Goal: Task Accomplishment & Management: Use online tool/utility

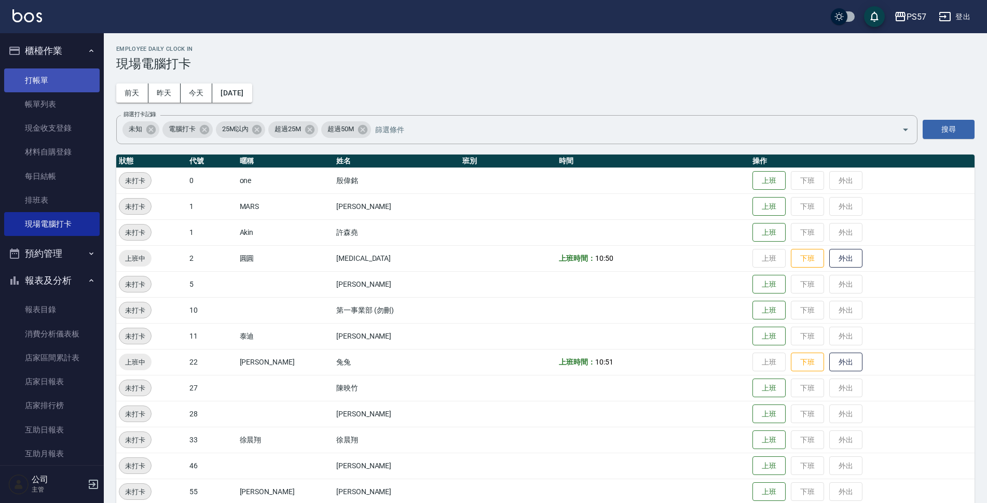
scroll to position [170, 0]
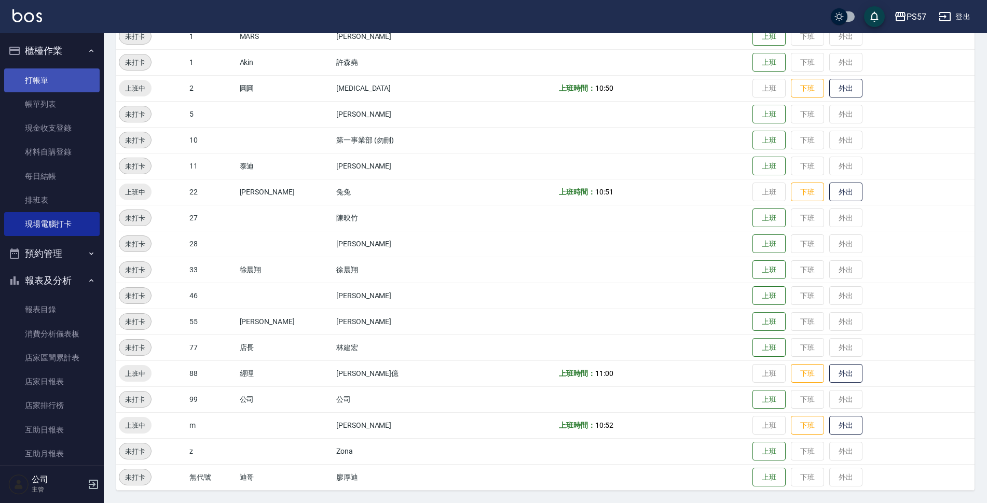
drag, startPoint x: 27, startPoint y: 77, endPoint x: 33, endPoint y: 79, distance: 6.4
click at [27, 77] on link "打帳單" at bounding box center [51, 80] width 95 height 24
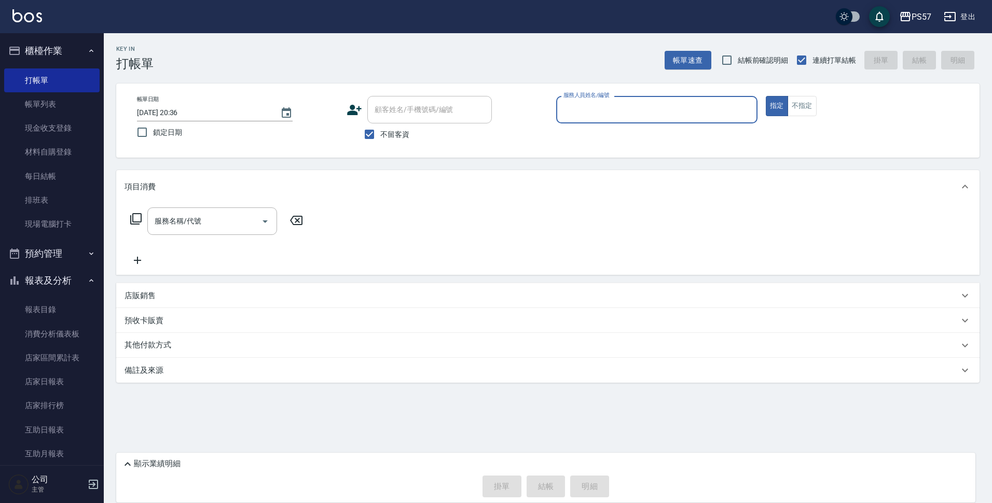
click at [596, 107] on input "服務人員姓名/編號" at bounding box center [657, 110] width 192 height 18
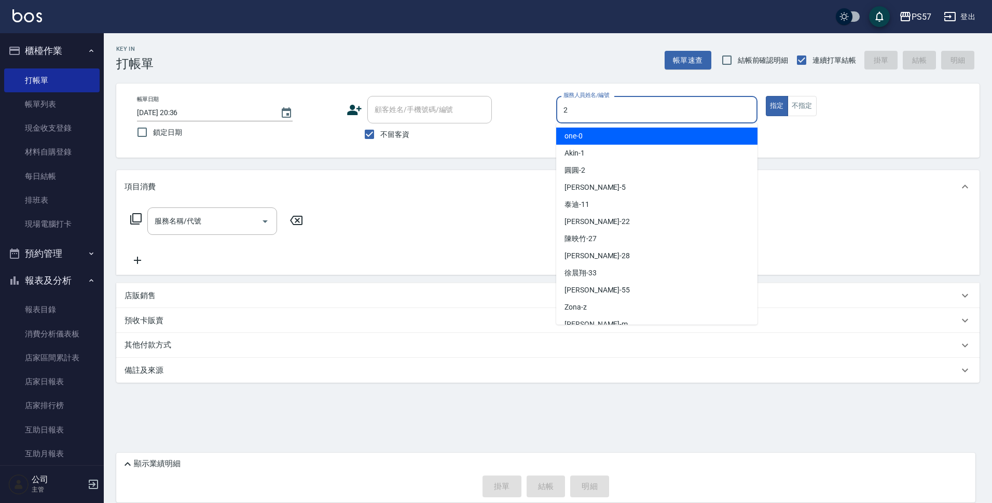
type input "[PERSON_NAME]-2"
type button "true"
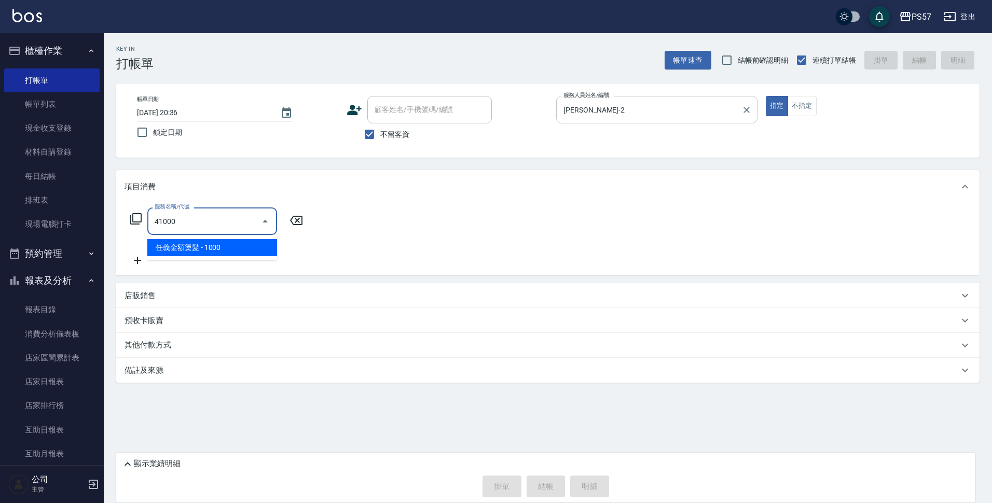
type input "任義金額燙髮(41000)"
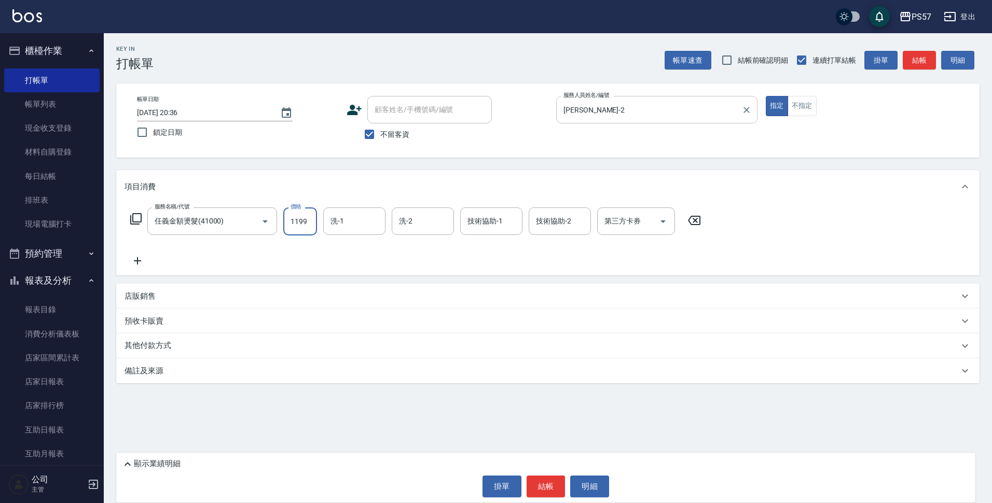
type input "1199"
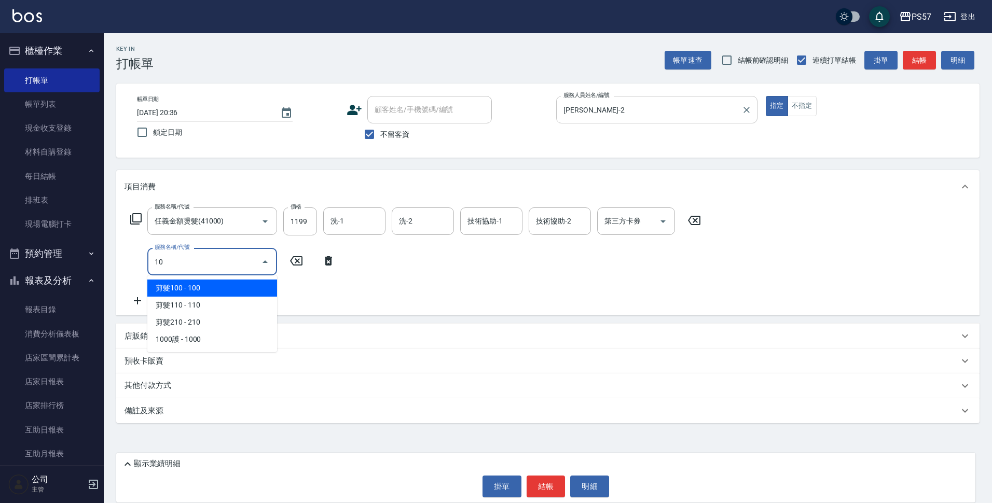
type input "100"
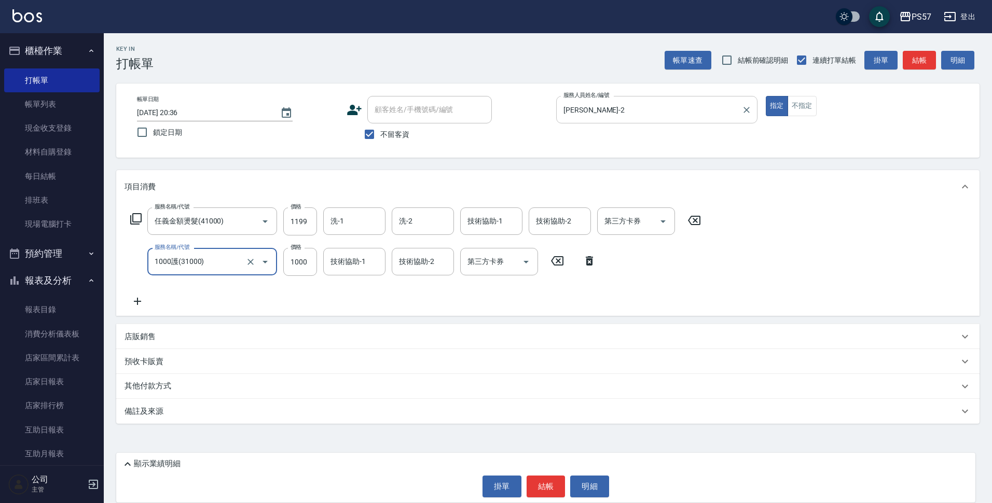
type input "1000護(31000)"
click at [149, 463] on p "顯示業績明細" at bounding box center [157, 464] width 47 height 11
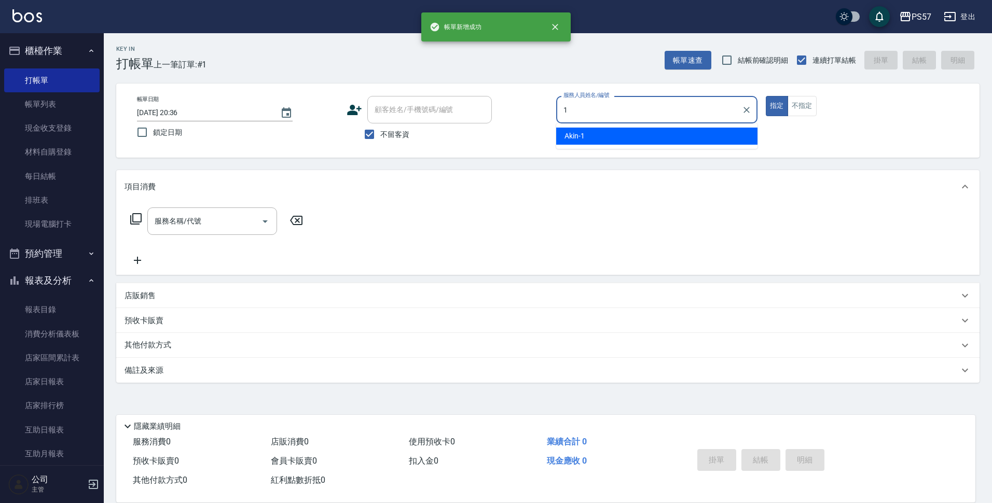
type input "Akin-1"
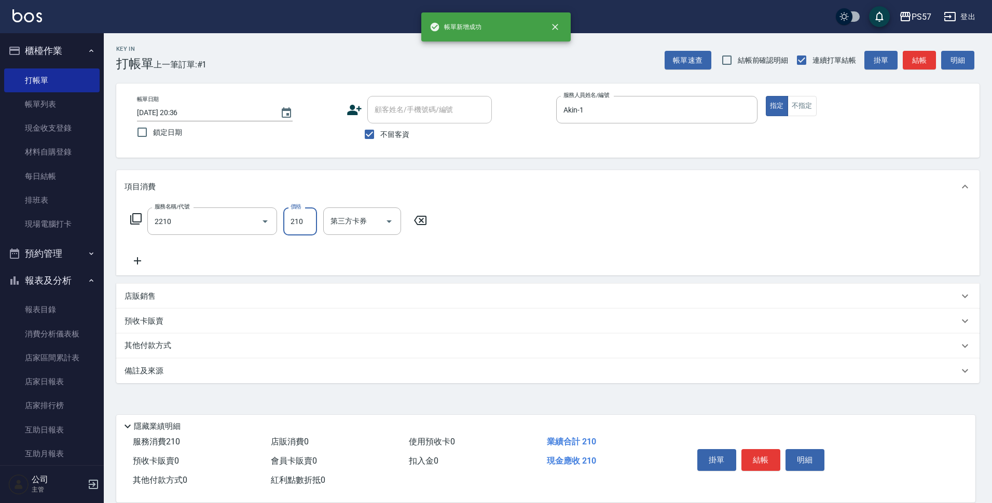
type input "剪髮210(2210)"
type input "300"
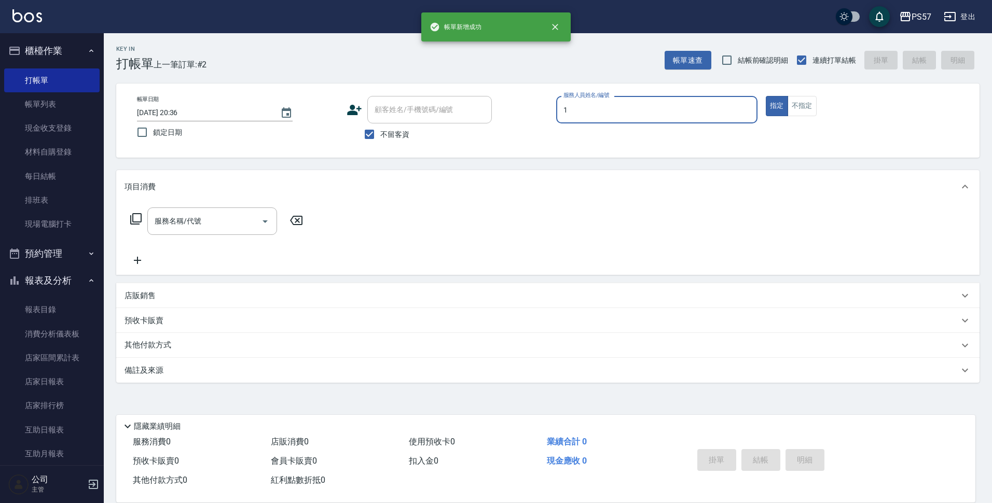
type input "Akin-1"
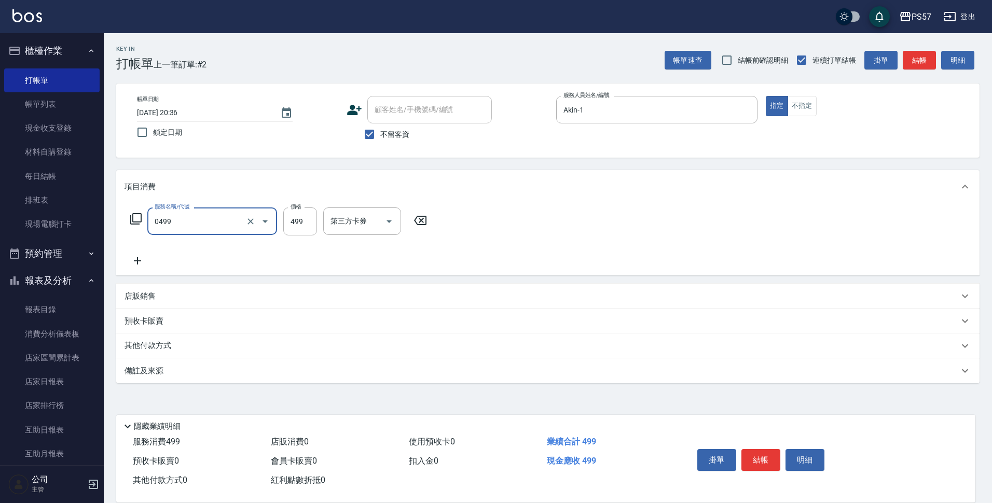
type input "SPA499(0499)"
type input "500"
click at [246, 219] on icon "Clear" at bounding box center [250, 221] width 10 height 10
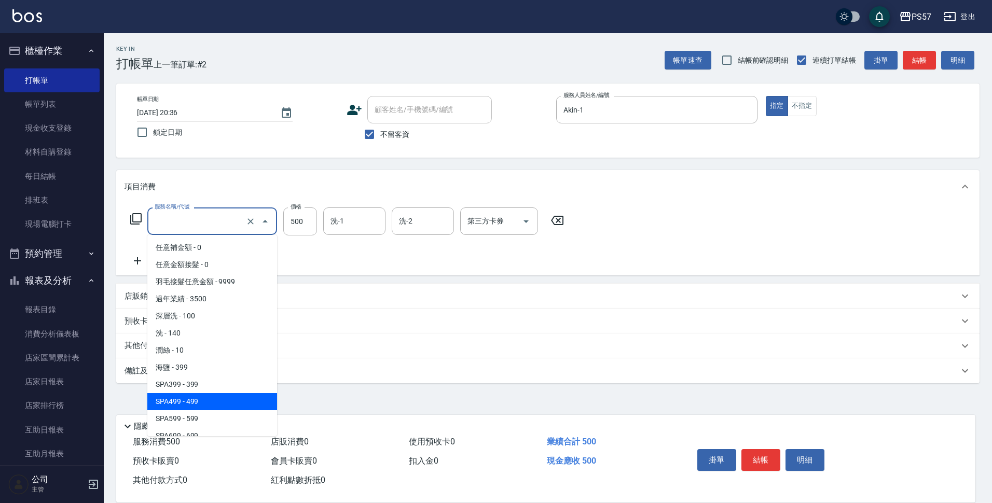
click at [226, 223] on input "服務名稱/代號" at bounding box center [197, 221] width 91 height 18
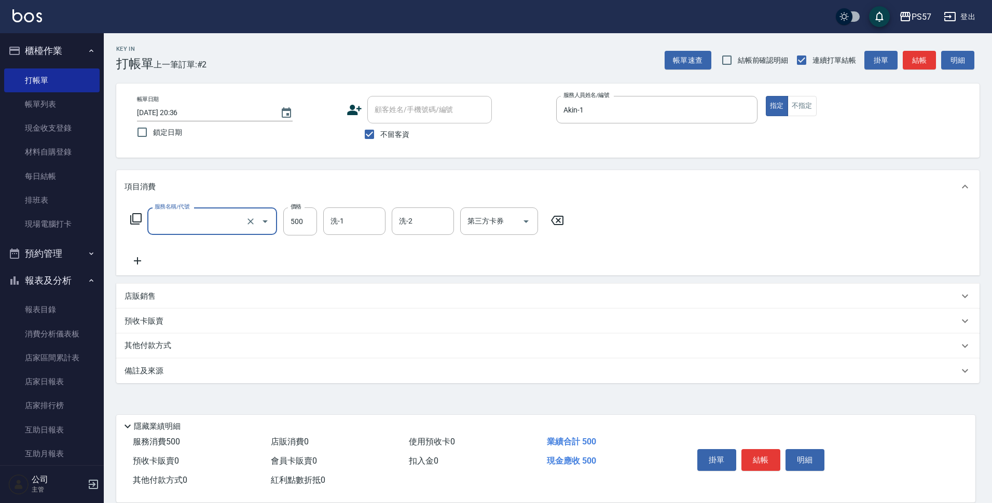
click at [225, 223] on input "服務名稱/代號" at bounding box center [197, 221] width 91 height 18
type input "SPA399(0399)"
type input "500"
type input "[PERSON_NAME]-22"
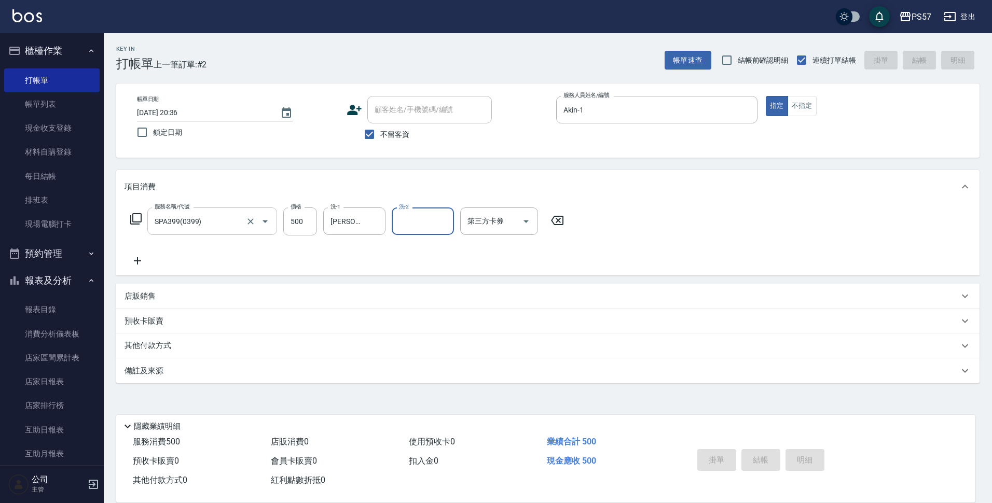
type input "[DATE] 20:37"
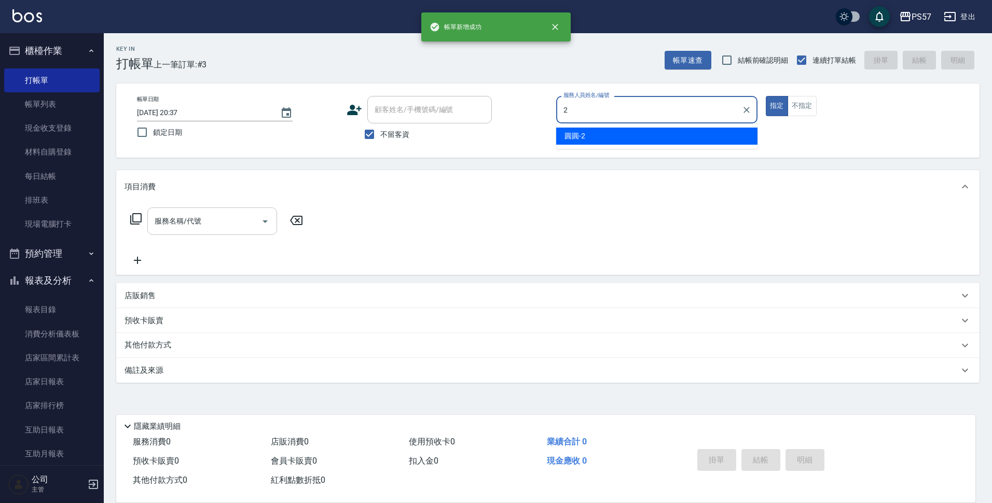
type input "[PERSON_NAME]-2"
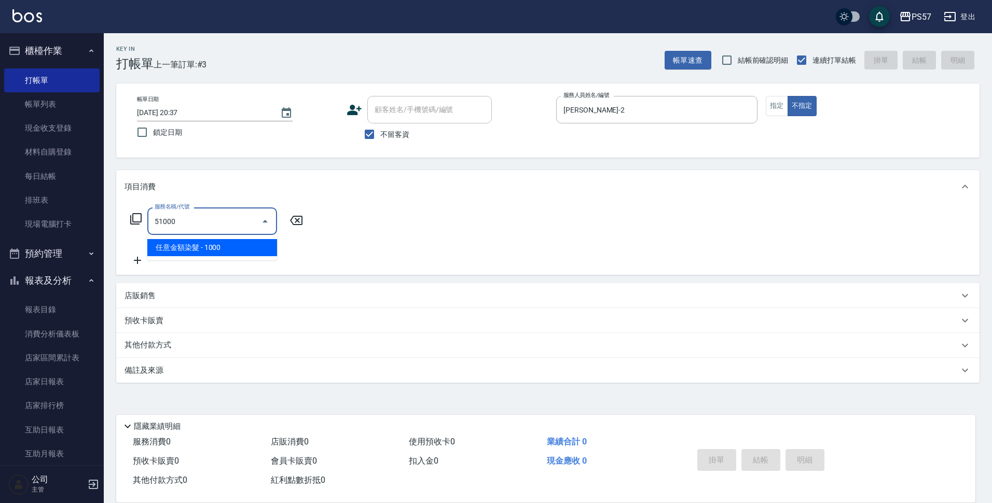
type input "任意金額染髮(51000)"
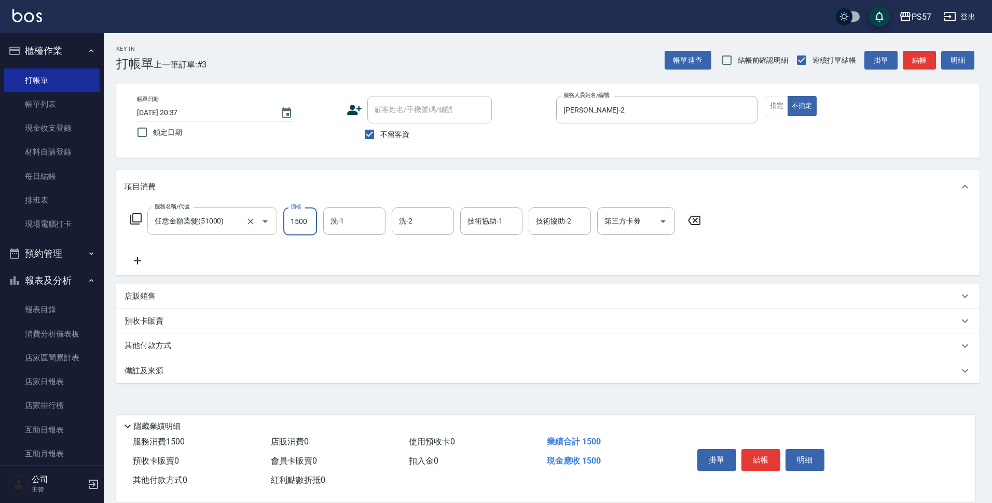
type input "1500"
type input "[PERSON_NAME]-22"
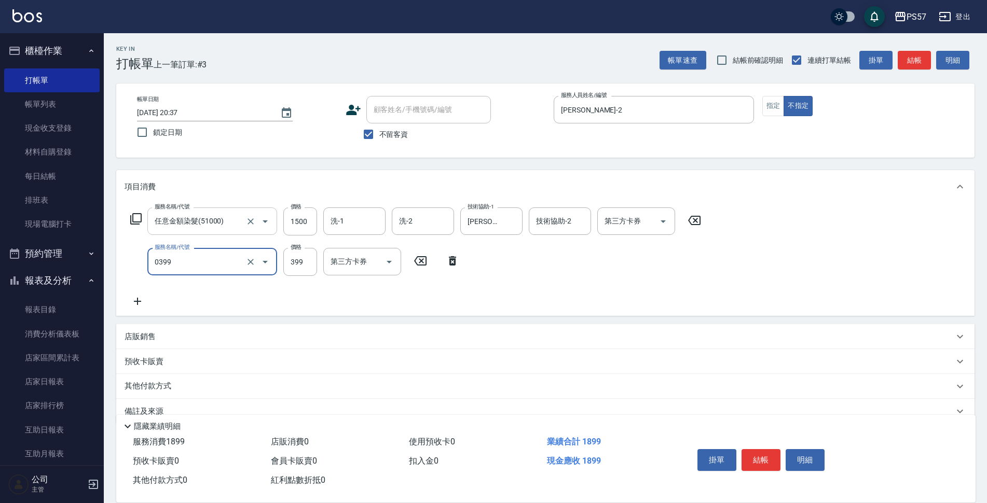
type input "SPA399(0399)"
type input "400"
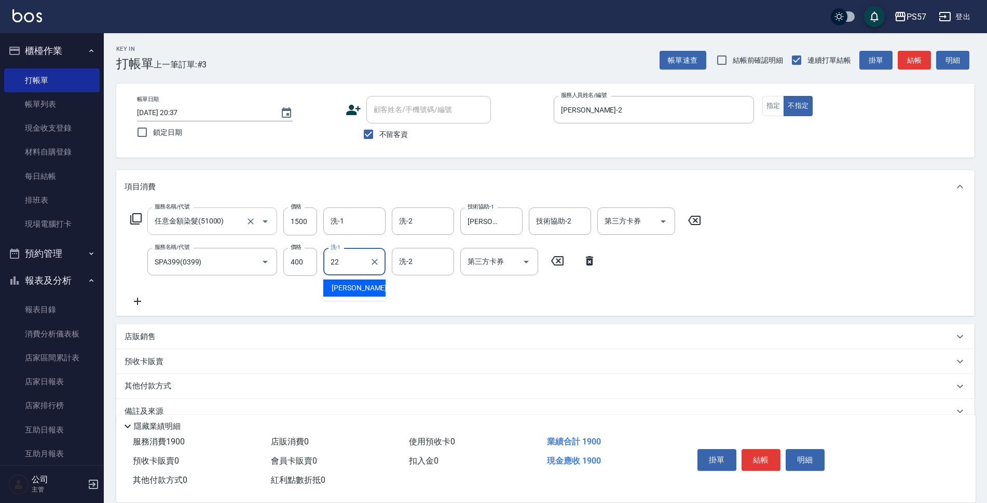
type input "[PERSON_NAME]-22"
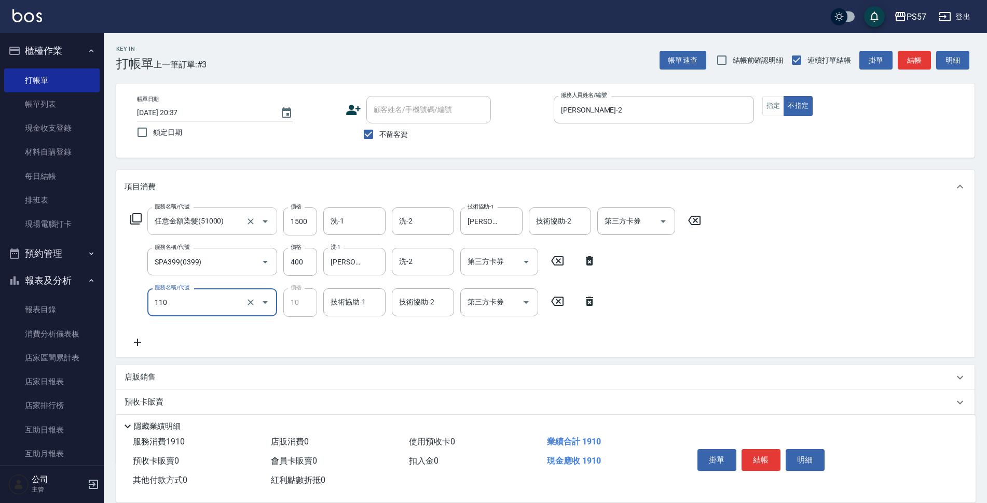
type input "潤絲(110)"
type input "[PERSON_NAME]-22"
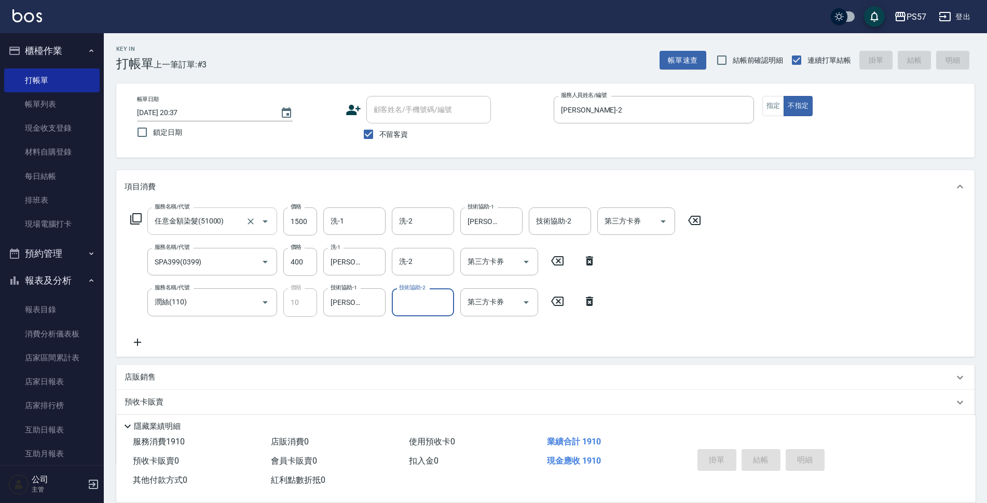
type input "[DATE] 20:38"
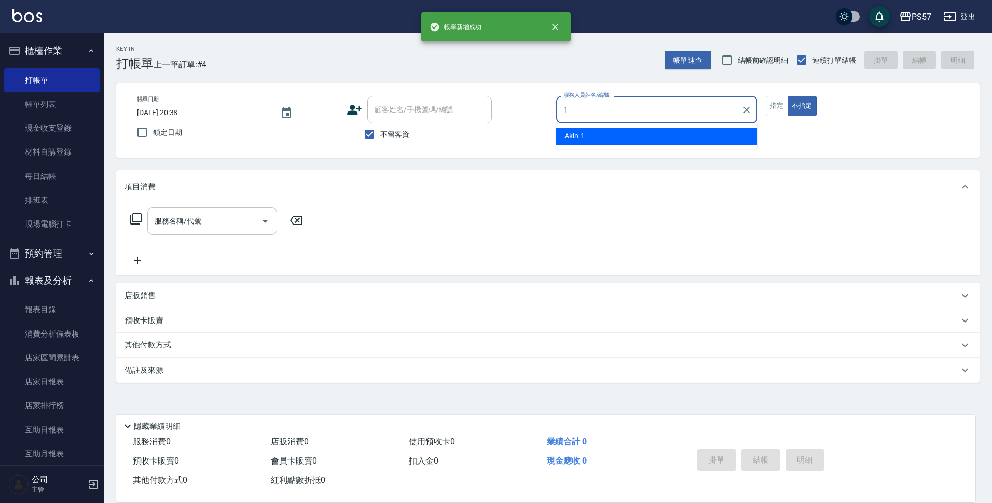
type input "Akin-1"
type button "false"
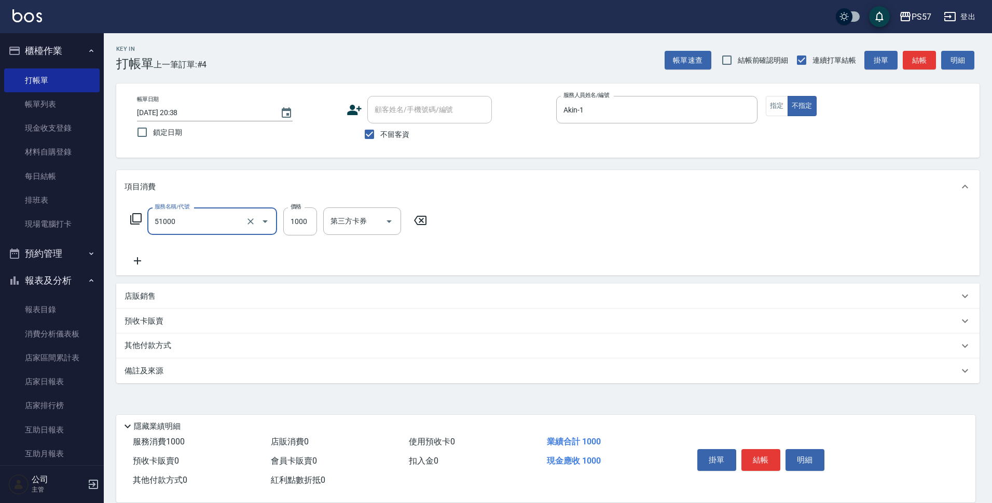
type input "任意金額染髮(51000)"
click at [298, 205] on label "價格" at bounding box center [296, 207] width 11 height 8
click at [298, 208] on input "180" at bounding box center [300, 222] width 34 height 28
type input "1800"
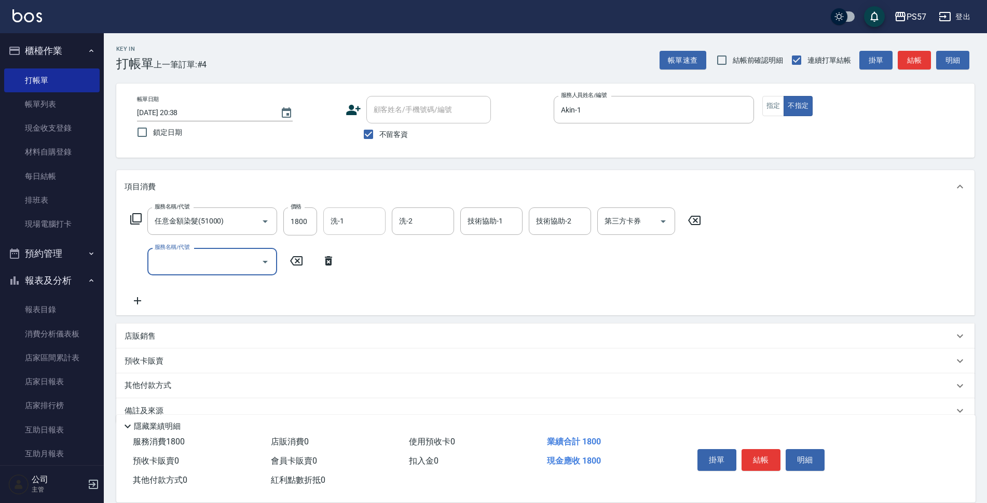
click at [342, 230] on input "洗-1" at bounding box center [354, 221] width 53 height 18
type input "[PERSON_NAME]-22"
type input "600護(3600)"
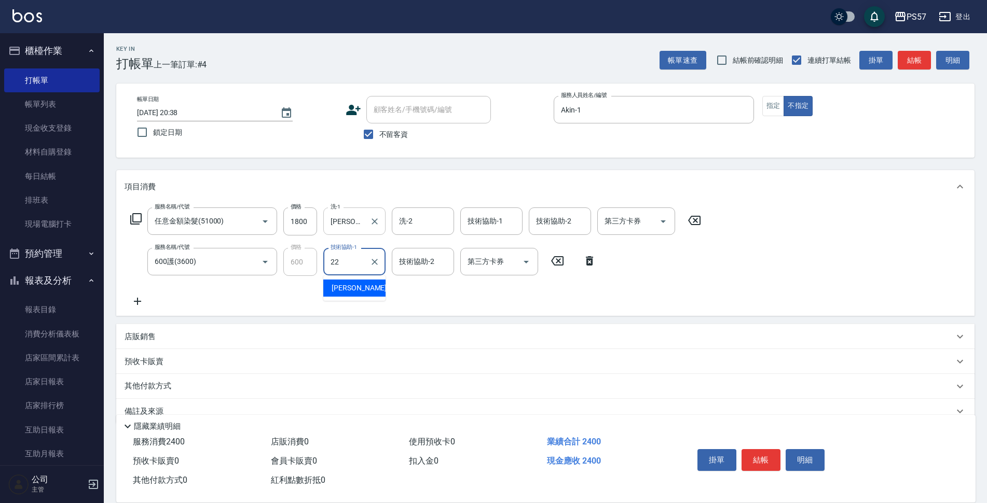
type input "[PERSON_NAME]-22"
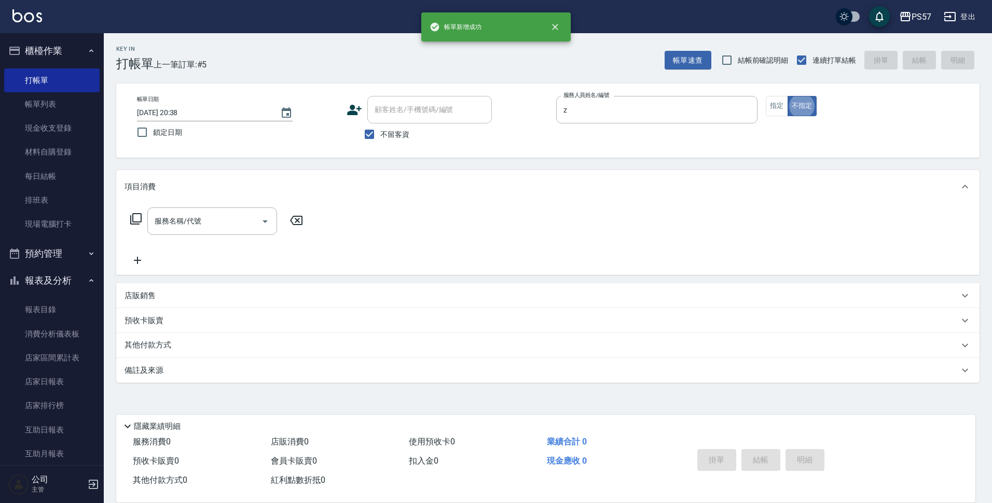
type input "Zona-z"
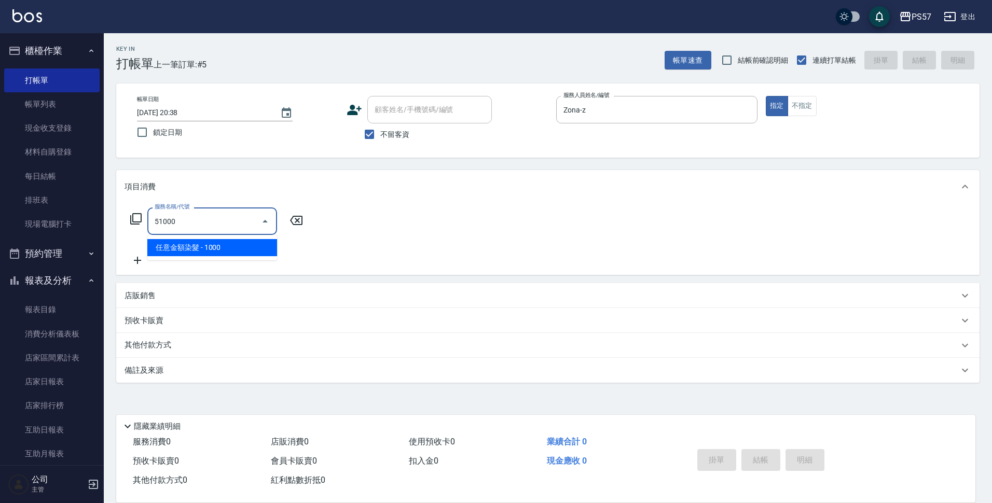
type input "任意金額染髮(51000)"
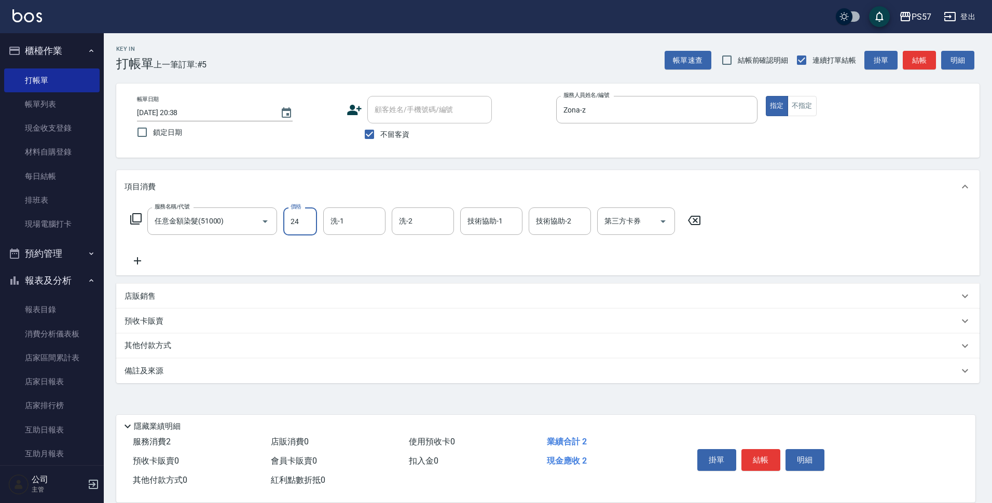
type input "245"
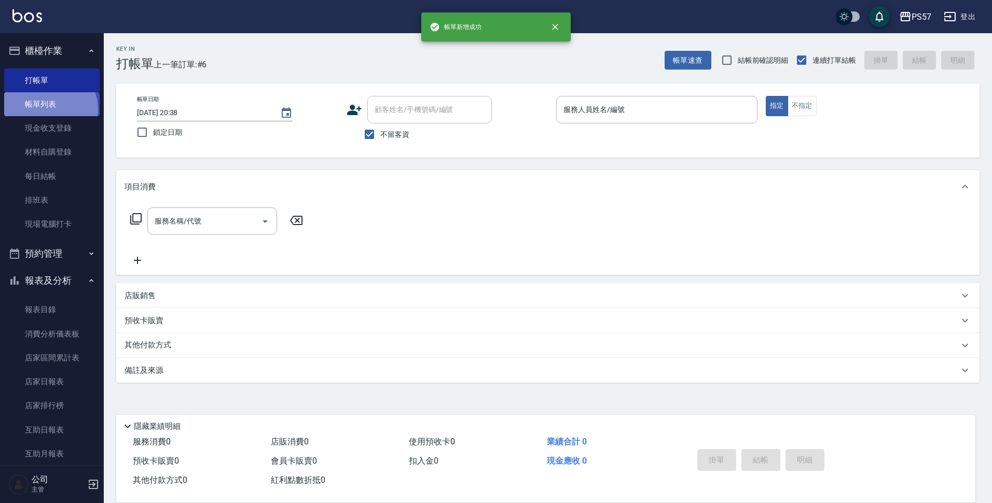
drag, startPoint x: 49, startPoint y: 109, endPoint x: 59, endPoint y: 115, distance: 11.4
click at [50, 108] on link "帳單列表" at bounding box center [51, 104] width 95 height 24
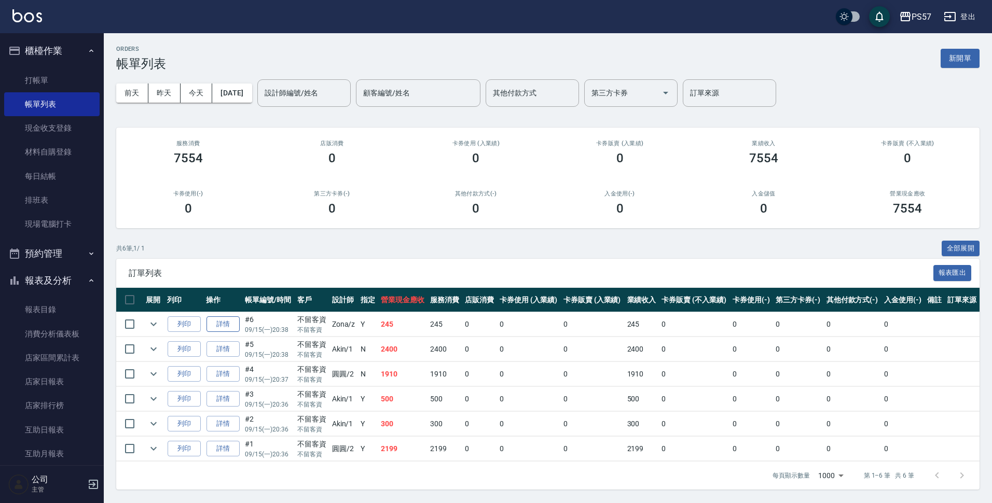
click at [227, 322] on link "詳情" at bounding box center [222, 324] width 33 height 16
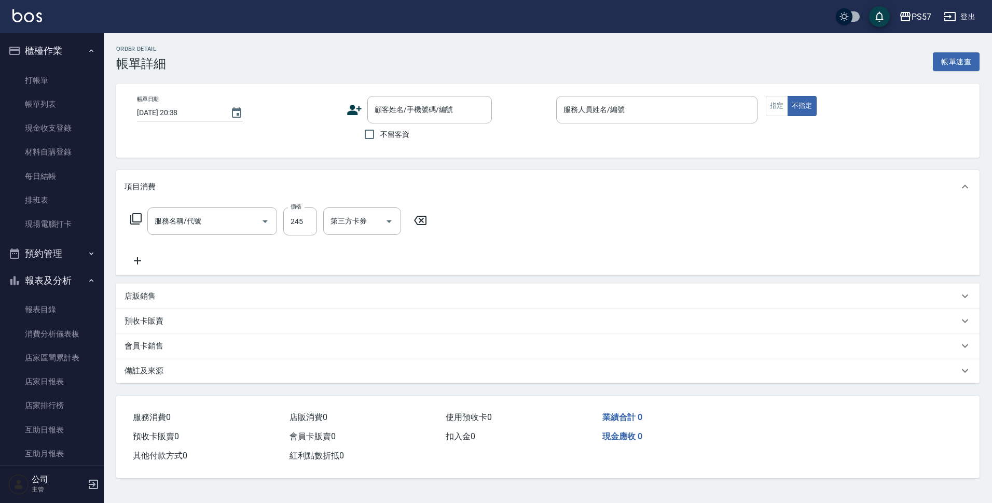
checkbox input "true"
type input "Zona-z"
type input "任意金額染髮(51000)"
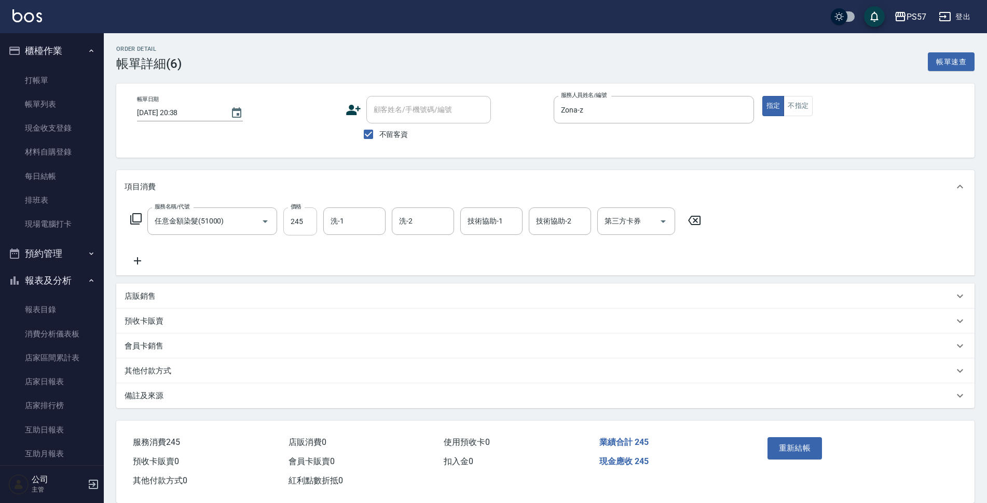
click at [301, 224] on input "245" at bounding box center [300, 222] width 34 height 28
type input "2400"
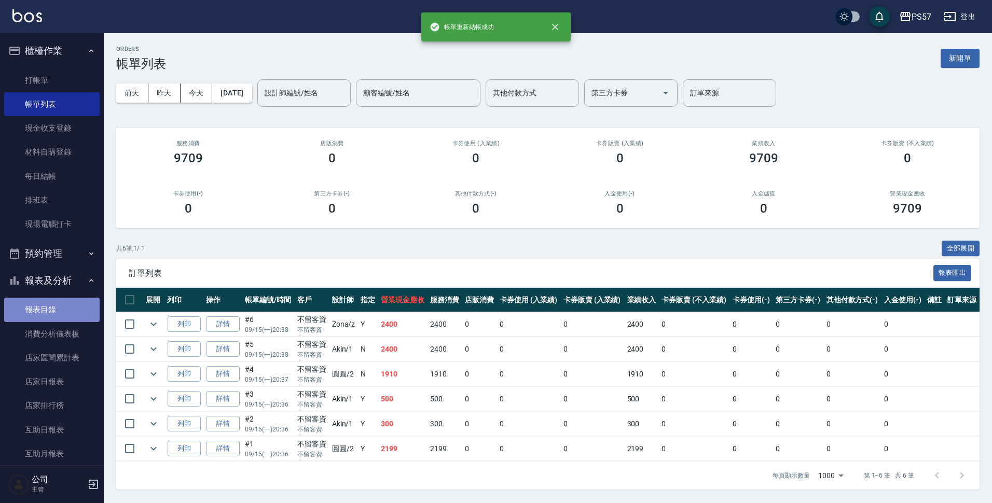
click at [64, 306] on link "報表目錄" at bounding box center [51, 310] width 95 height 24
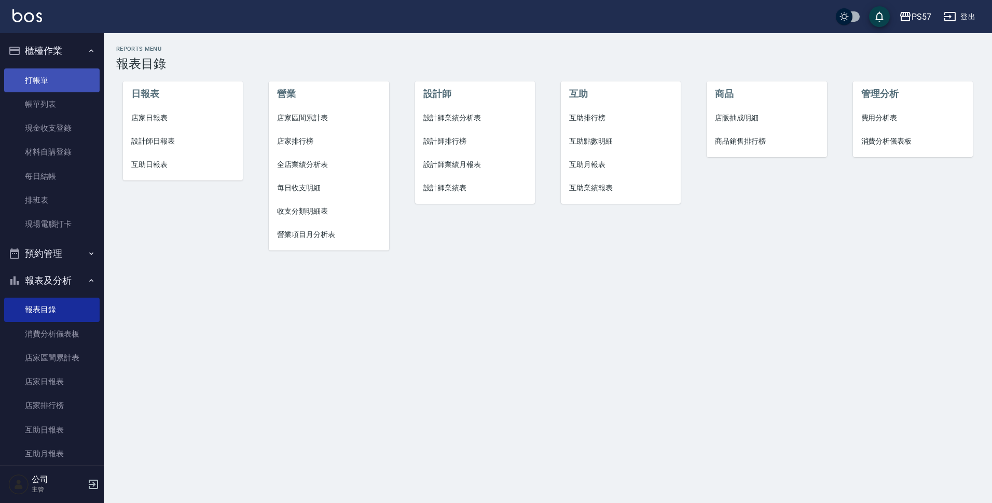
click at [50, 78] on link "打帳單" at bounding box center [51, 80] width 95 height 24
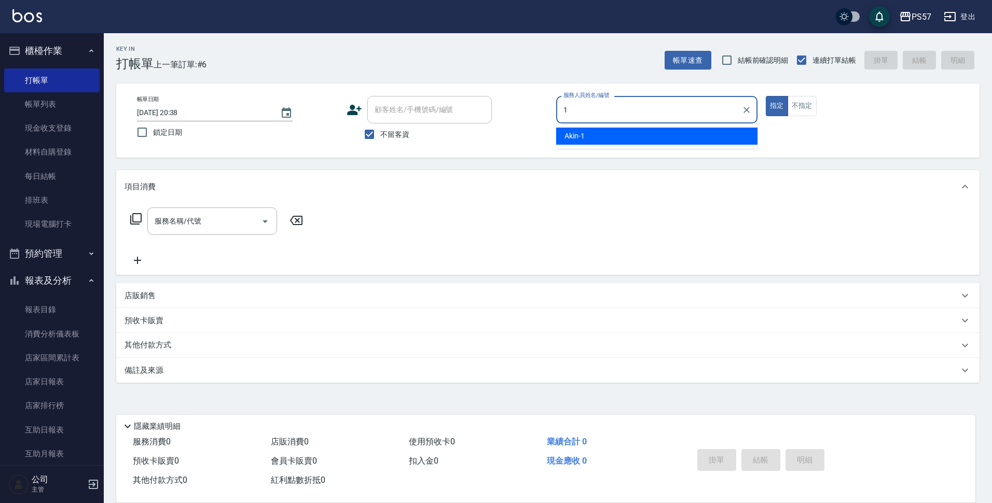
type input "Akin-1"
type button "true"
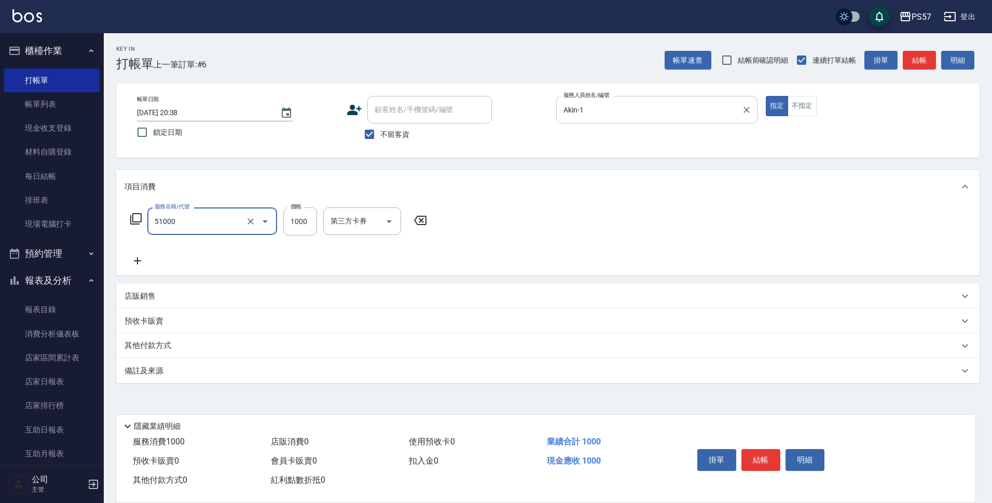
type input "任意金額染髮(51000)"
type input "1500"
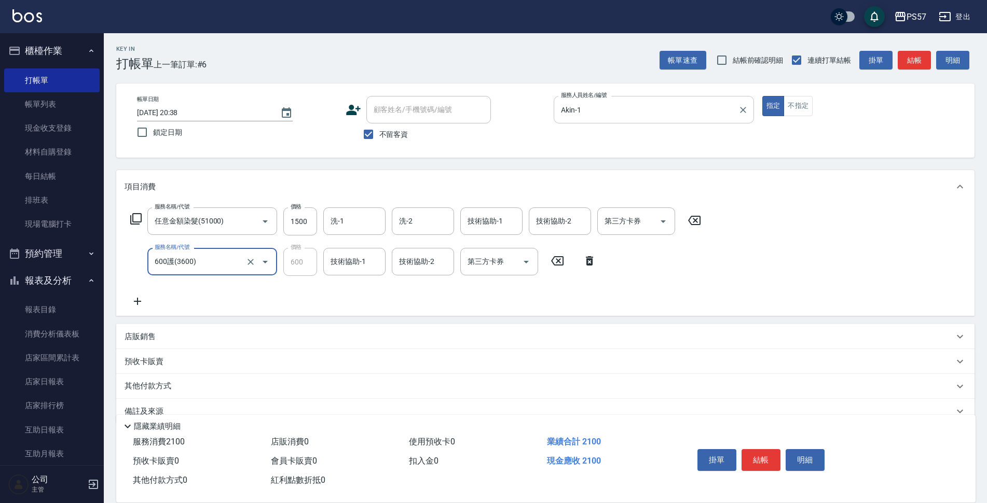
type input "600護(3600)"
type input "[PERSON_NAME]-22"
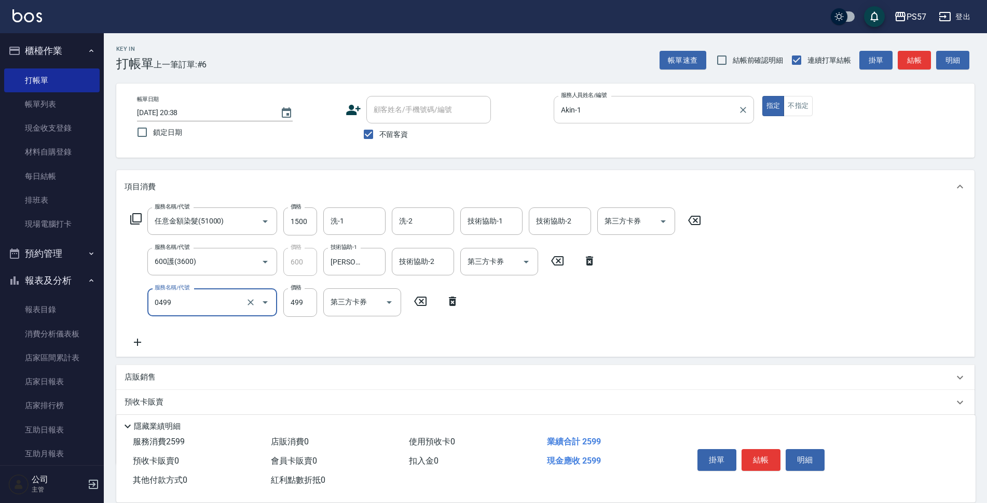
type input "SPA499(0499)"
type input "500"
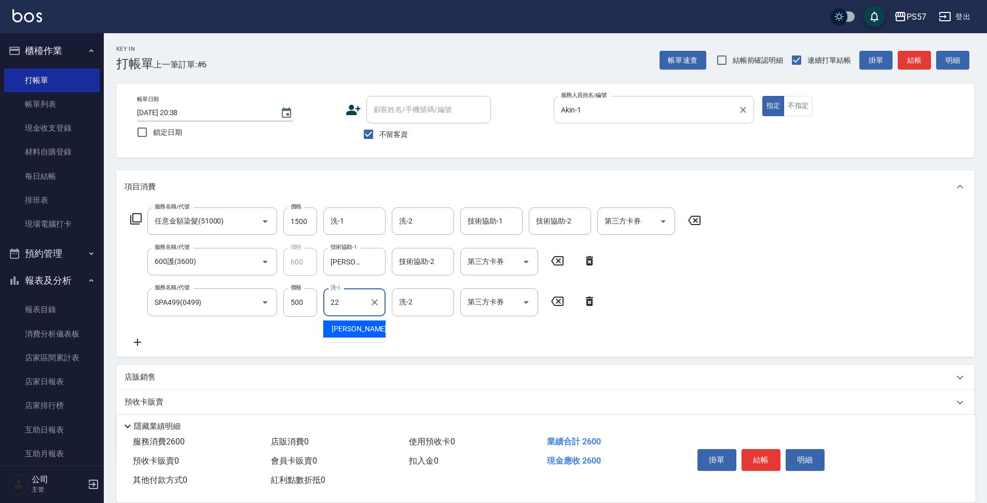
type input "[PERSON_NAME]-22"
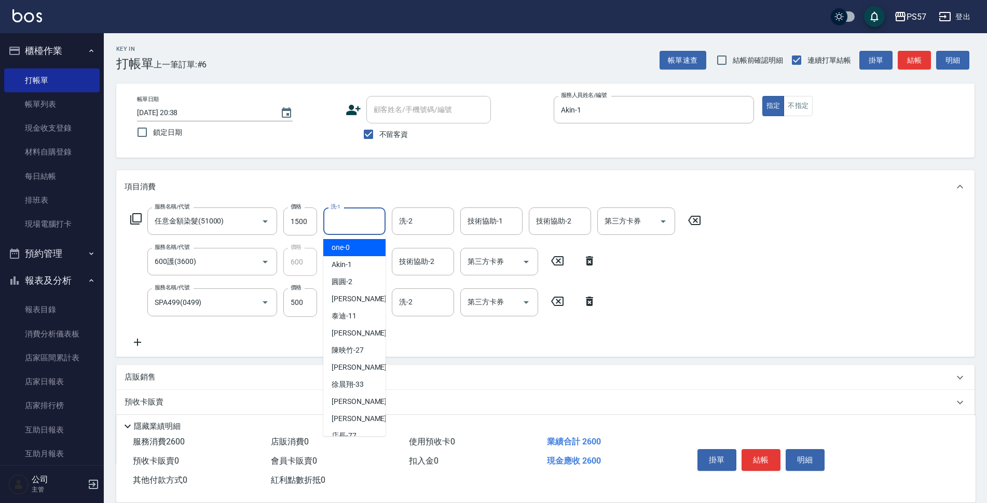
click at [363, 229] on input "洗-1" at bounding box center [354, 221] width 53 height 18
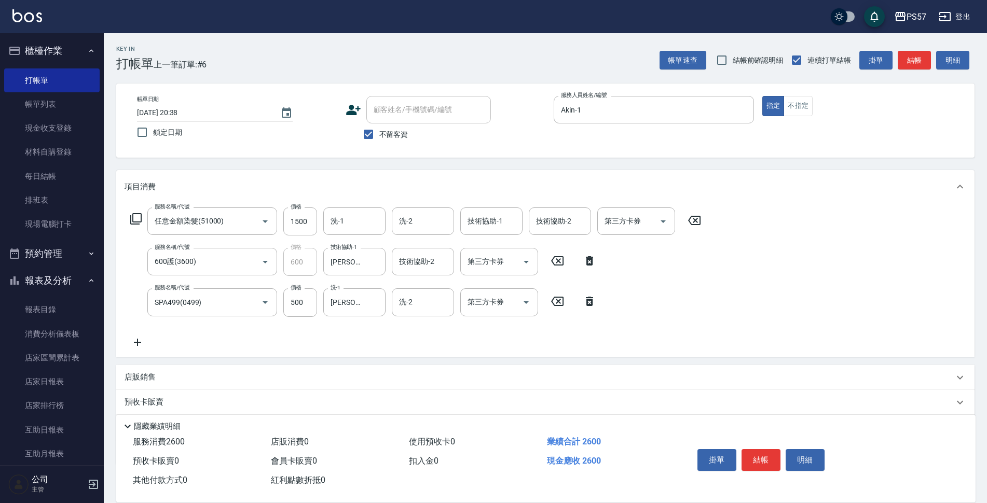
click at [681, 257] on div "服務名稱/代號 任意金額染髮(51000) 服務名稱/代號 價格 1500 價格 洗-1 洗-1 洗-2 洗-2 技術協助-1 技術協助-1 技術協助-2 技…" at bounding box center [416, 278] width 583 height 141
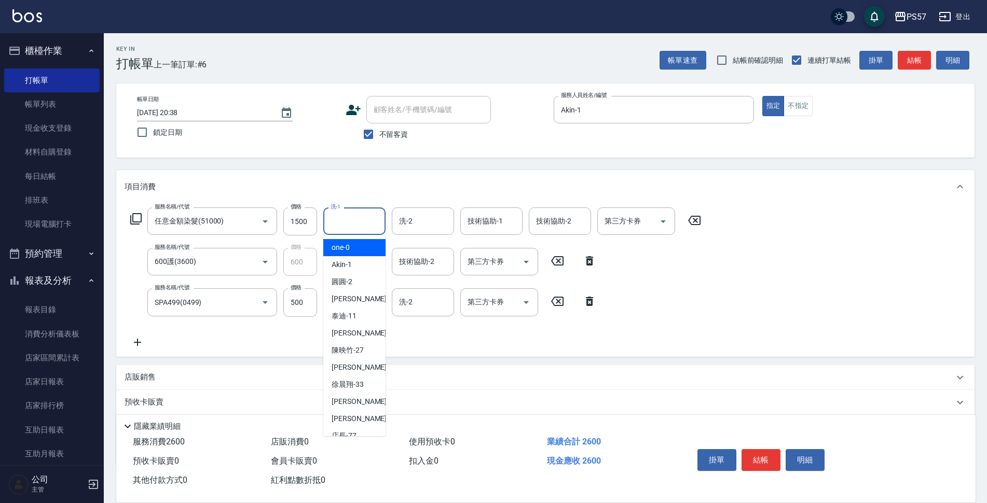
click at [350, 220] on input "洗-1" at bounding box center [354, 221] width 53 height 18
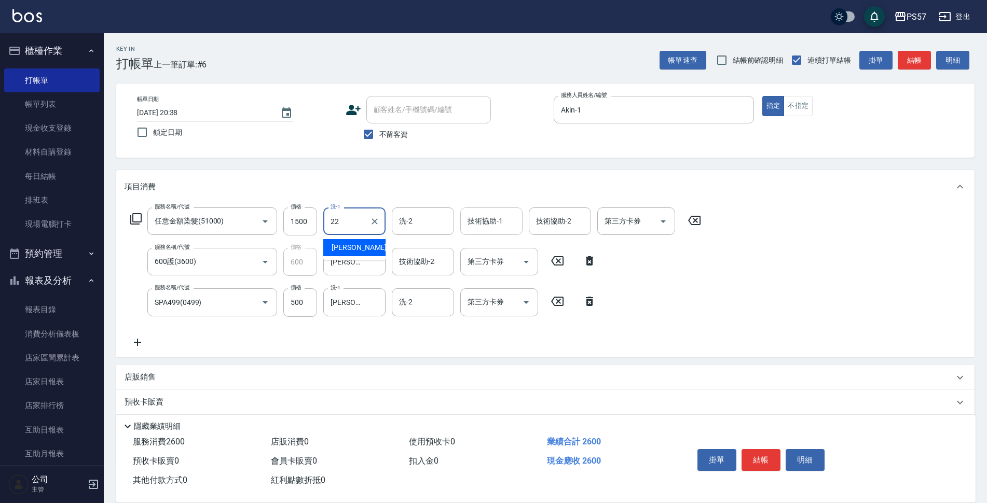
type input "[PERSON_NAME]-22"
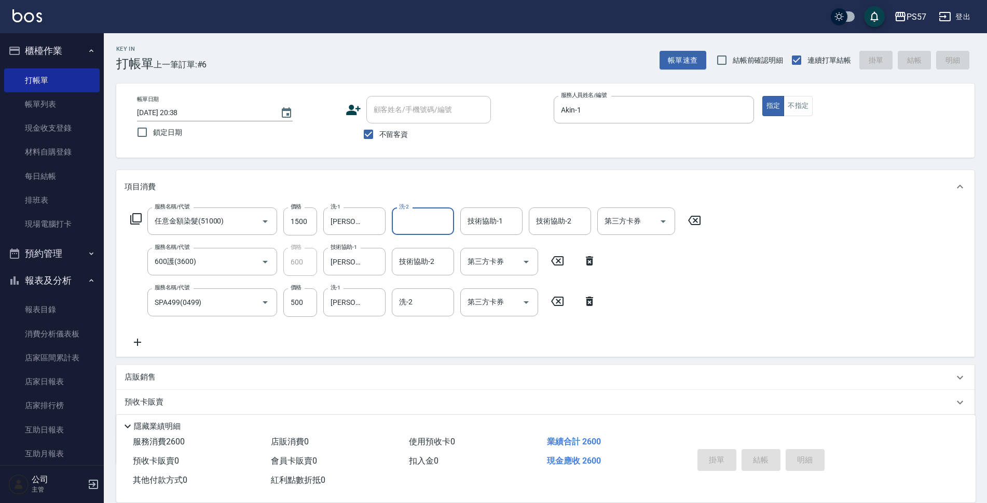
type input "[DATE] 20:39"
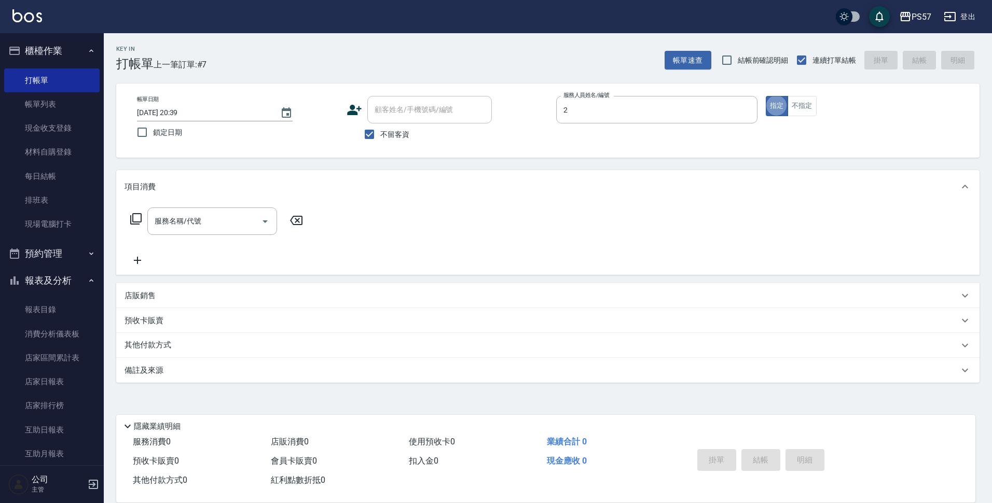
type input "[PERSON_NAME]-2"
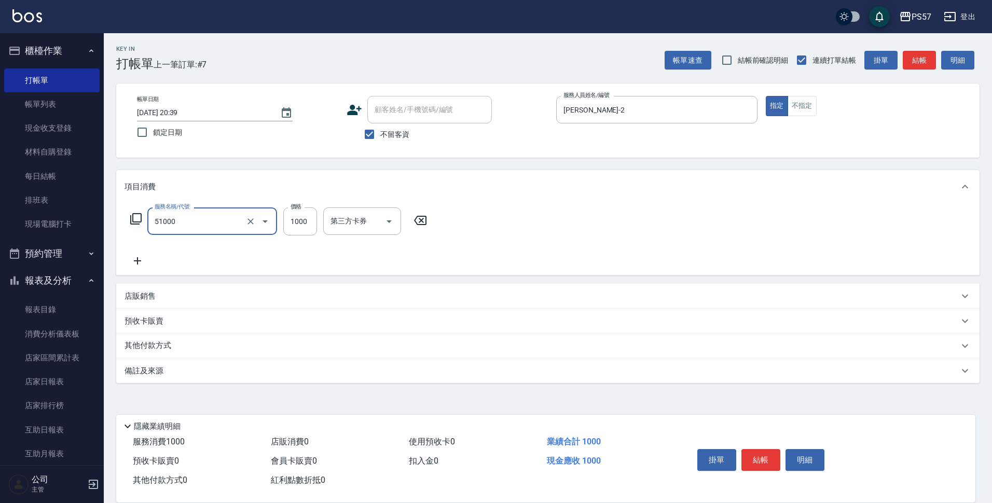
type input "任意金額染髮(51000)"
type input "1199"
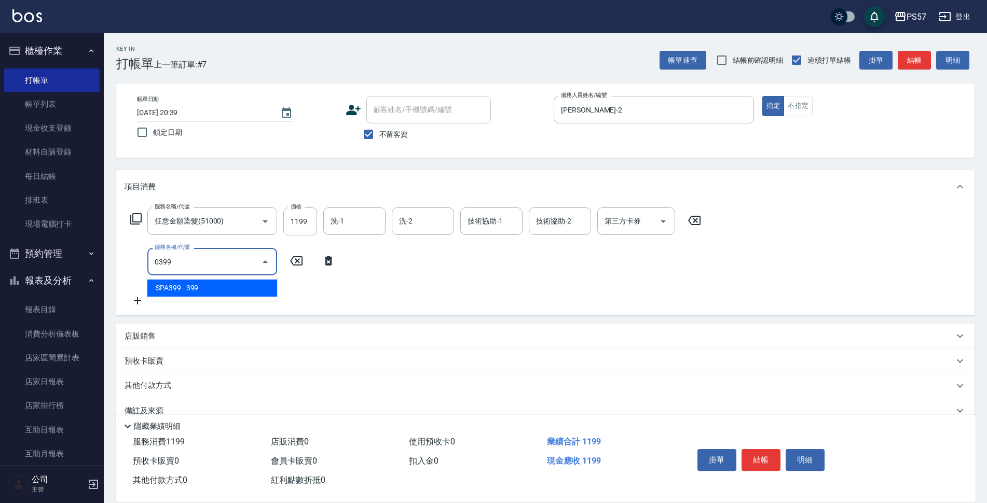
type input "SPA399(0399)"
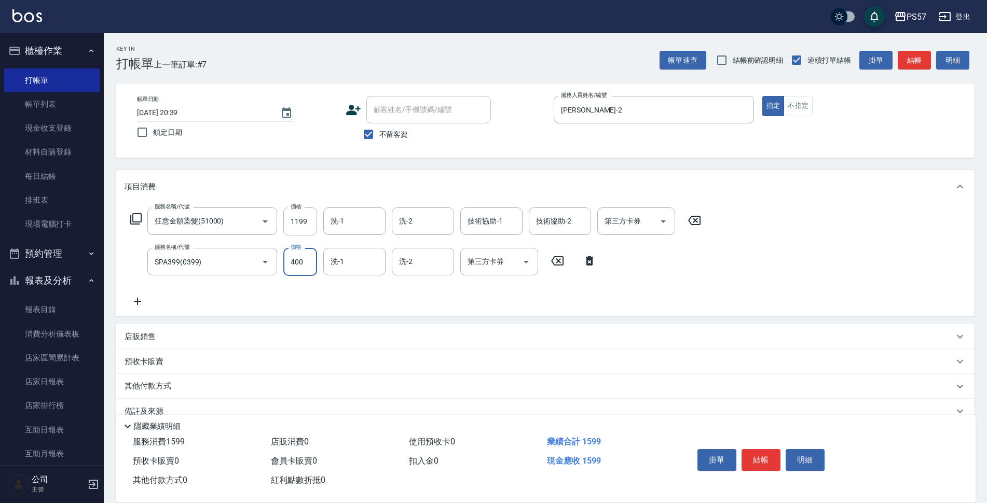
type input "400"
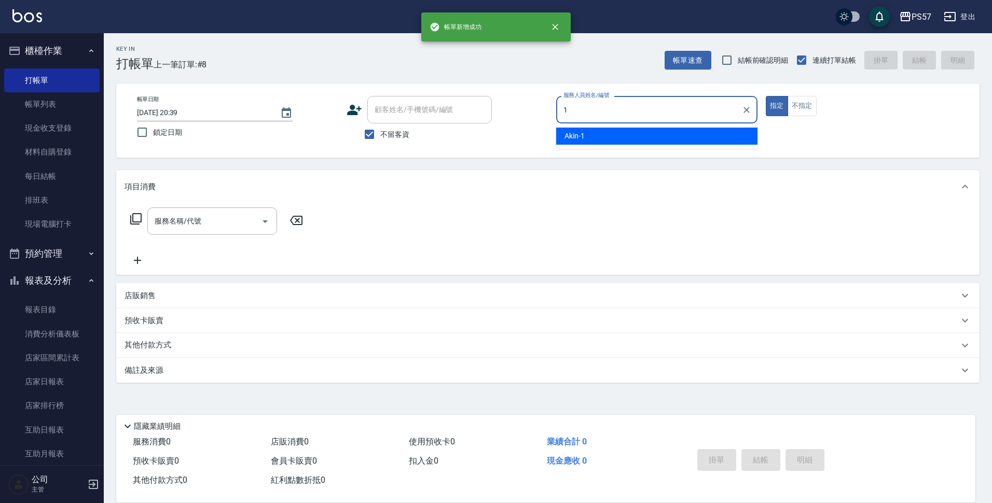
type input "Akin-1"
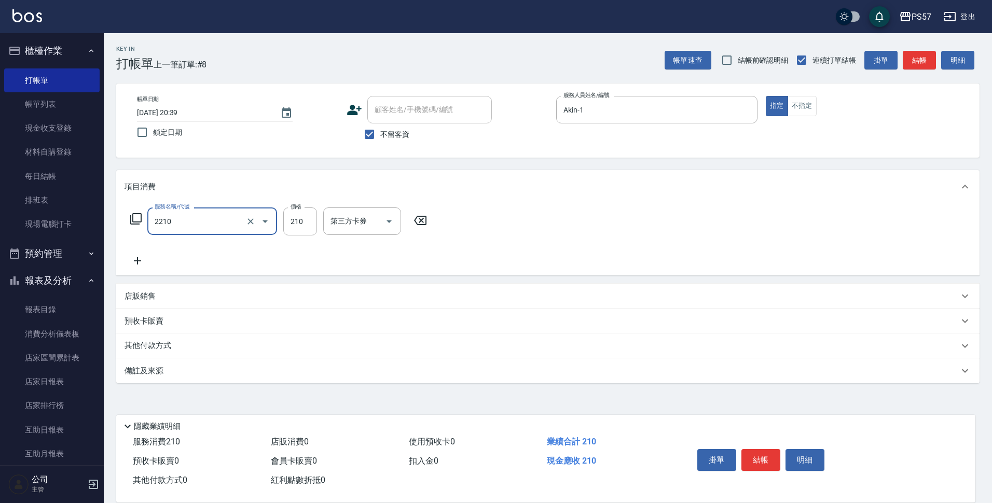
type input "剪髮210(2210)"
type input "300"
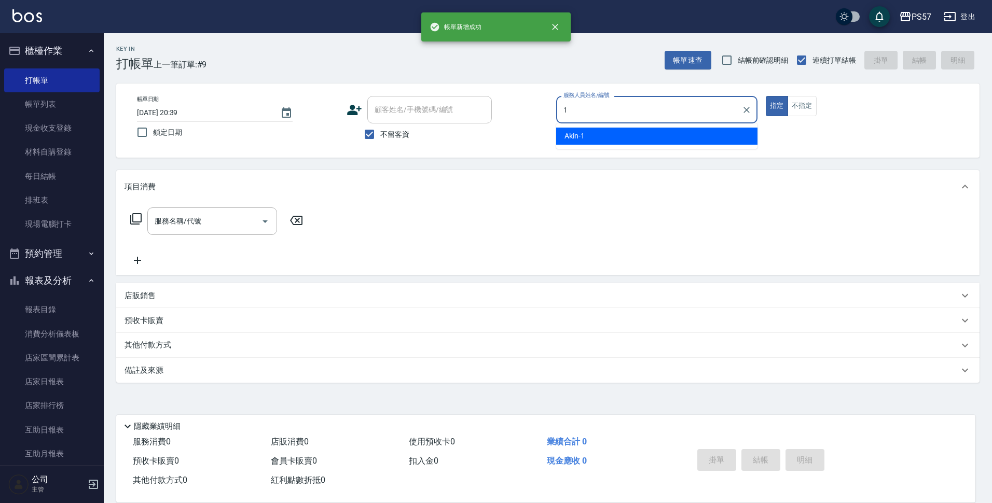
type input "Akin-1"
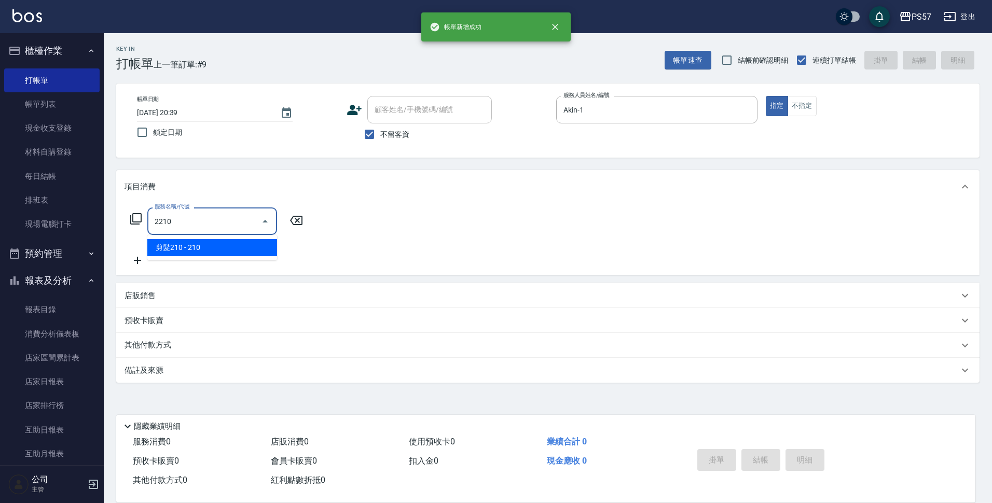
type input "剪髮210(2210)"
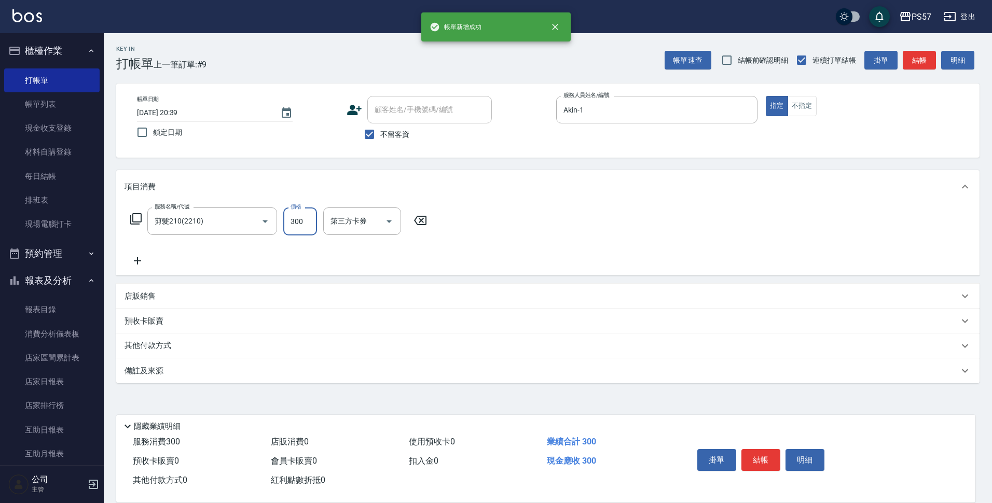
type input "300"
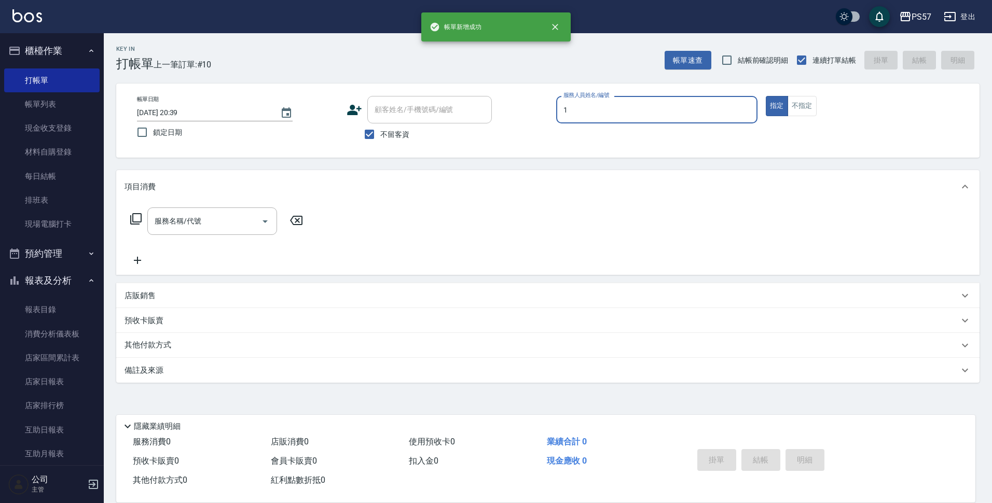
type input "Akin-1"
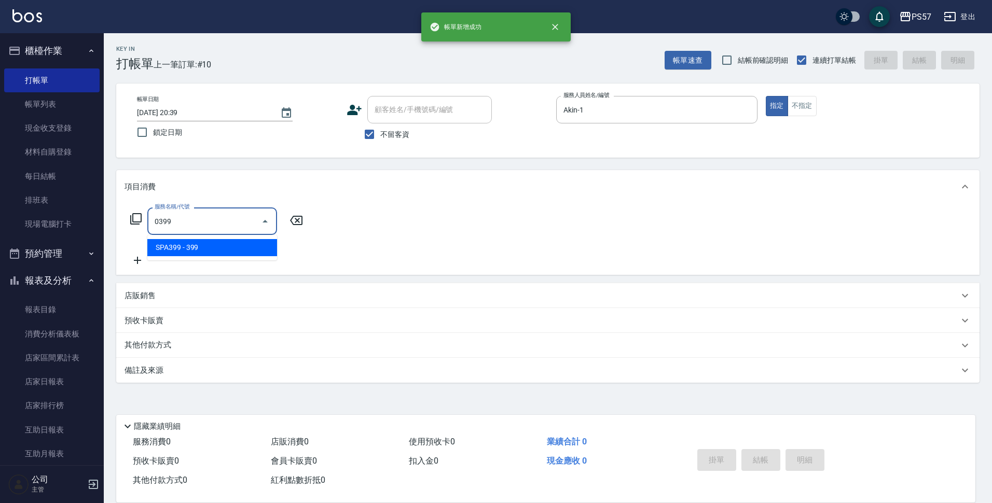
type input "SPA399(0399)"
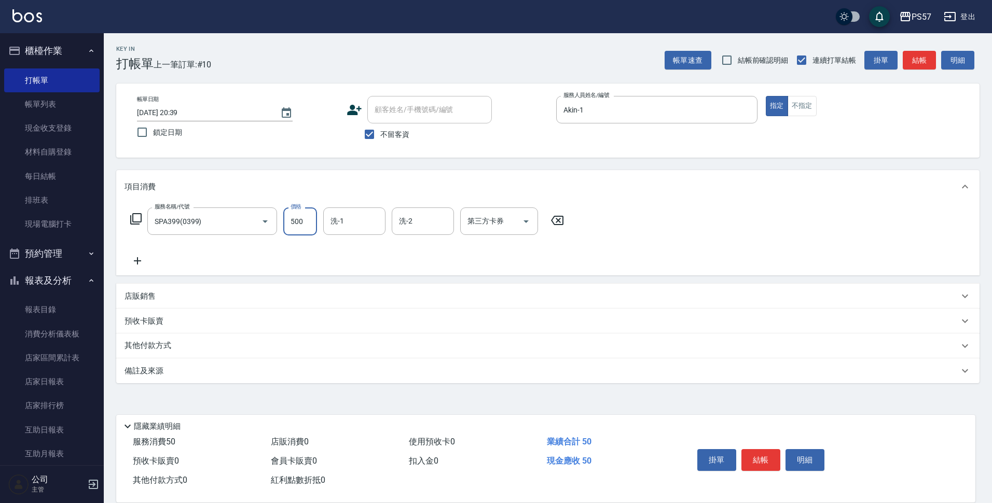
type input "500"
type input "[PERSON_NAME]-33"
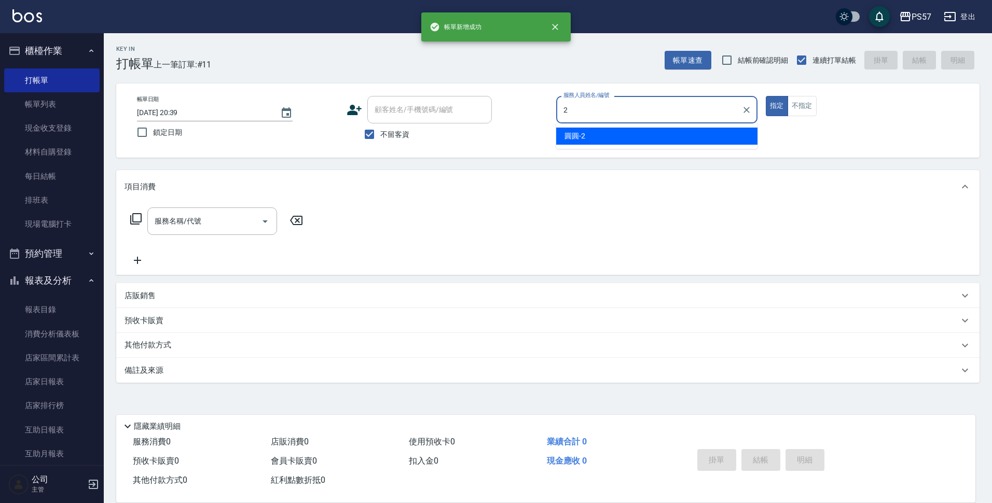
type input "[PERSON_NAME]-2"
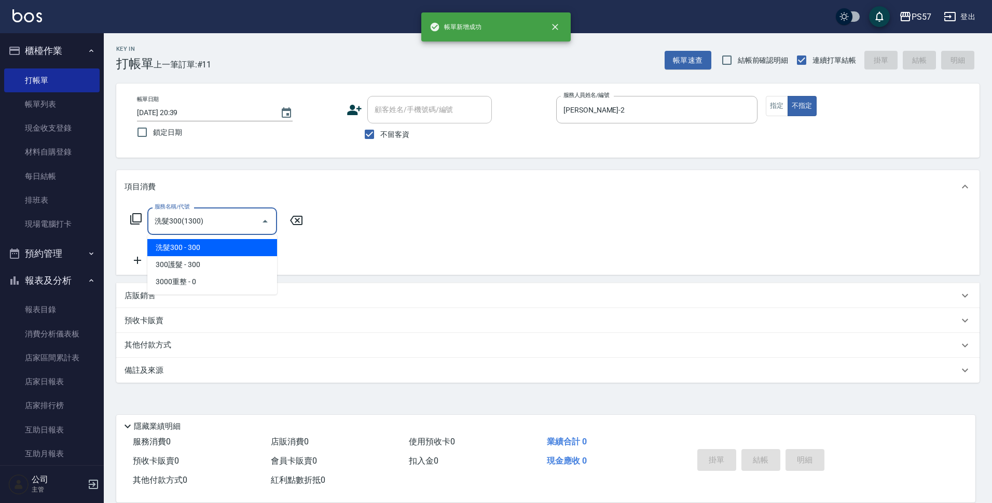
type input "洗髮300(1300)"
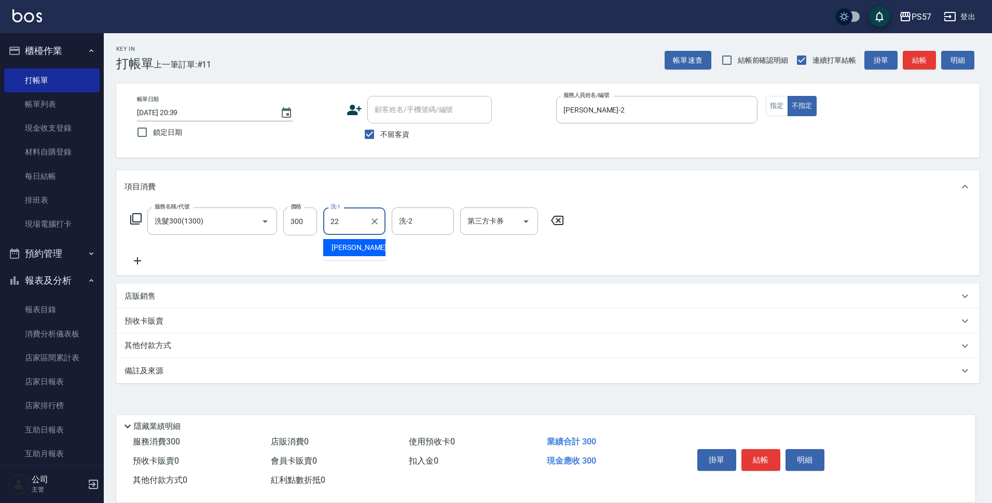
type input "[PERSON_NAME]-22"
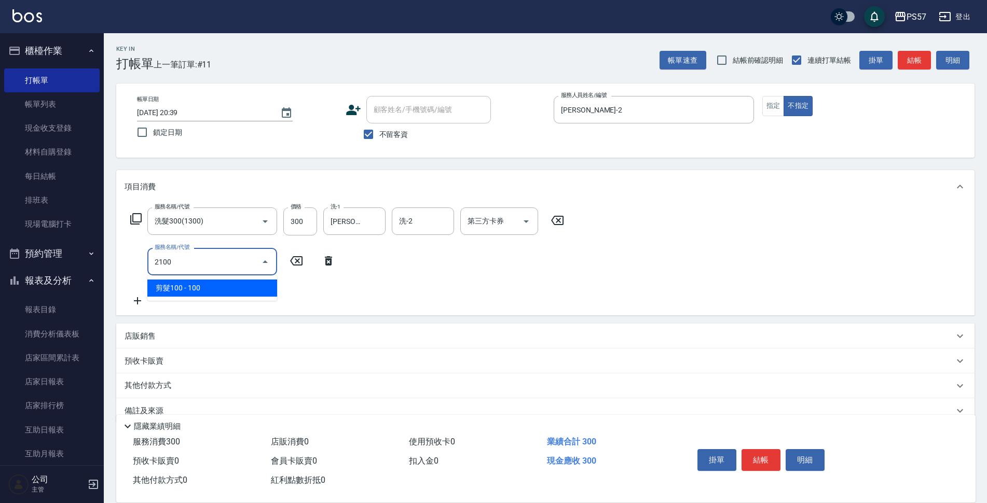
type input "剪髮100(2100)"
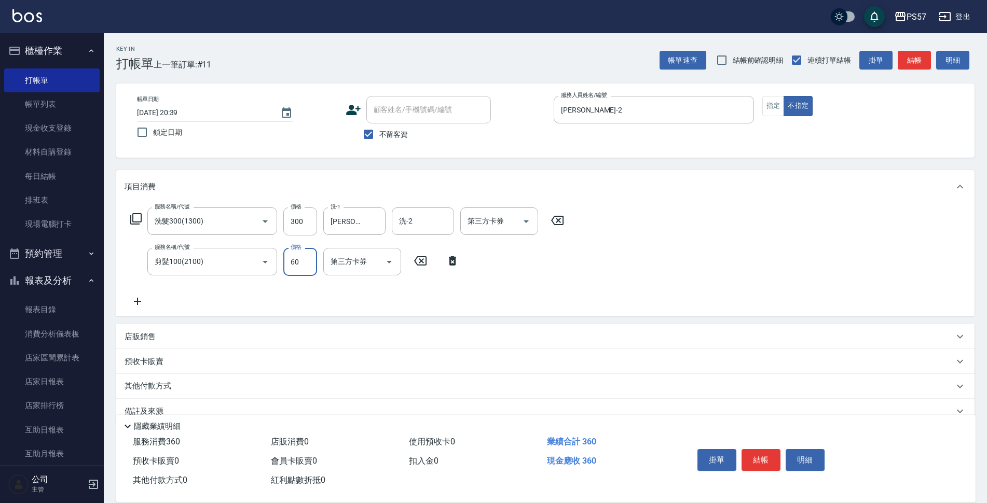
type input "60"
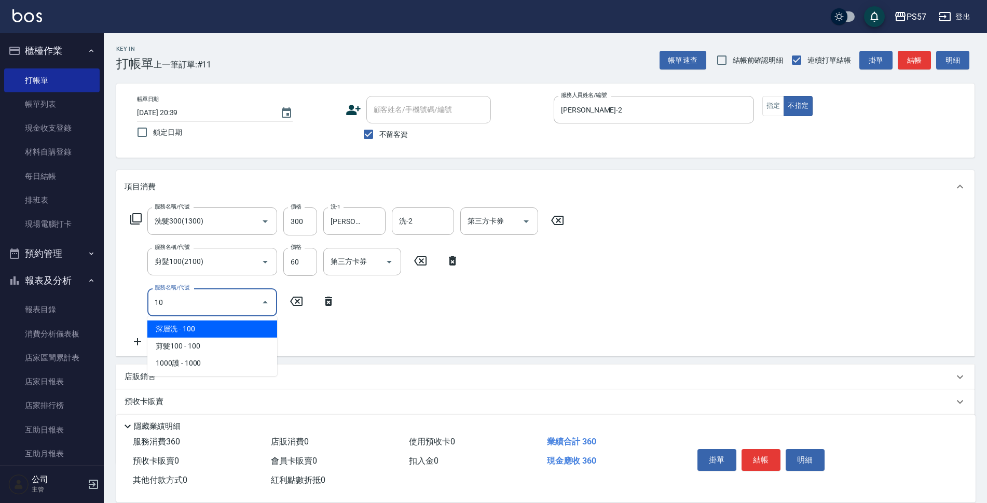
type input "1"
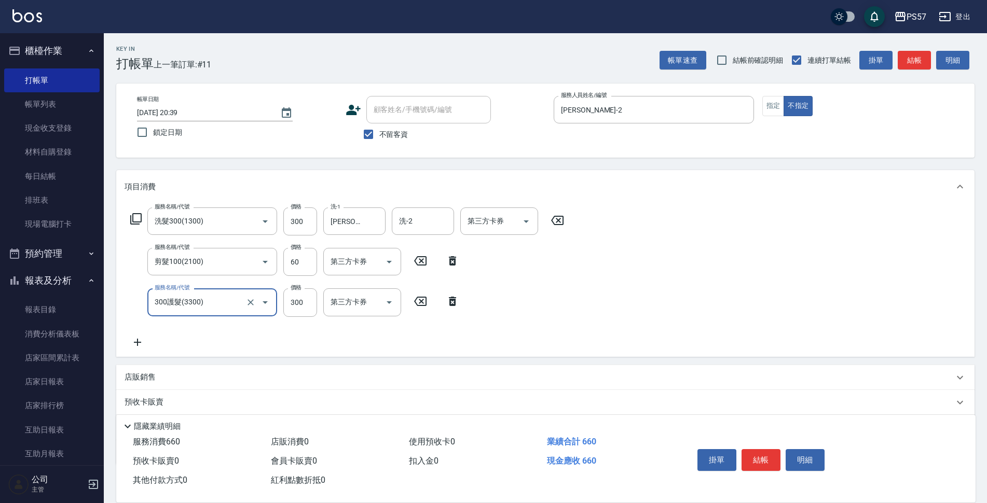
type input "300護髮(3300)"
click at [314, 298] on input "300" at bounding box center [300, 302] width 34 height 28
type input "100"
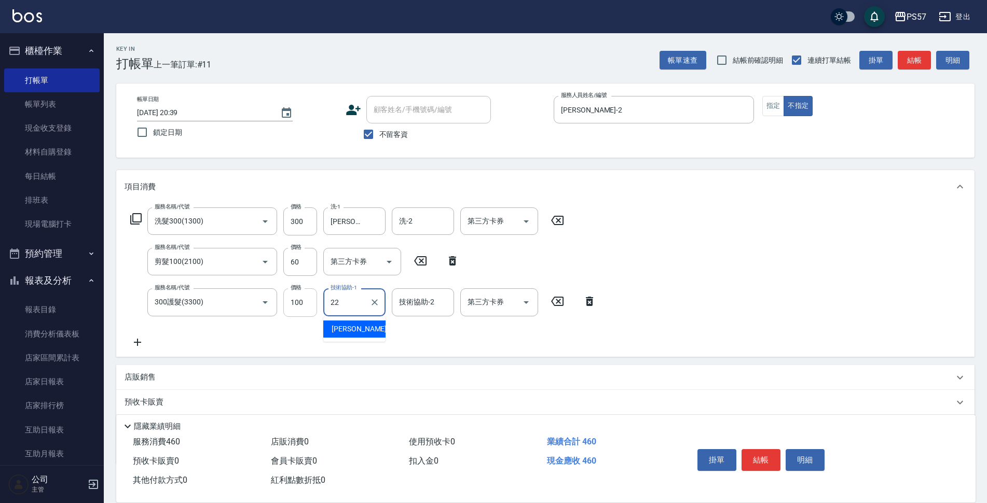
type input "[PERSON_NAME]-22"
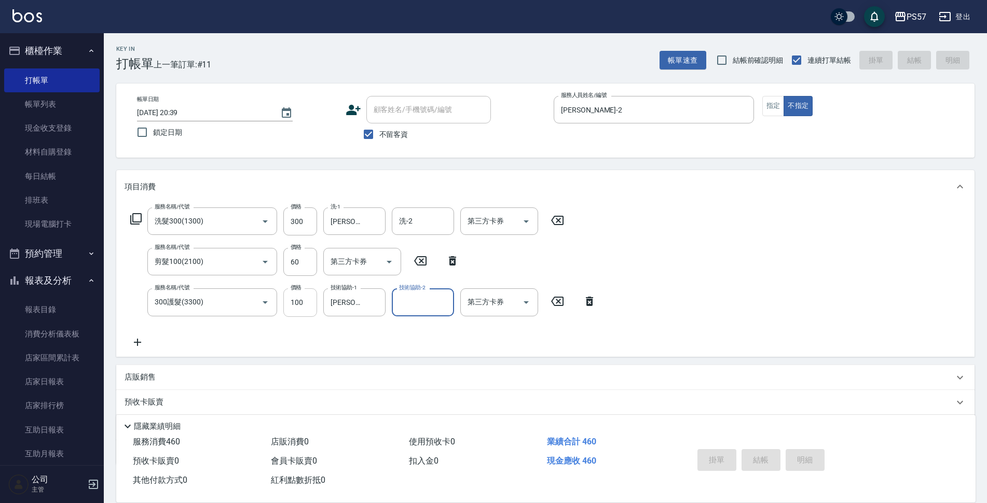
type input "[DATE] 20:40"
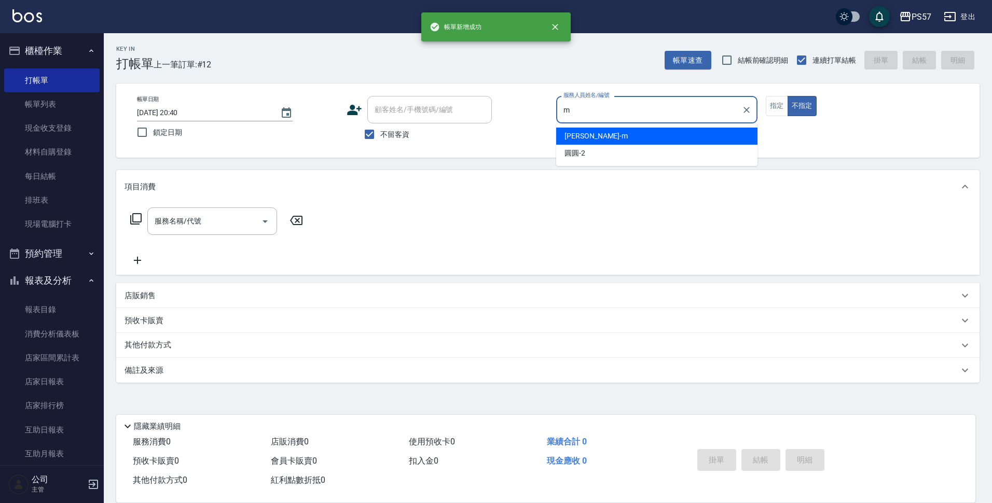
type input "[PERSON_NAME]-m"
type button "false"
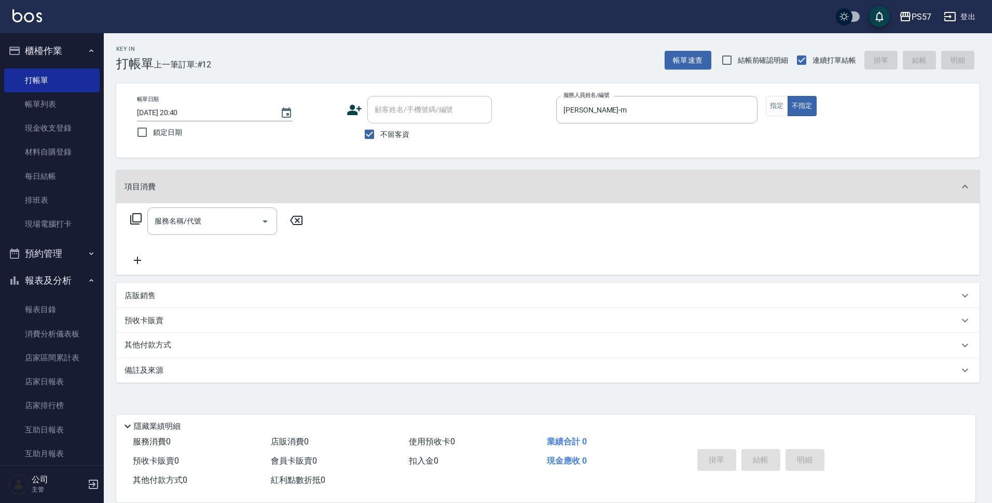
click at [140, 292] on p "店販銷售" at bounding box center [140, 296] width 31 height 11
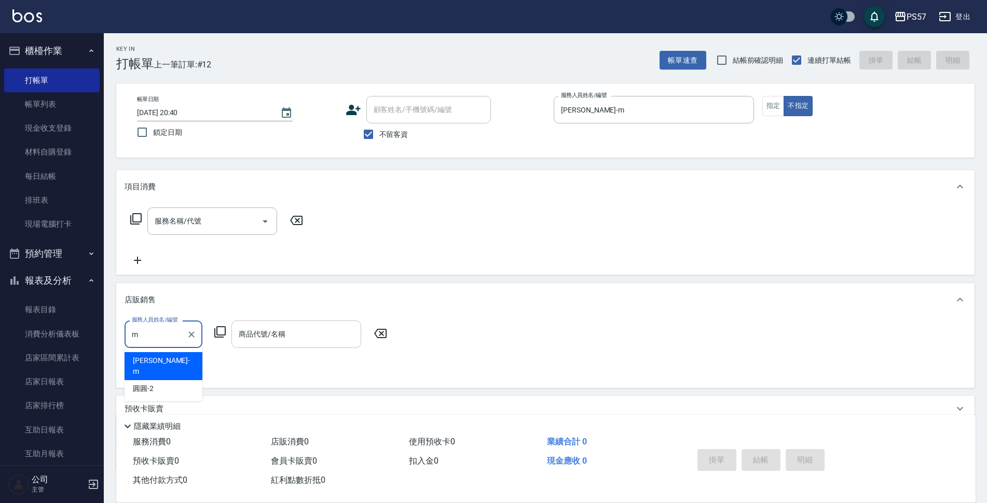
type input "[PERSON_NAME]-m"
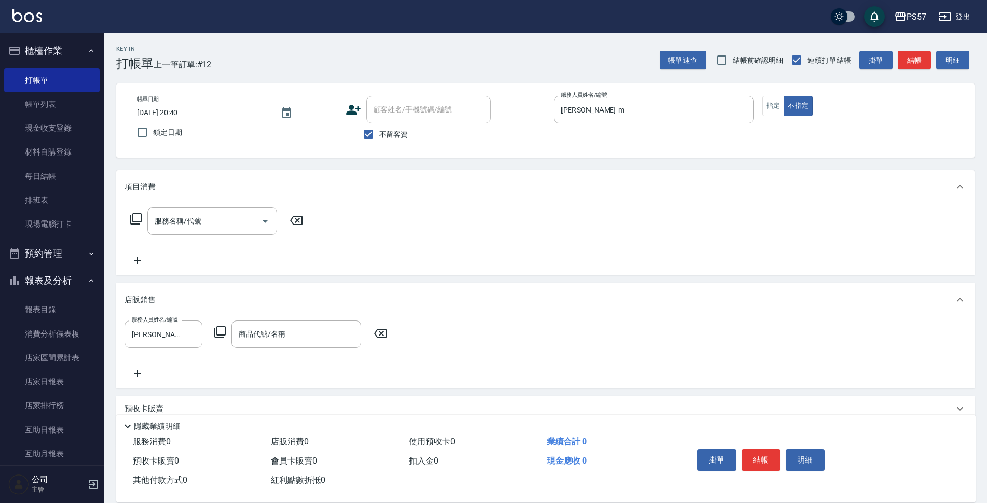
click at [220, 335] on icon at bounding box center [220, 332] width 12 height 12
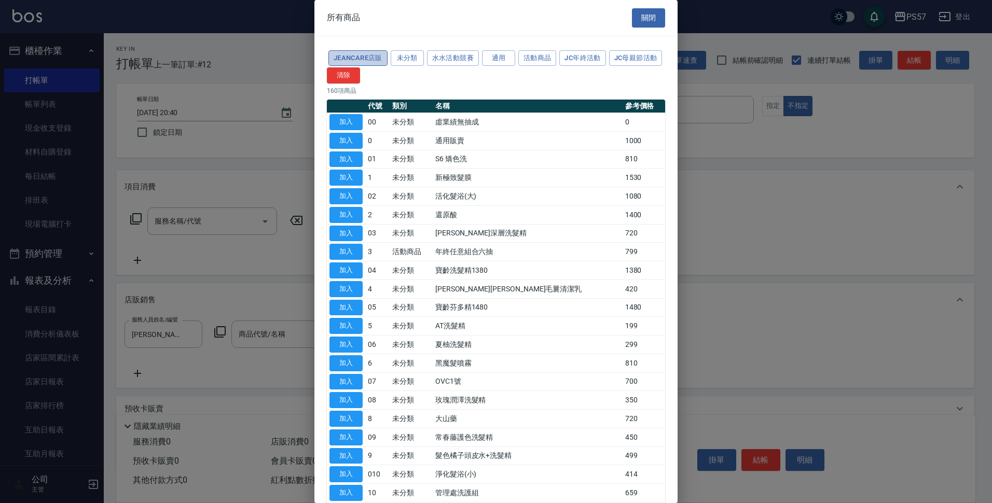
click at [365, 59] on button "JeanCare店販" at bounding box center [357, 58] width 59 height 16
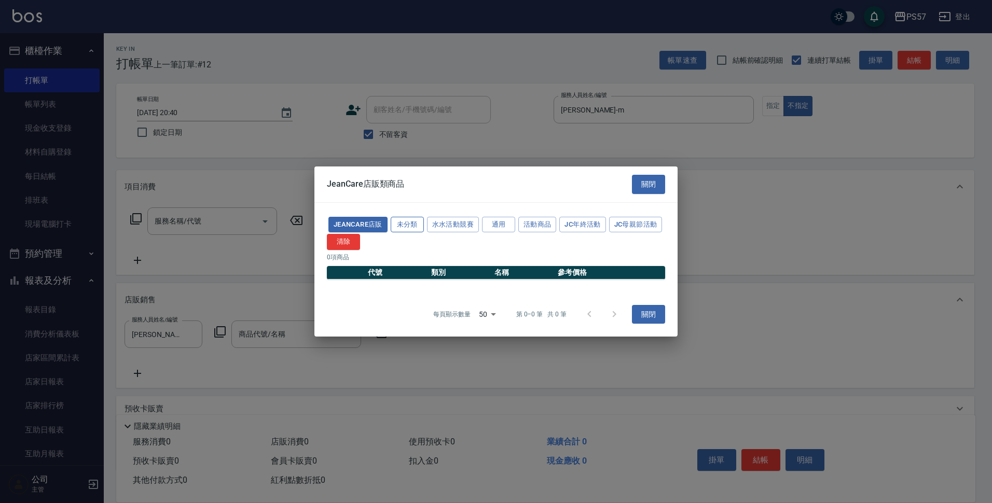
click at [408, 224] on button "未分類" at bounding box center [407, 224] width 33 height 16
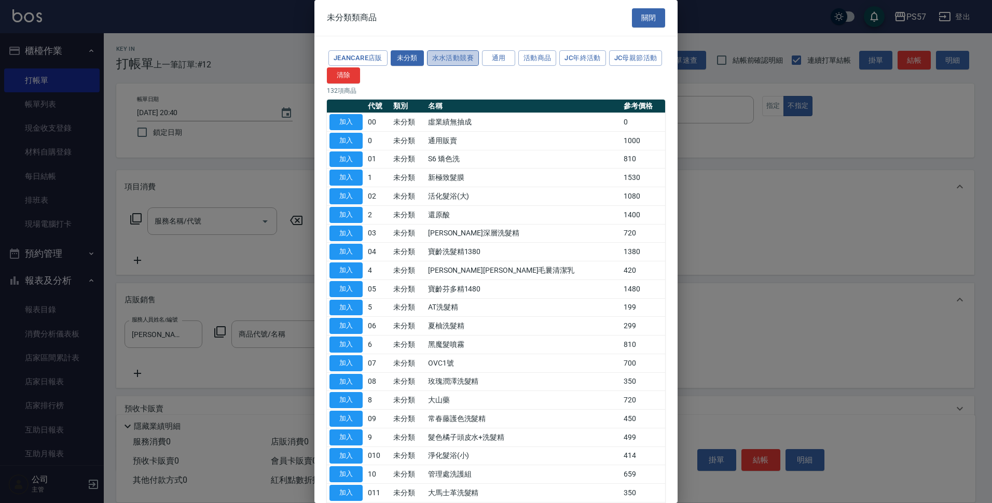
click at [431, 55] on button "水水活動競賽" at bounding box center [453, 58] width 52 height 16
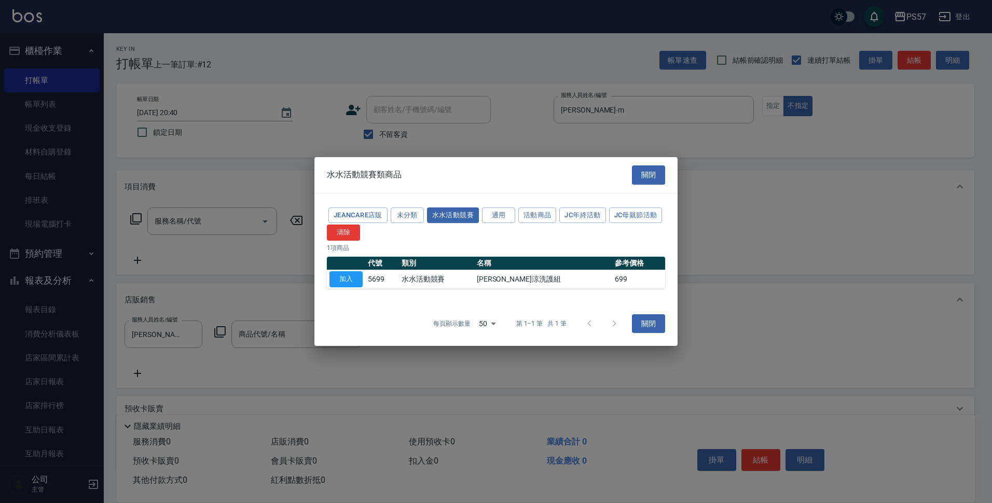
click at [503, 202] on div "JeanCare店販 未分類 水水活動競賽 通用 活動商品 JC年終活動 JC母親節活動 清除 1 項商品 代號 類別 名稱 參考價格 加入 5699 水水活…" at bounding box center [495, 248] width 363 height 108
click at [502, 212] on button "通用" at bounding box center [498, 216] width 33 height 16
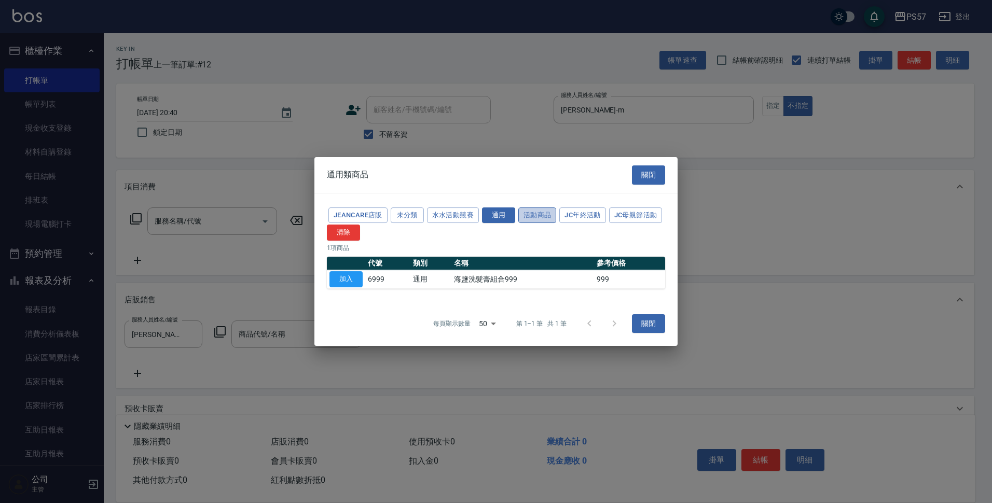
click at [533, 212] on button "活動商品" at bounding box center [537, 216] width 38 height 16
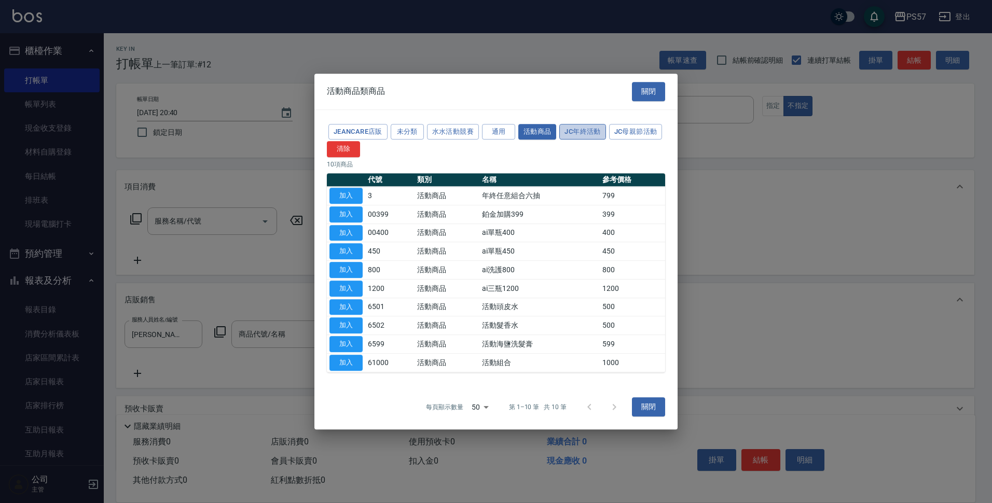
click at [585, 128] on button "JC年終活動" at bounding box center [582, 132] width 46 height 16
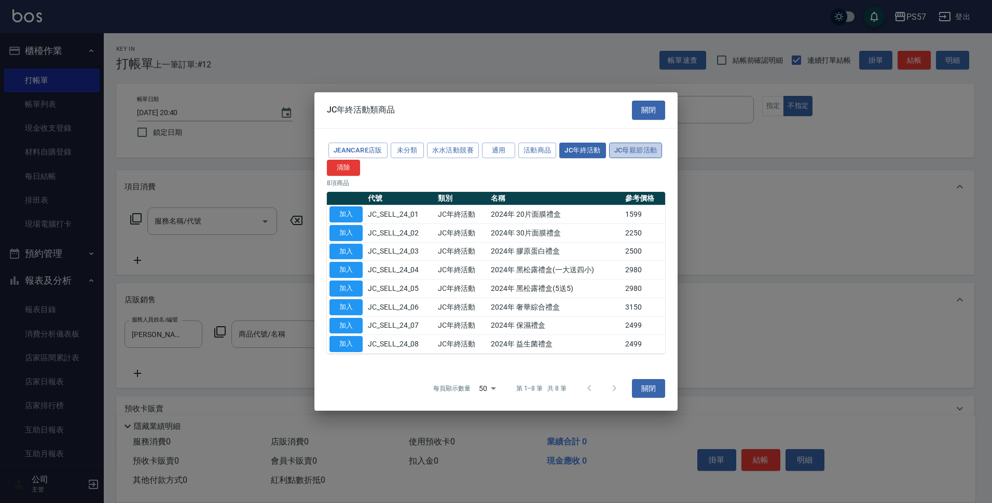
click at [630, 157] on button "JC母親節活動" at bounding box center [635, 150] width 53 height 16
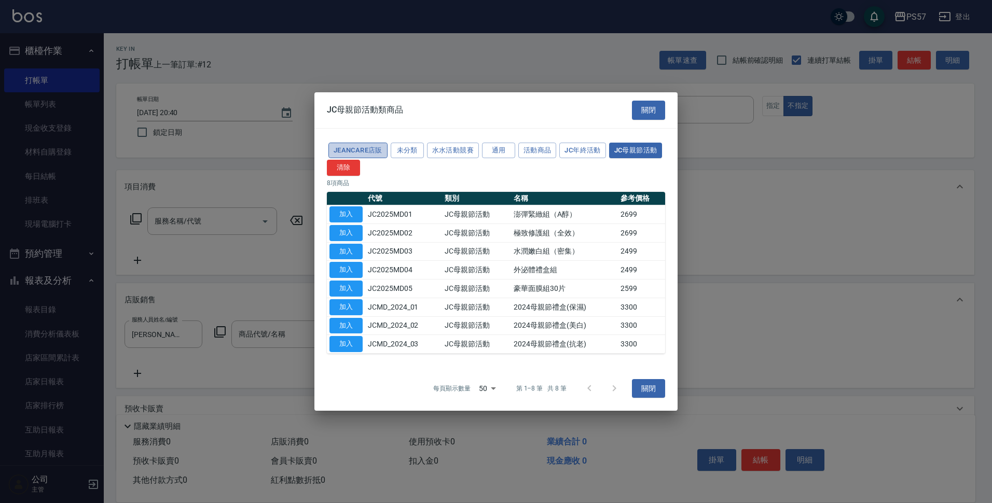
click at [359, 151] on button "JeanCare店販" at bounding box center [357, 150] width 59 height 16
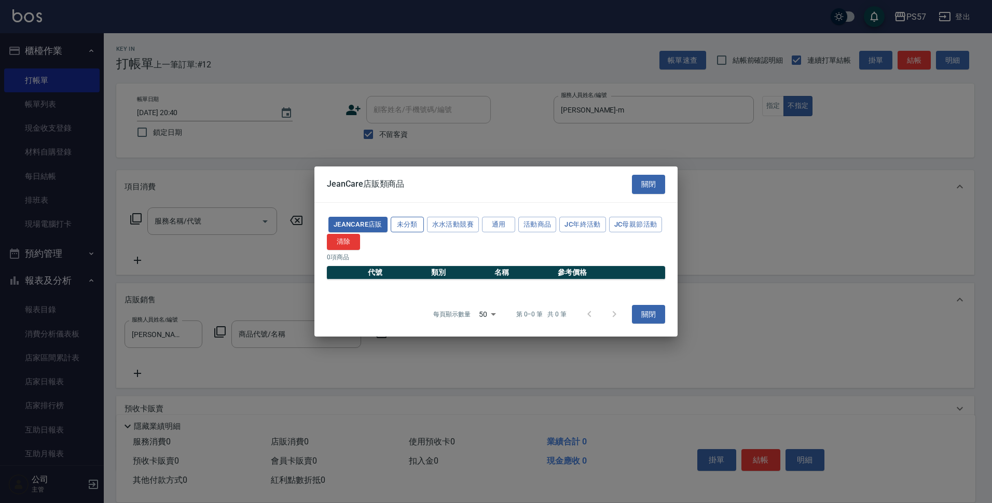
click at [400, 229] on button "未分類" at bounding box center [407, 224] width 33 height 16
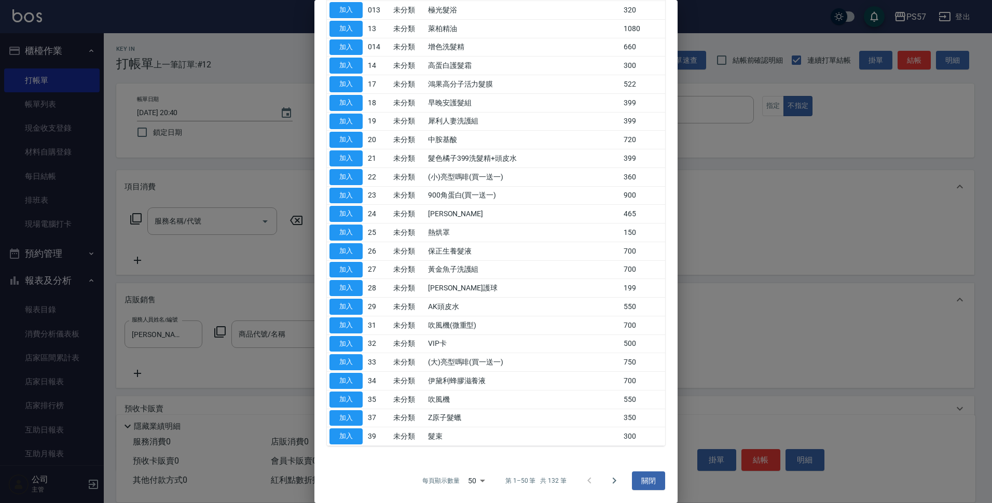
scroll to position [560, 0]
click at [611, 482] on icon "Go to next page" at bounding box center [614, 481] width 12 height 12
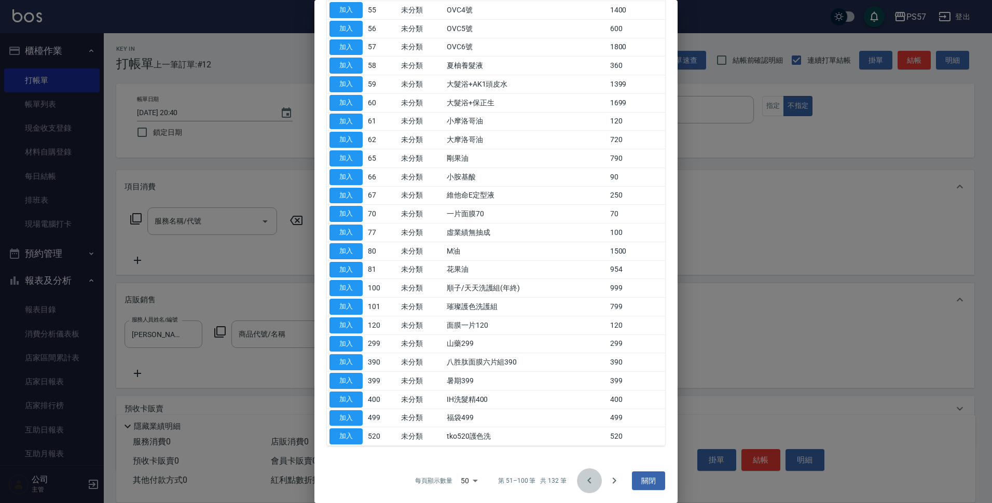
click at [583, 486] on icon "Go to previous page" at bounding box center [589, 481] width 12 height 12
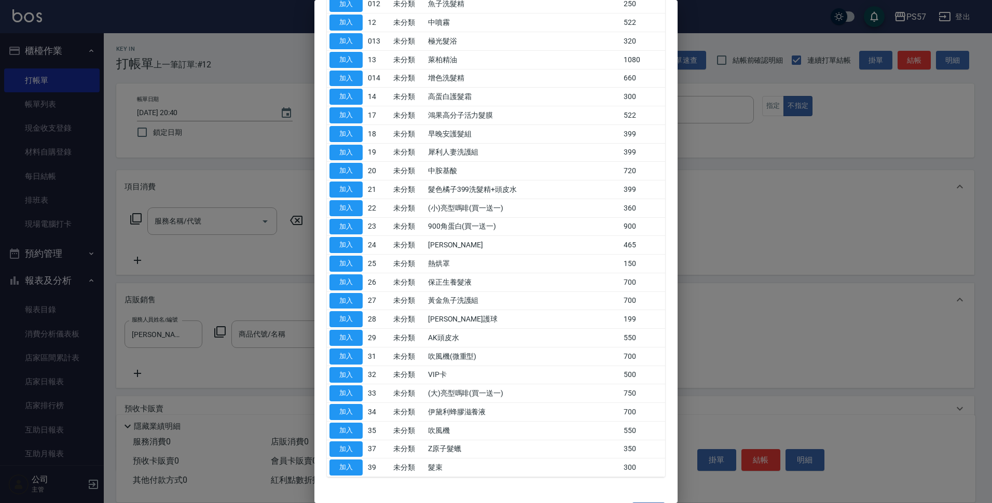
scroll to position [560, 0]
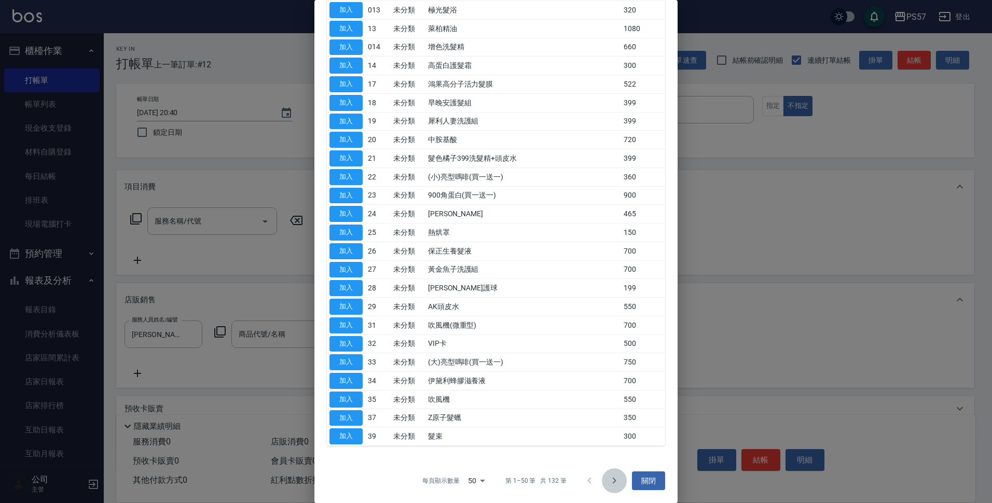
click at [608, 477] on icon "Go to next page" at bounding box center [614, 481] width 12 height 12
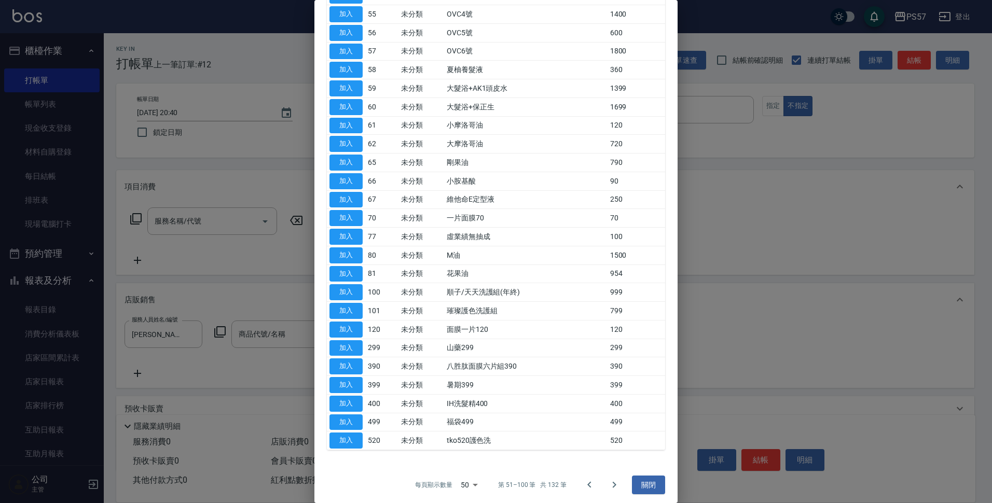
scroll to position [264, 0]
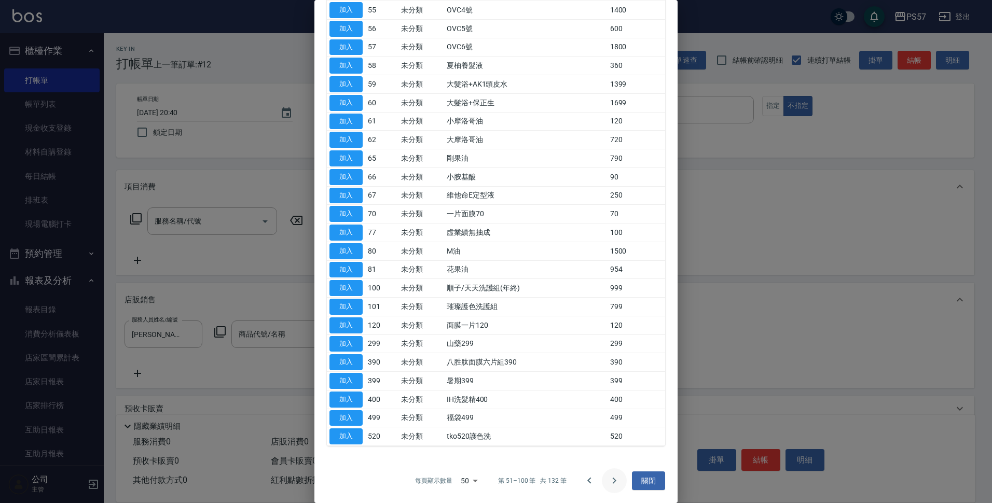
click at [609, 480] on icon "Go to next page" at bounding box center [614, 481] width 12 height 12
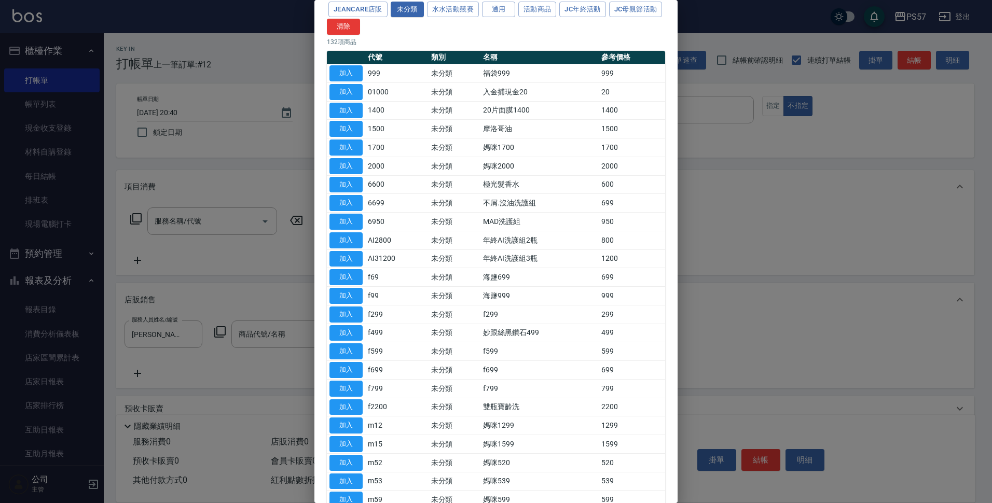
scroll to position [153, 0]
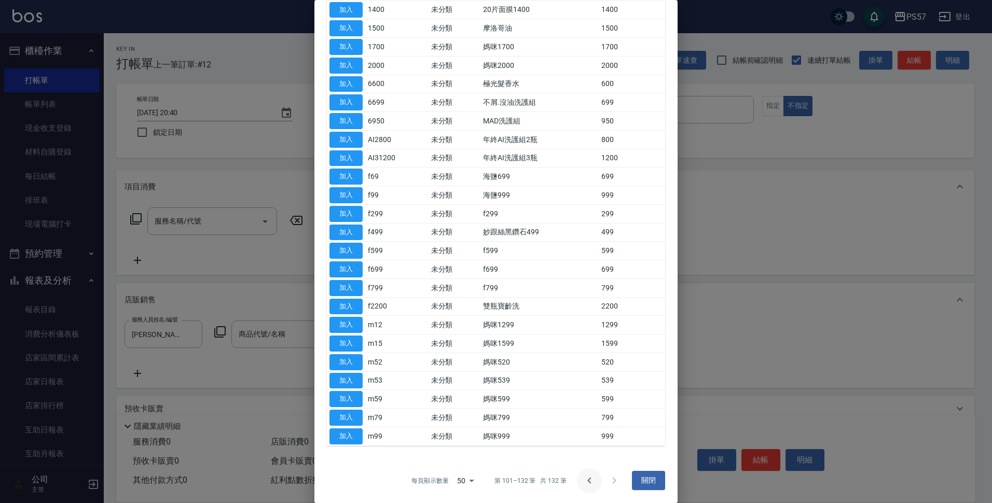
click at [587, 480] on icon "Go to previous page" at bounding box center [589, 481] width 12 height 12
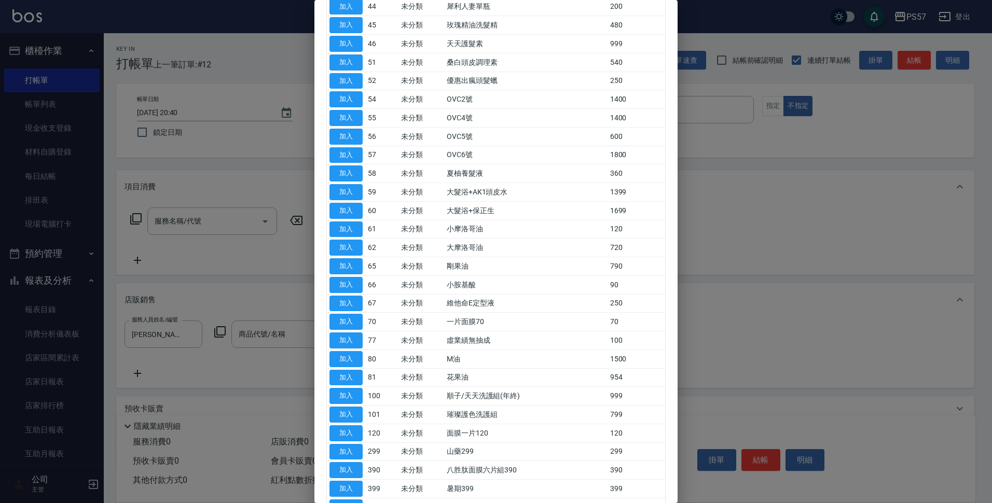
scroll to position [0, 0]
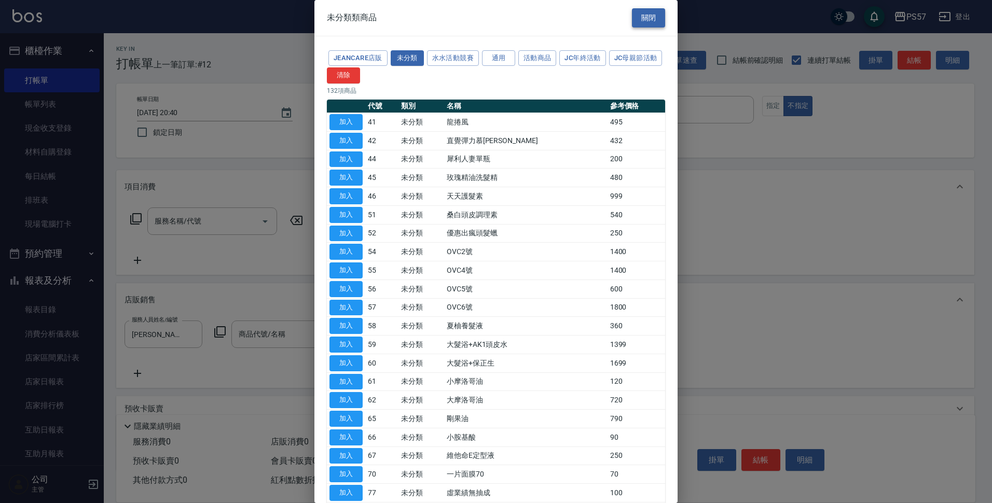
click at [646, 10] on button "關閉" at bounding box center [648, 17] width 33 height 19
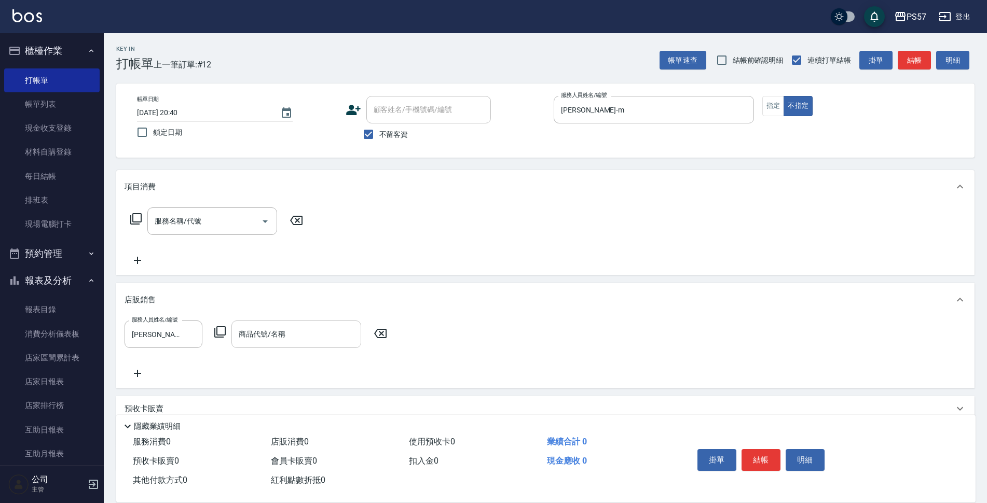
click at [282, 337] on input "商品代號/名稱" at bounding box center [296, 334] width 120 height 18
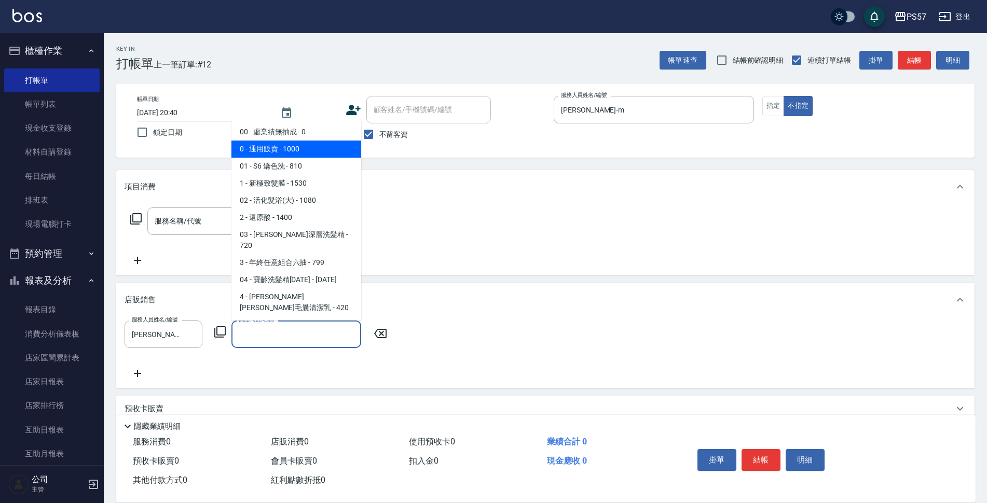
type input "通用販賣"
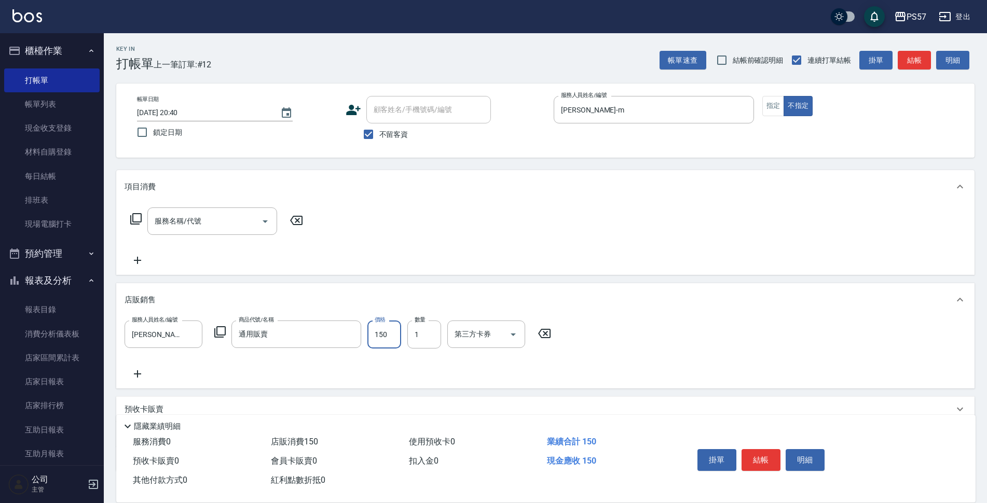
type input "150"
type input "7"
click at [621, 305] on div "店販銷售" at bounding box center [539, 300] width 829 height 11
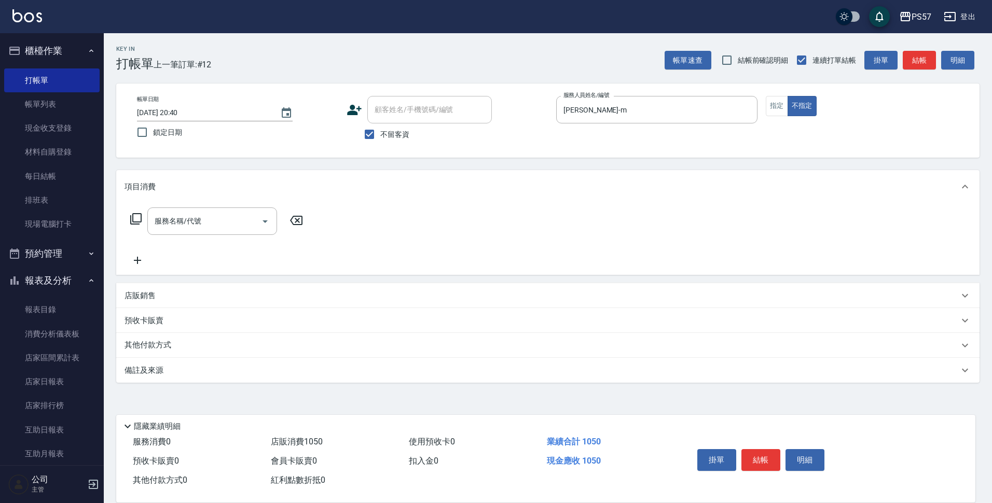
click at [483, 305] on div "店販銷售" at bounding box center [547, 295] width 863 height 25
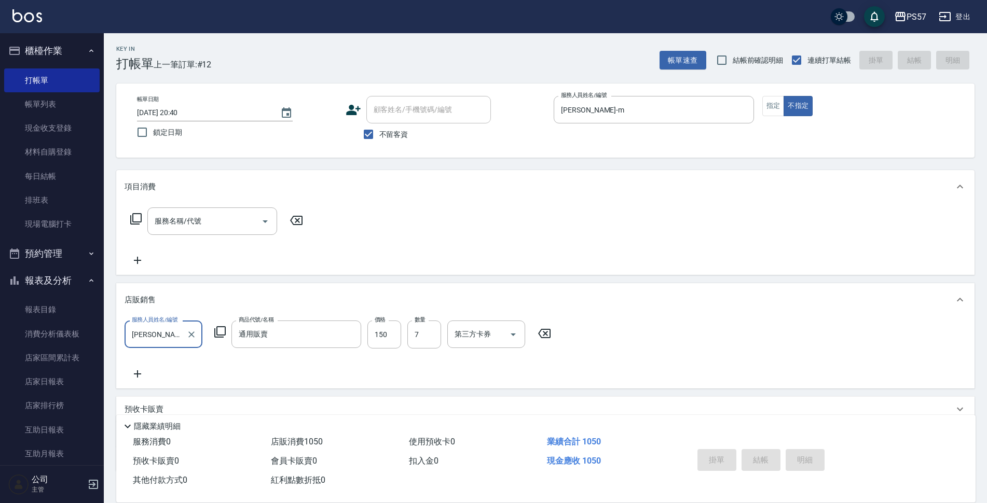
type input "[DATE] 20:43"
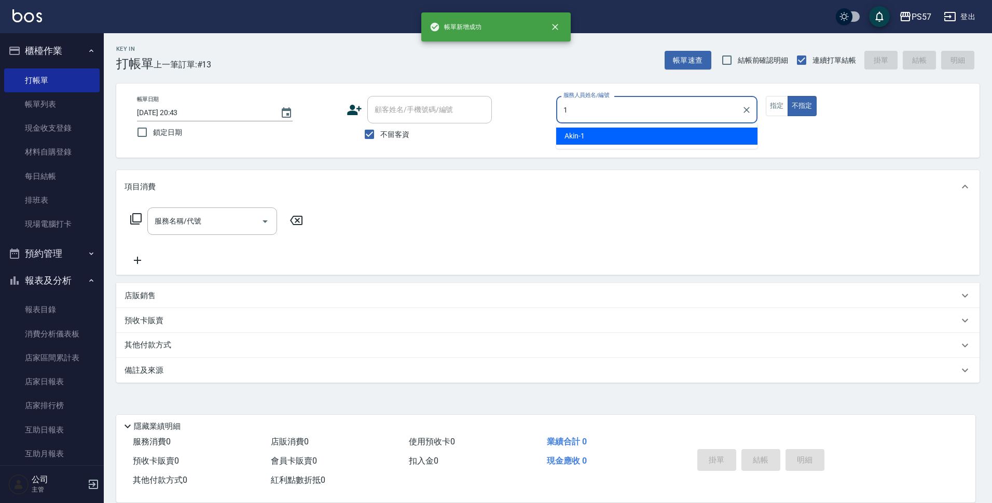
type input "Akin-1"
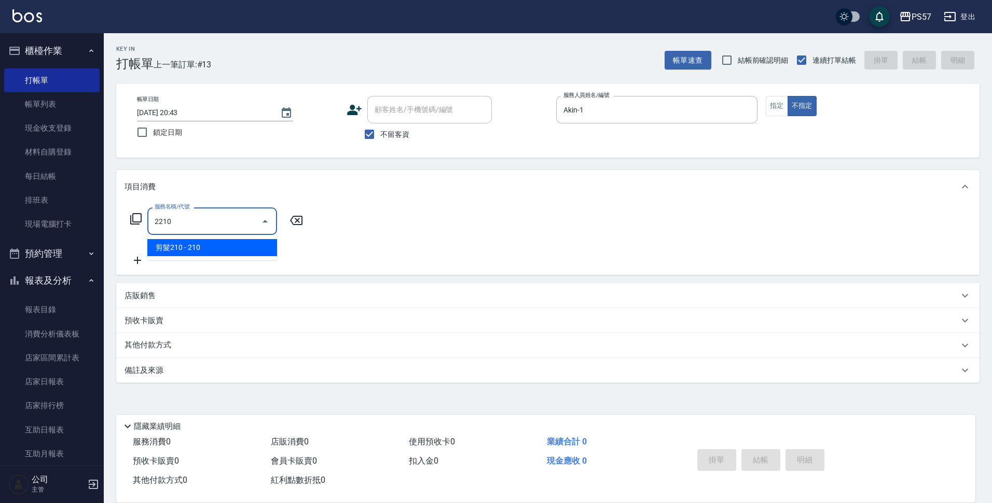
type input "剪髮210(2210)"
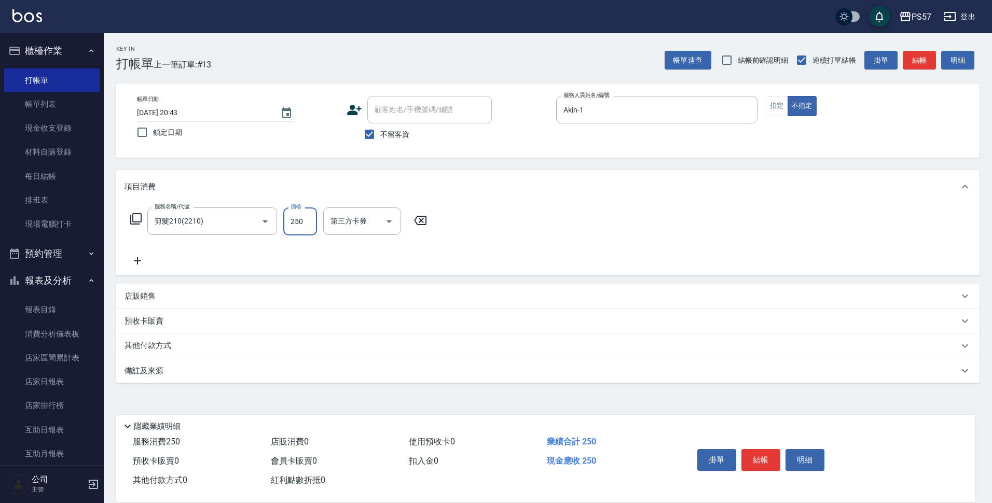
type input "250"
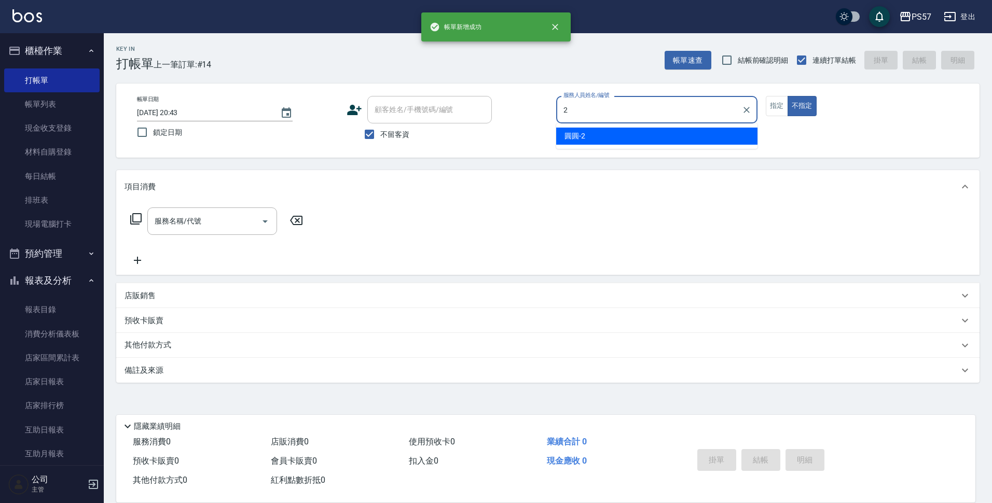
type input "[PERSON_NAME]-2"
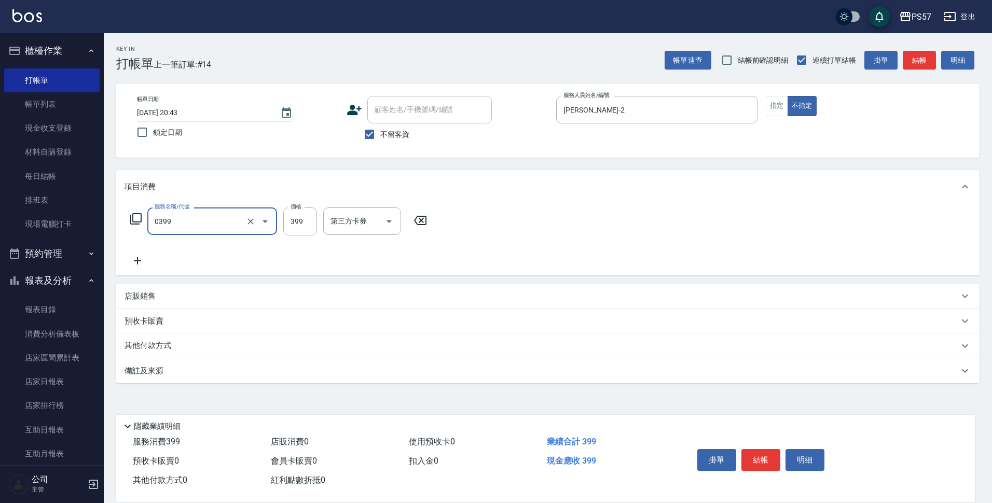
type input "SPA399(0399)"
type input "500"
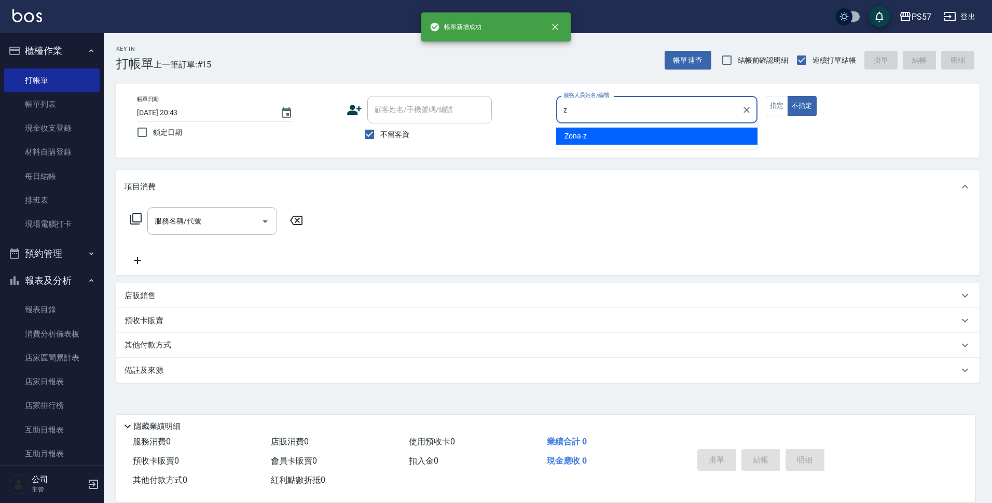
type input "Zona-z"
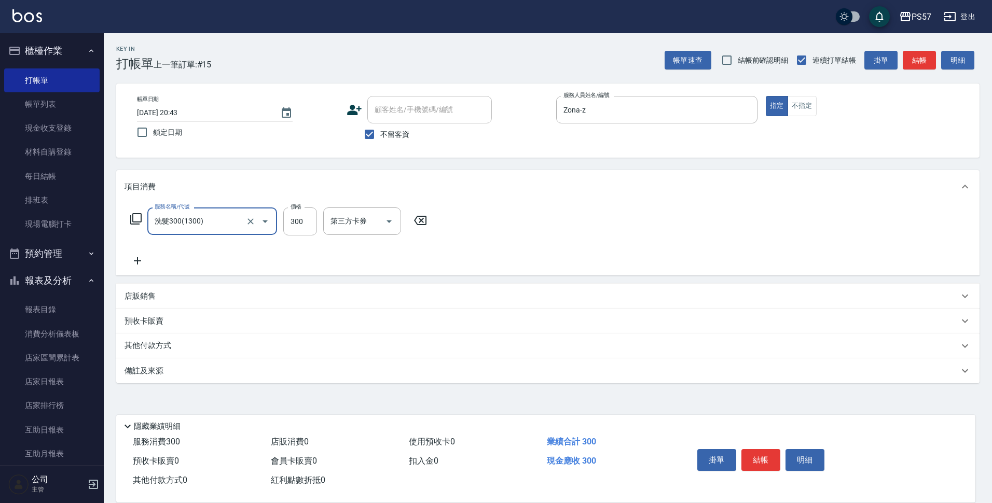
type input "洗髮300(1300)"
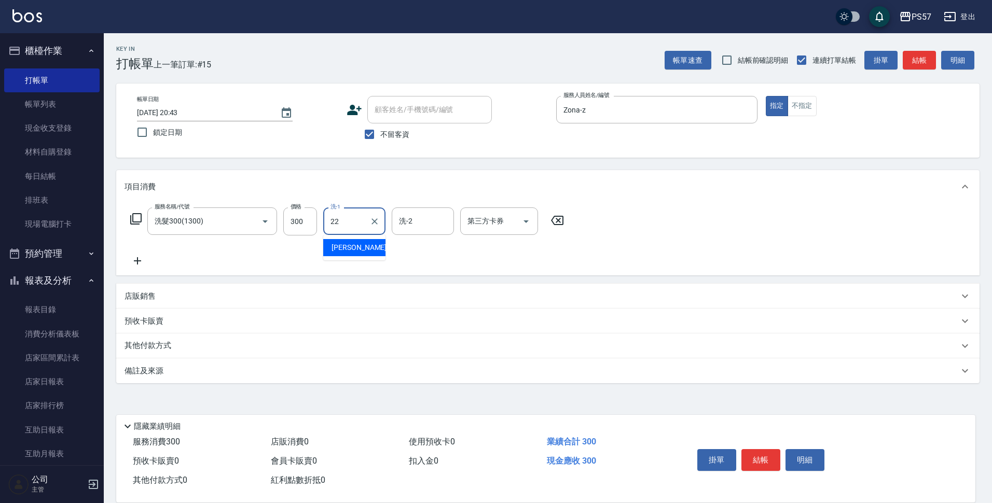
type input "[PERSON_NAME]-22"
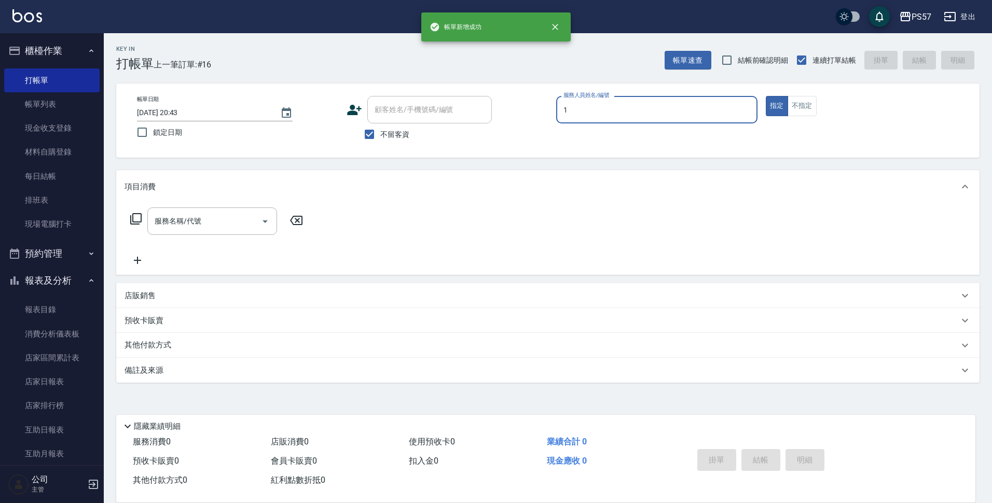
type input "Akin-1"
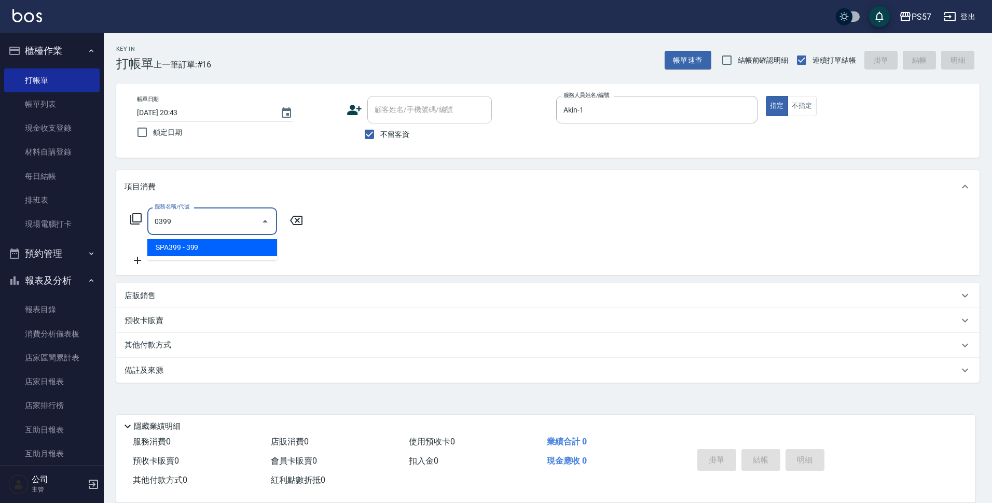
type input "SPA399(0399)"
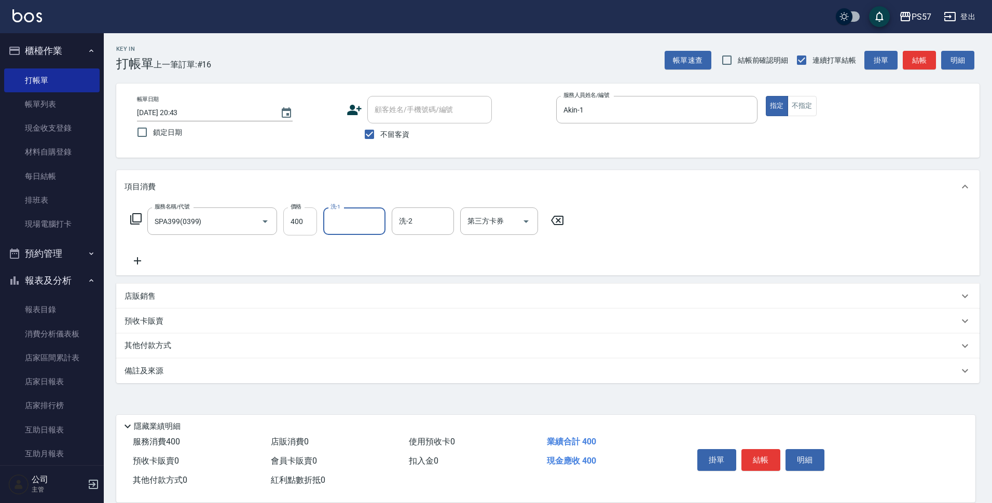
click at [307, 220] on input "400" at bounding box center [300, 222] width 34 height 28
type input "450"
type input "[PERSON_NAME]-33"
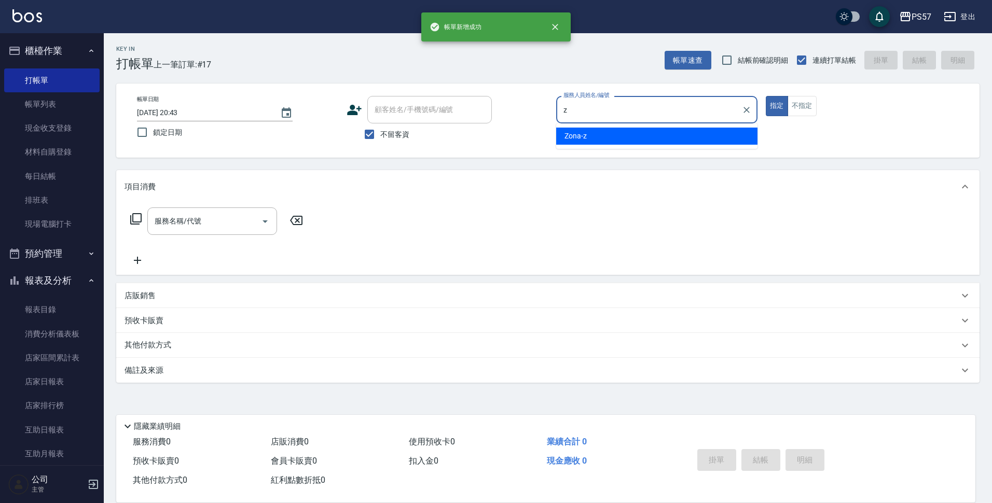
type input "Zona-z"
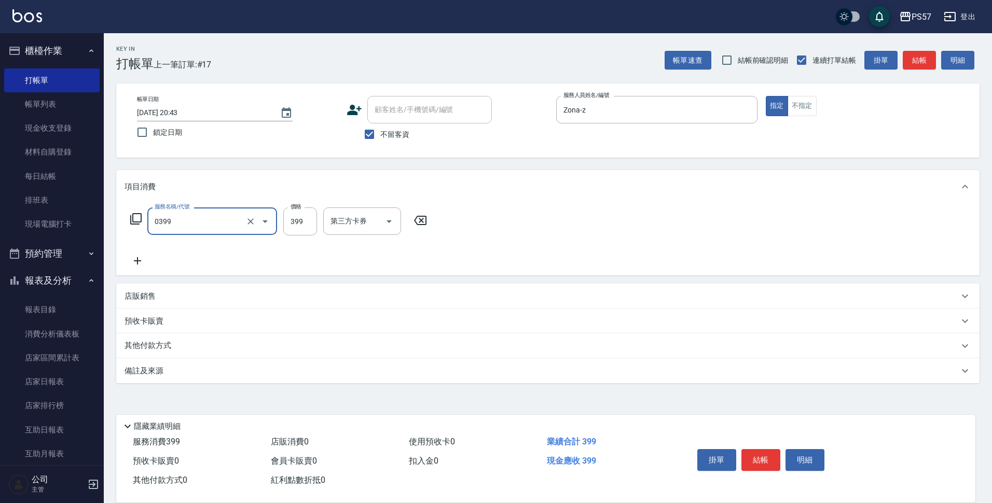
type input "SPA399(0399)"
type input "400"
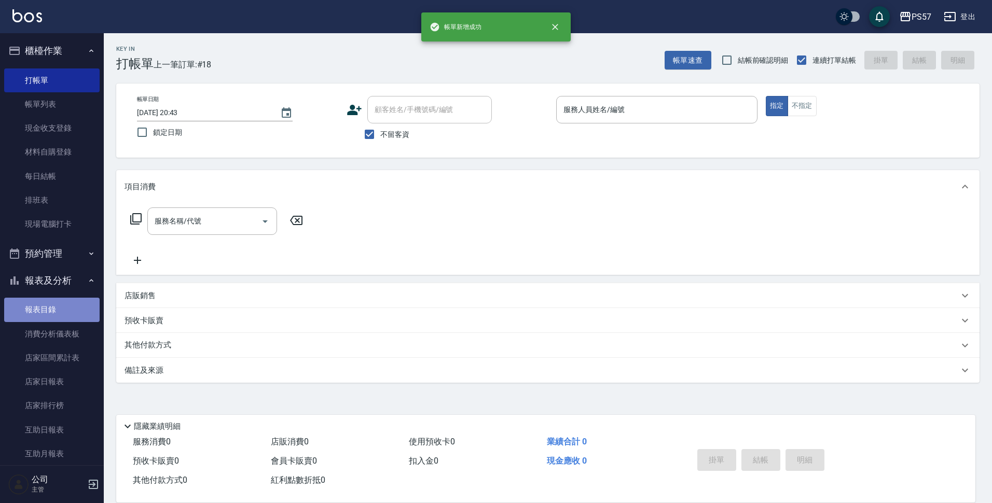
click at [69, 307] on link "報表目錄" at bounding box center [51, 310] width 95 height 24
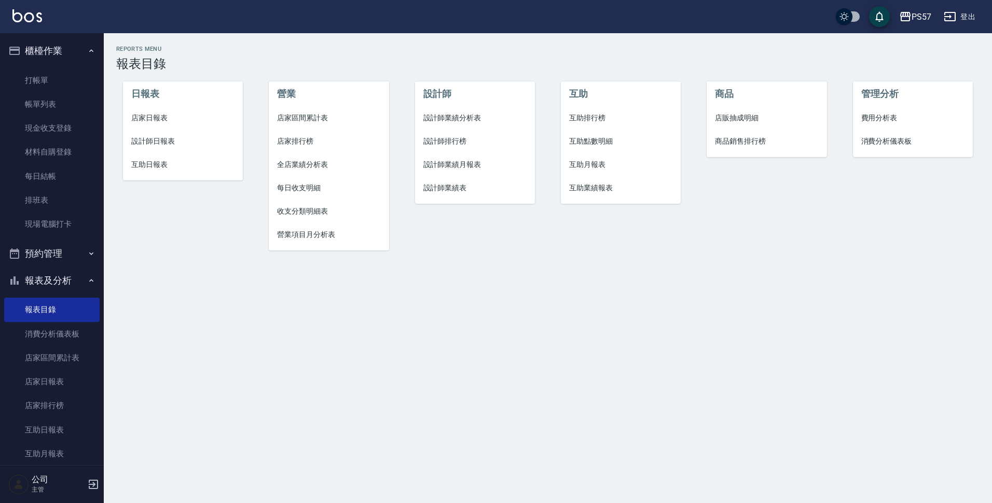
click at [158, 138] on span "設計師日報表" at bounding box center [183, 141] width 104 height 11
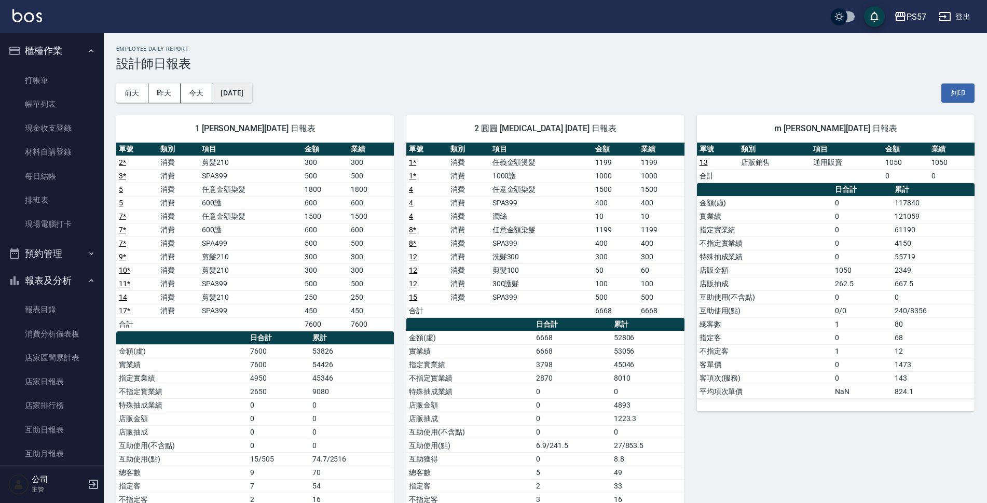
click at [242, 93] on button "[DATE]" at bounding box center [231, 93] width 39 height 19
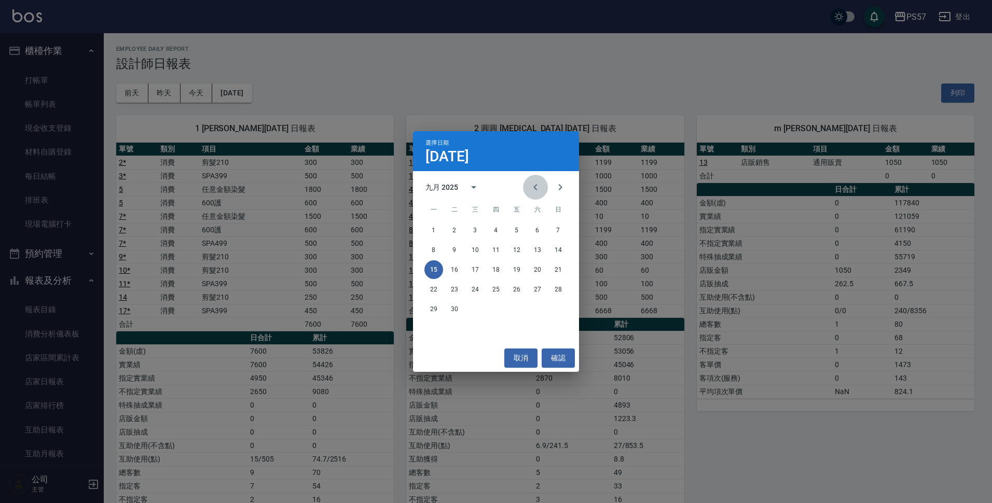
click at [534, 187] on icon "Previous month" at bounding box center [535, 187] width 4 height 6
click at [522, 275] on button "15" at bounding box center [516, 269] width 19 height 19
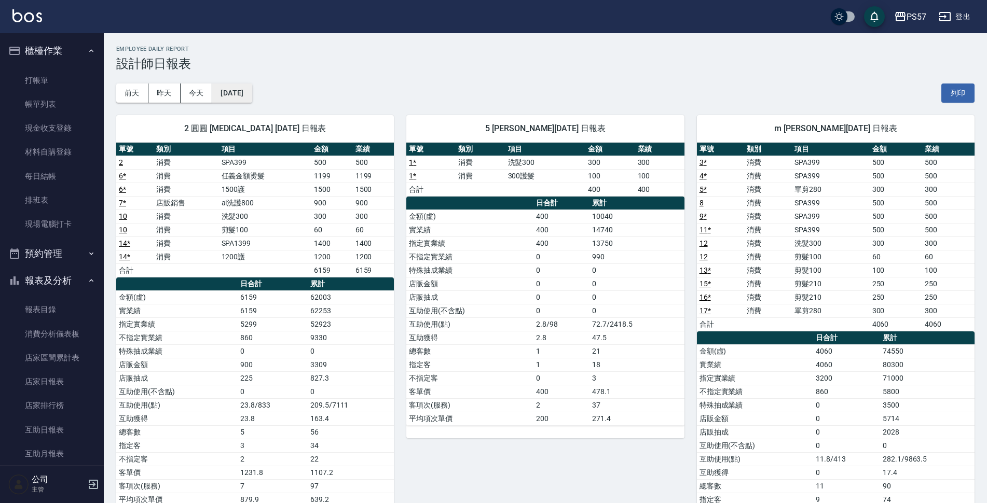
click at [252, 94] on button "[DATE]" at bounding box center [231, 93] width 39 height 19
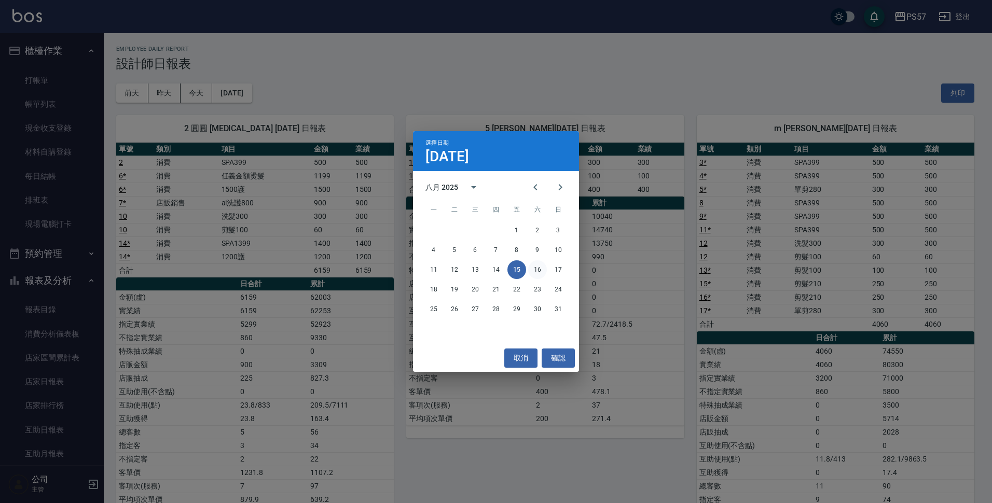
click at [543, 266] on button "16" at bounding box center [537, 269] width 19 height 19
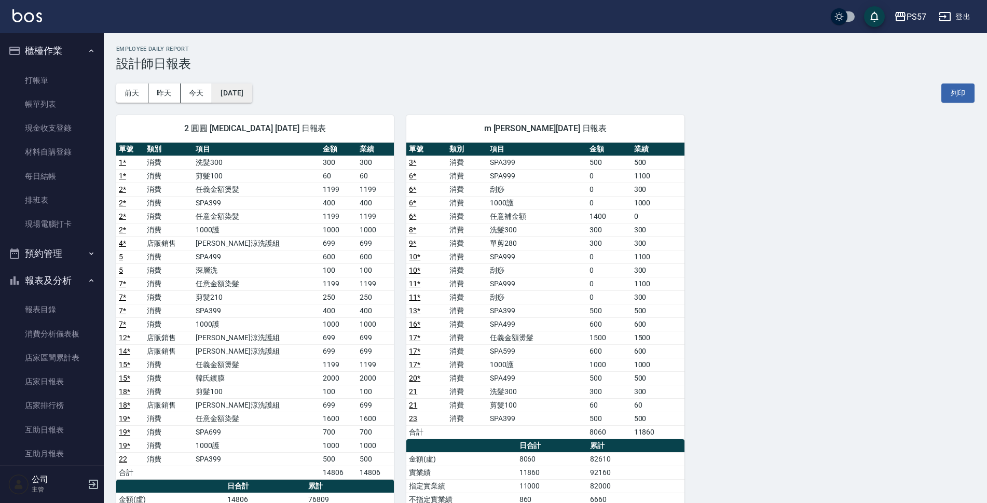
click at [252, 91] on button "[DATE]" at bounding box center [231, 93] width 39 height 19
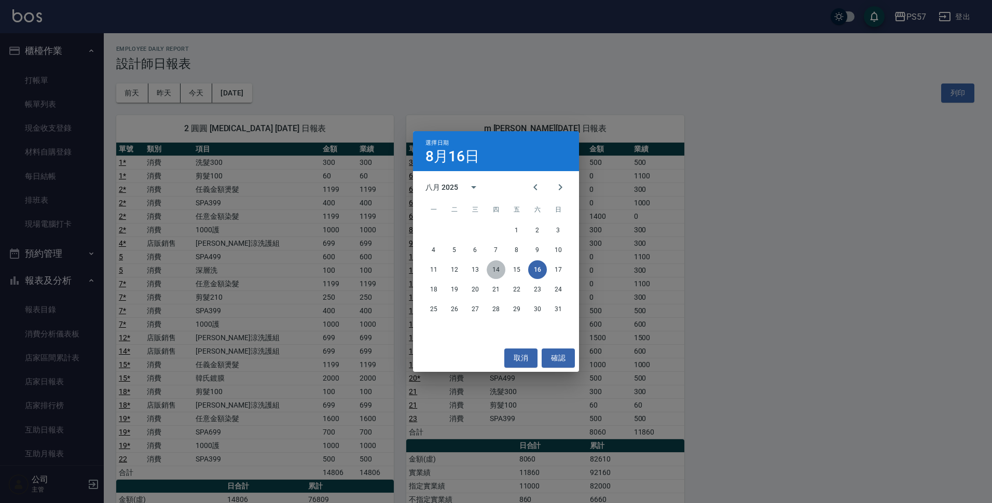
click at [496, 268] on button "14" at bounding box center [496, 269] width 19 height 19
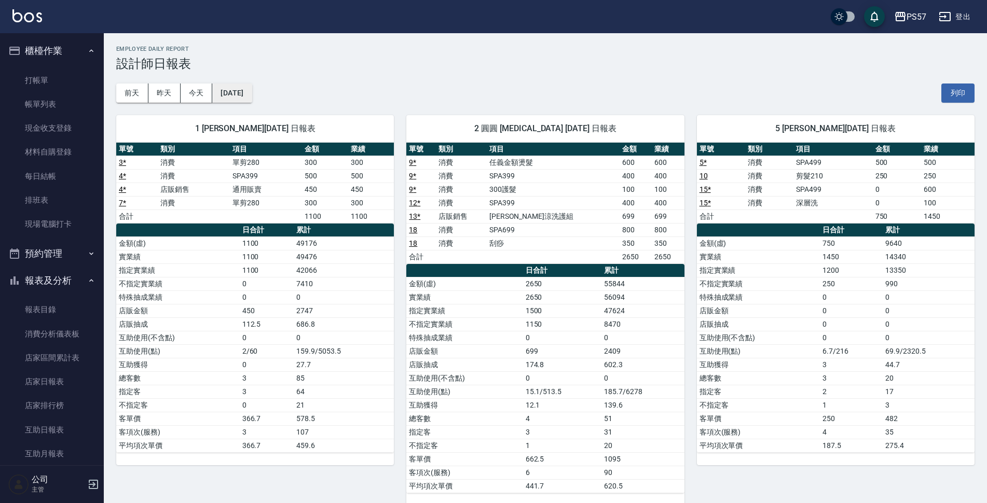
click at [243, 97] on button "[DATE]" at bounding box center [231, 93] width 39 height 19
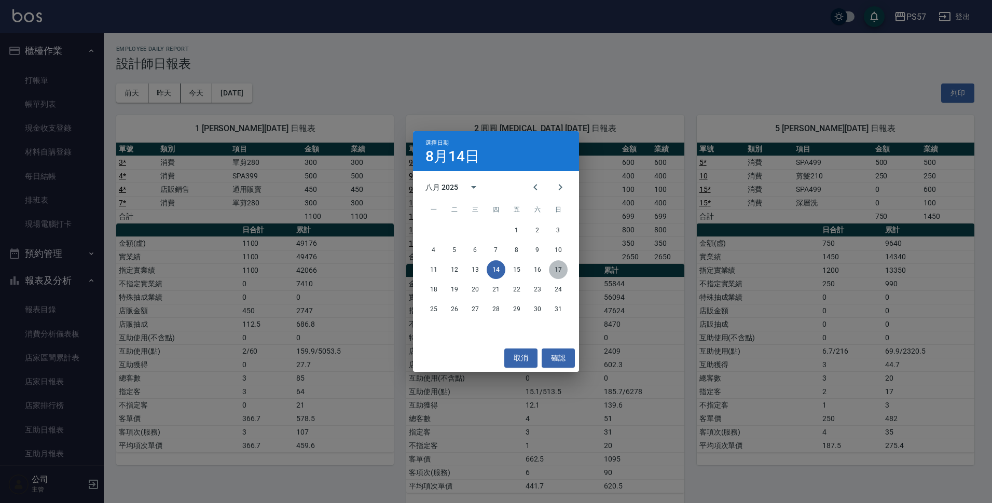
click at [554, 268] on button "17" at bounding box center [558, 269] width 19 height 19
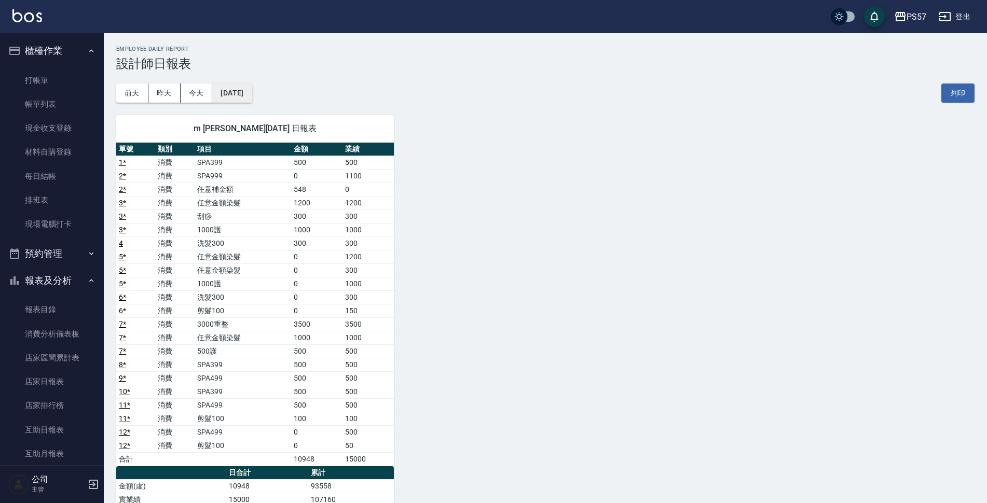
click at [242, 94] on button "[DATE]" at bounding box center [231, 93] width 39 height 19
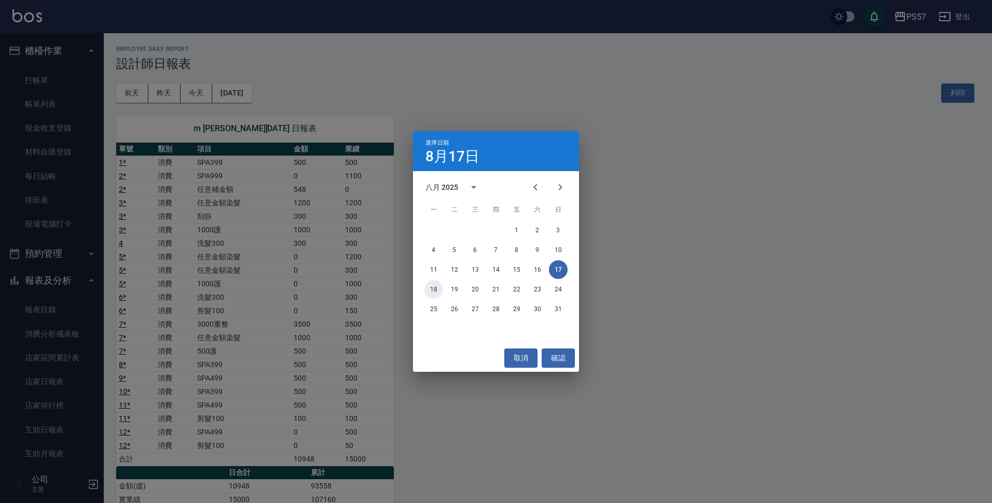
click at [437, 292] on button "18" at bounding box center [433, 289] width 19 height 19
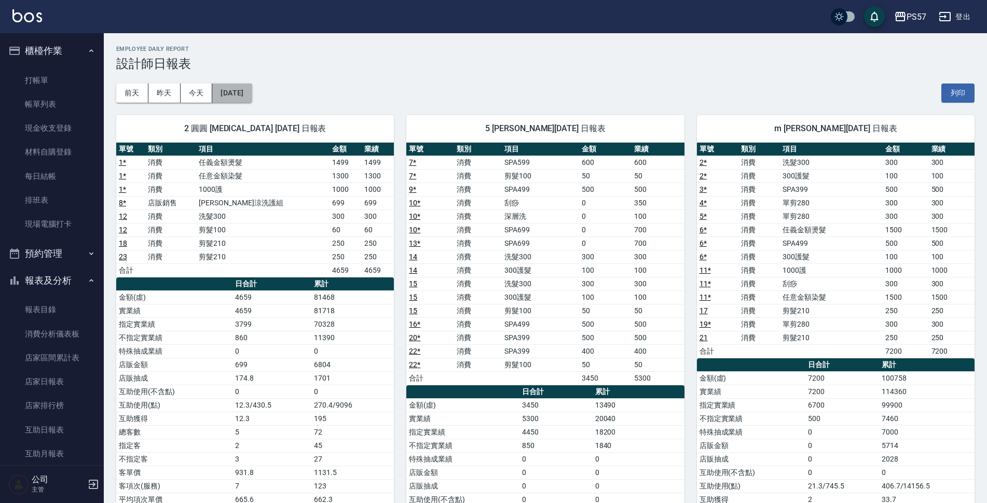
click at [237, 88] on button "[DATE]" at bounding box center [231, 93] width 39 height 19
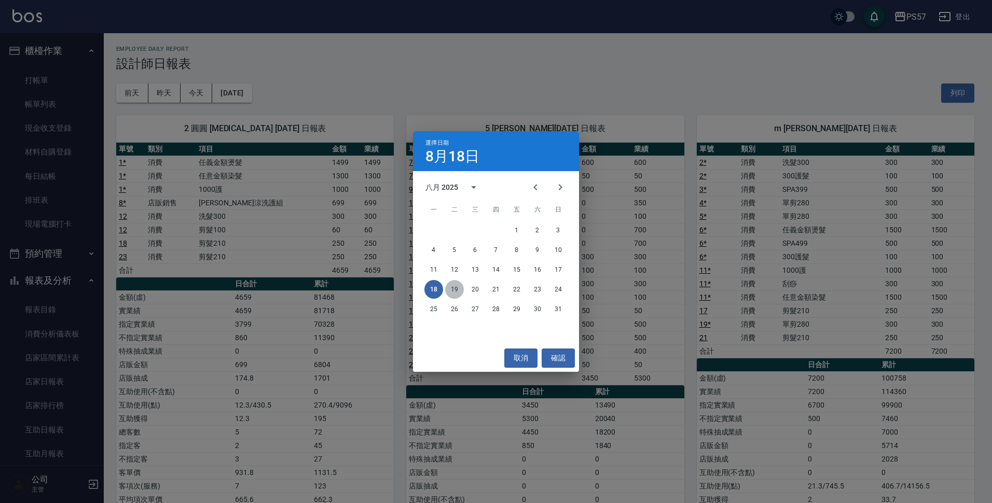
click at [452, 286] on button "19" at bounding box center [454, 289] width 19 height 19
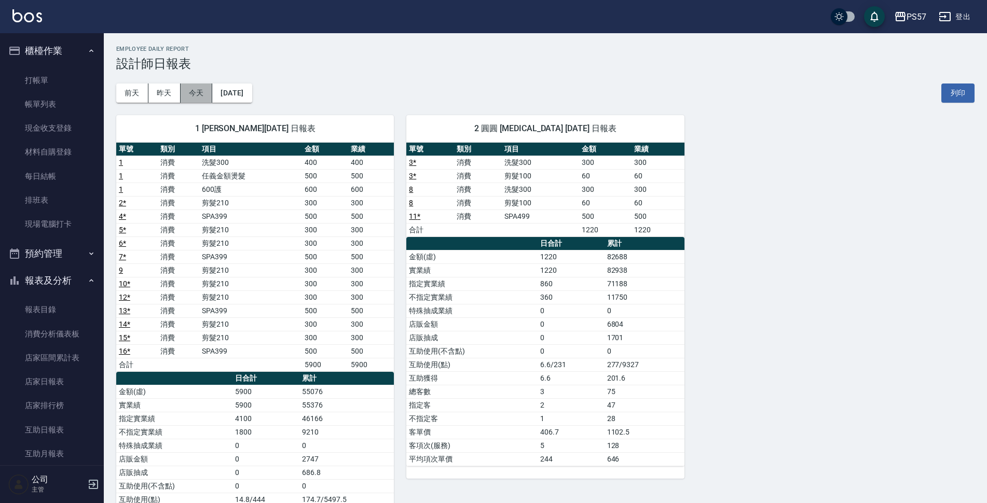
click at [195, 100] on button "今天" at bounding box center [197, 93] width 32 height 19
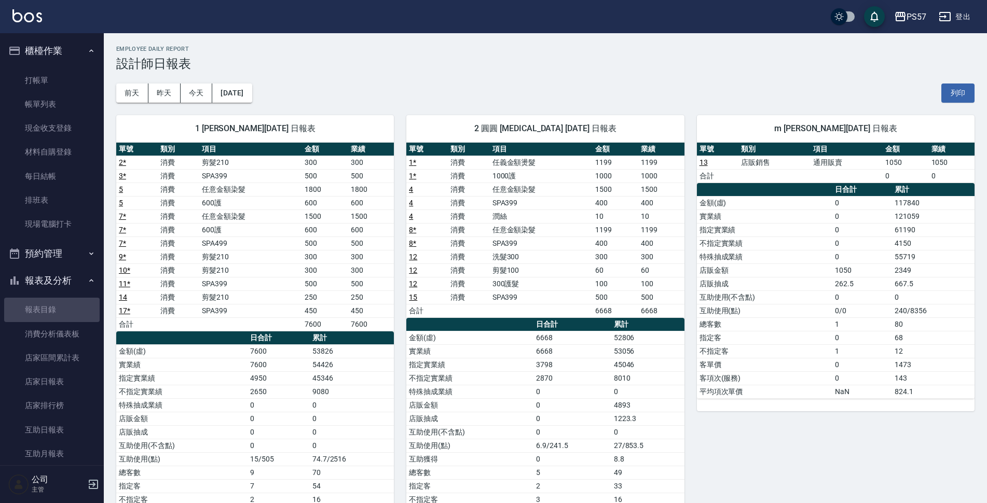
drag, startPoint x: 56, startPoint y: 301, endPoint x: 87, endPoint y: 260, distance: 52.2
click at [56, 302] on link "報表目錄" at bounding box center [51, 310] width 95 height 24
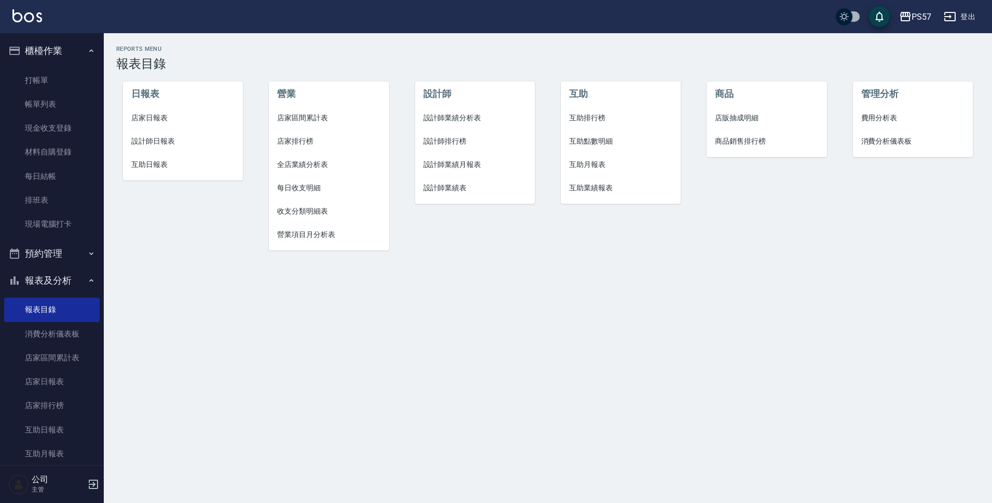
click at [161, 119] on span "店家日報表" at bounding box center [183, 118] width 104 height 11
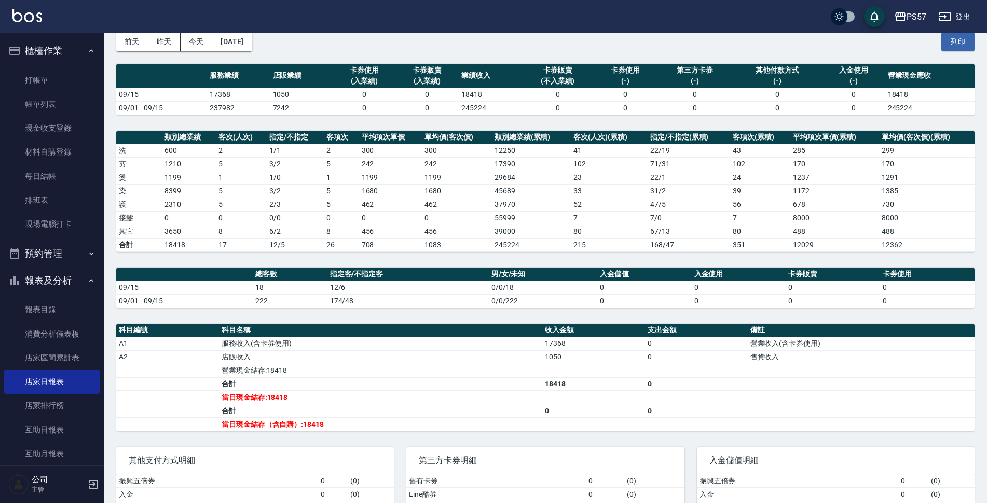
scroll to position [52, 0]
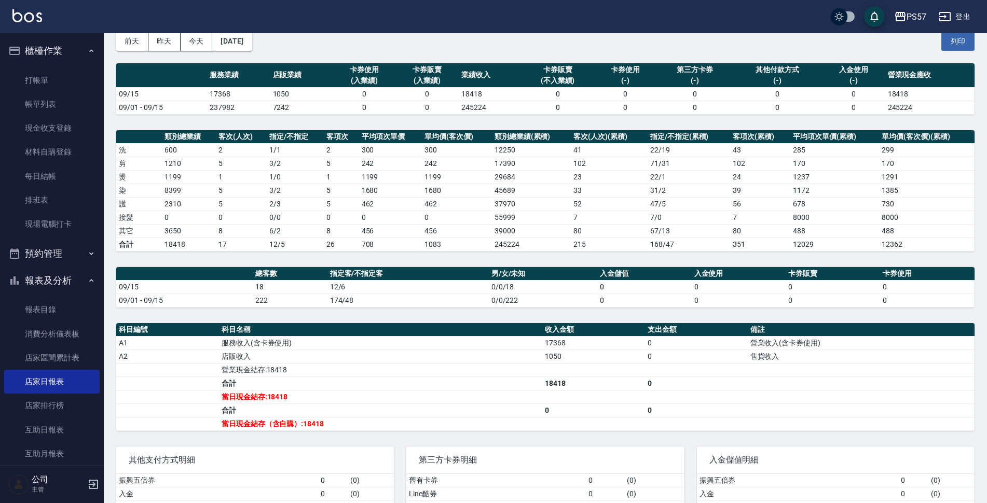
click at [26, 316] on link "報表目錄" at bounding box center [51, 310] width 95 height 24
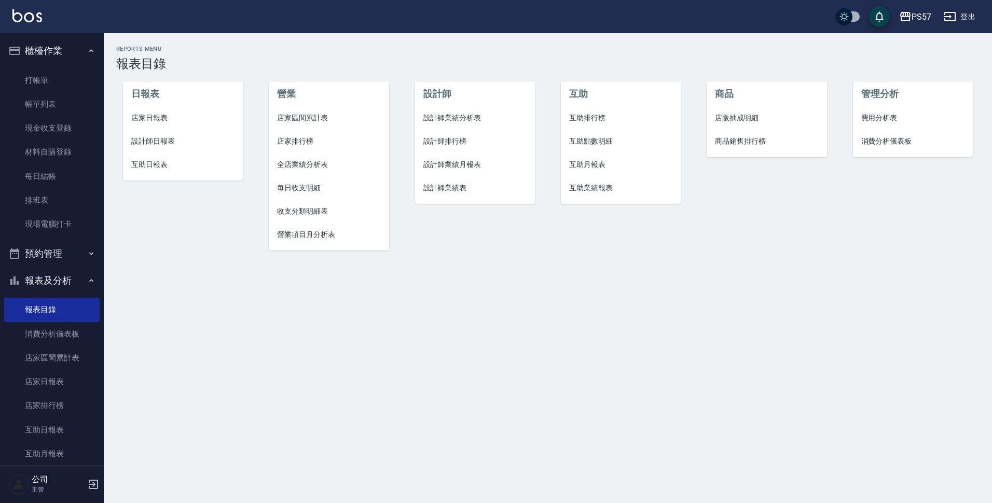
click at [154, 140] on span "設計師日報表" at bounding box center [183, 141] width 104 height 11
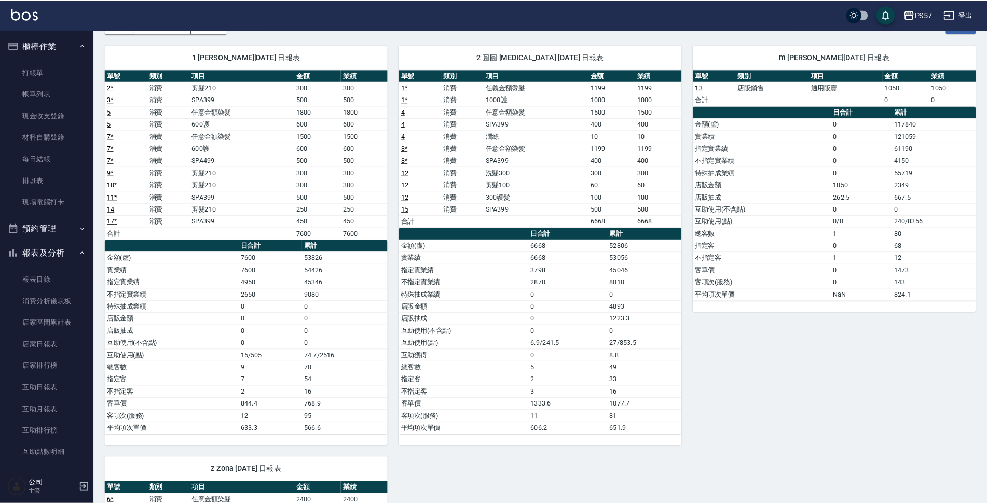
scroll to position [66, 0]
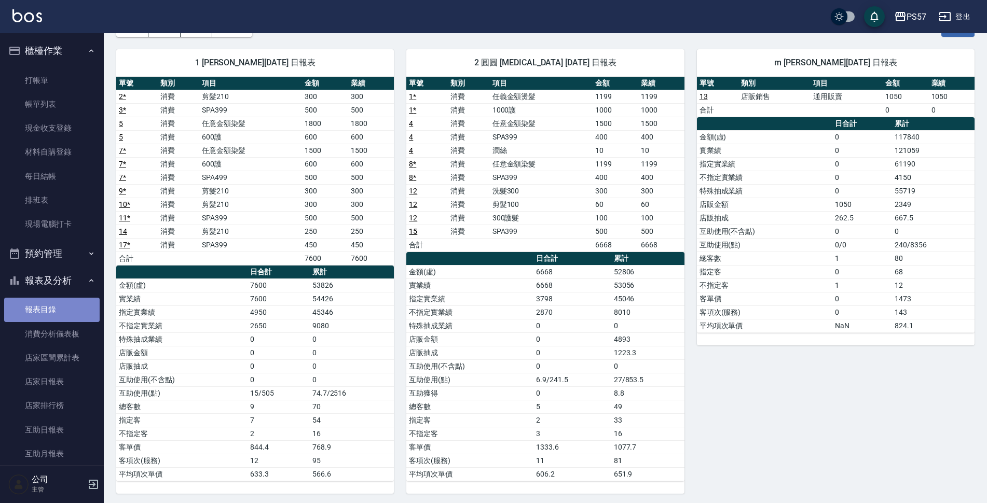
click at [60, 307] on link "報表目錄" at bounding box center [51, 310] width 95 height 24
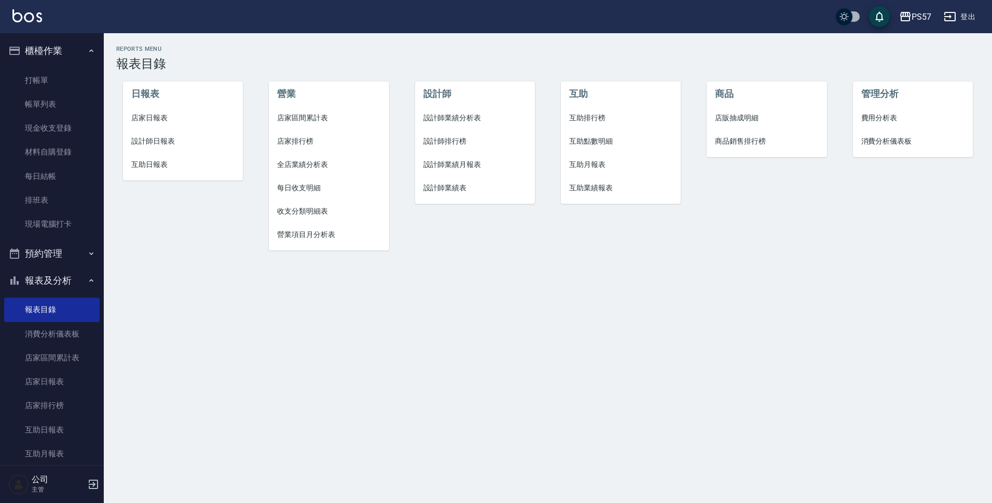
click at [158, 164] on span "互助日報表" at bounding box center [183, 164] width 104 height 11
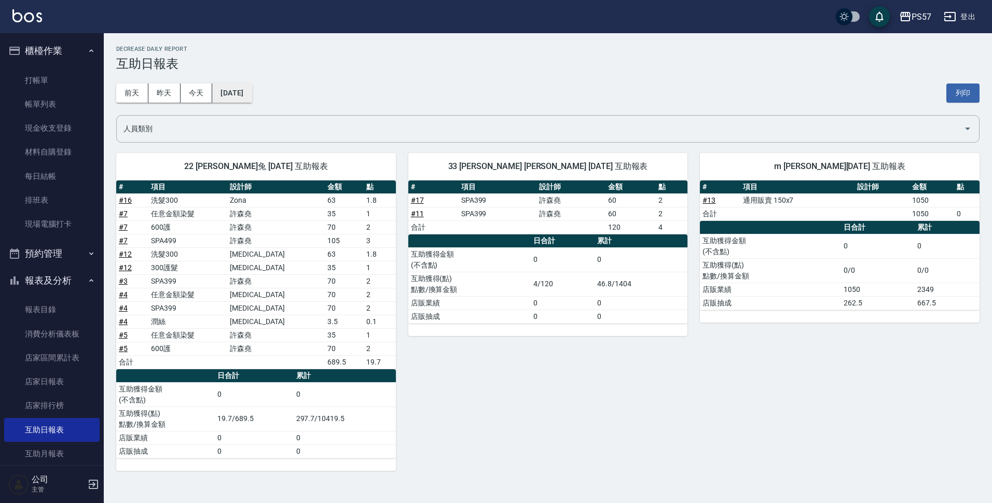
click at [252, 84] on button "[DATE]" at bounding box center [231, 93] width 39 height 19
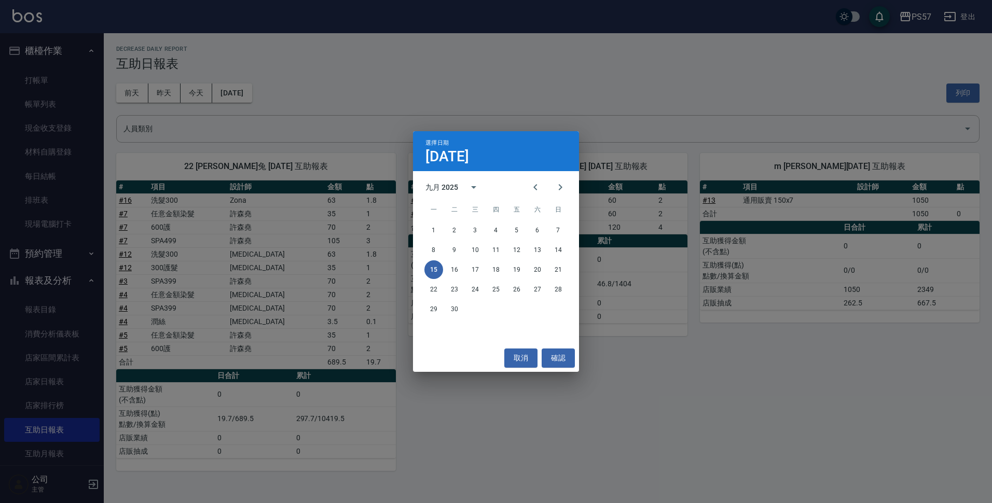
drag, startPoint x: 533, startPoint y: 190, endPoint x: 533, endPoint y: 203, distance: 13.5
click at [533, 191] on icon "Previous month" at bounding box center [535, 187] width 12 height 12
click at [516, 267] on button "15" at bounding box center [516, 269] width 19 height 19
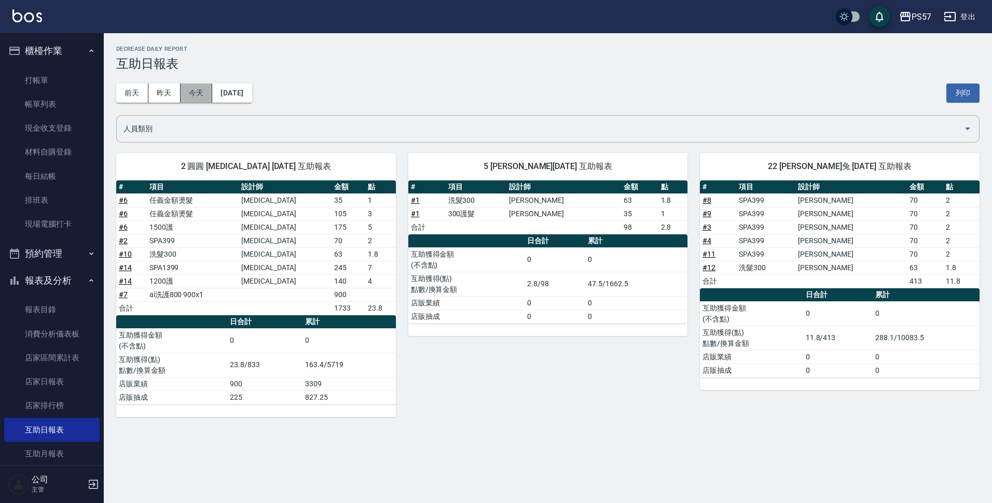
click at [203, 94] on button "今天" at bounding box center [197, 93] width 32 height 19
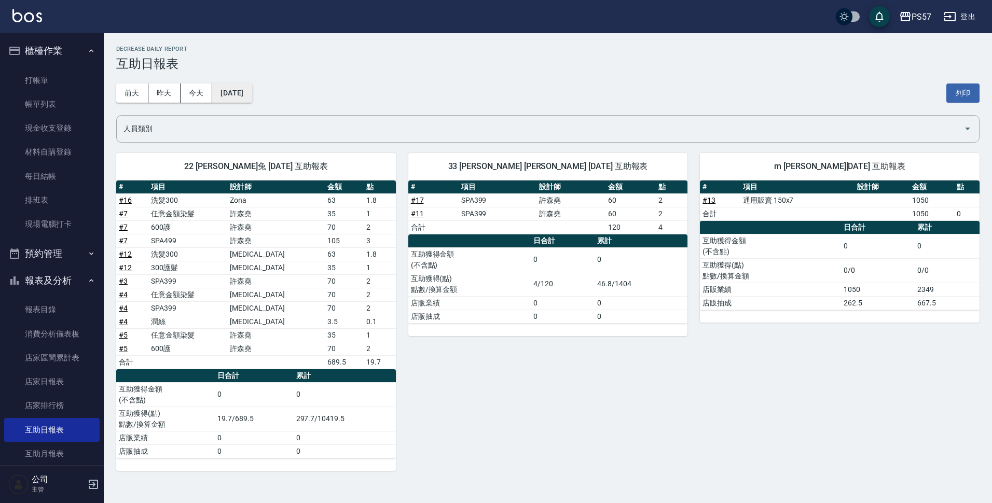
click at [238, 93] on button "[DATE]" at bounding box center [231, 93] width 39 height 19
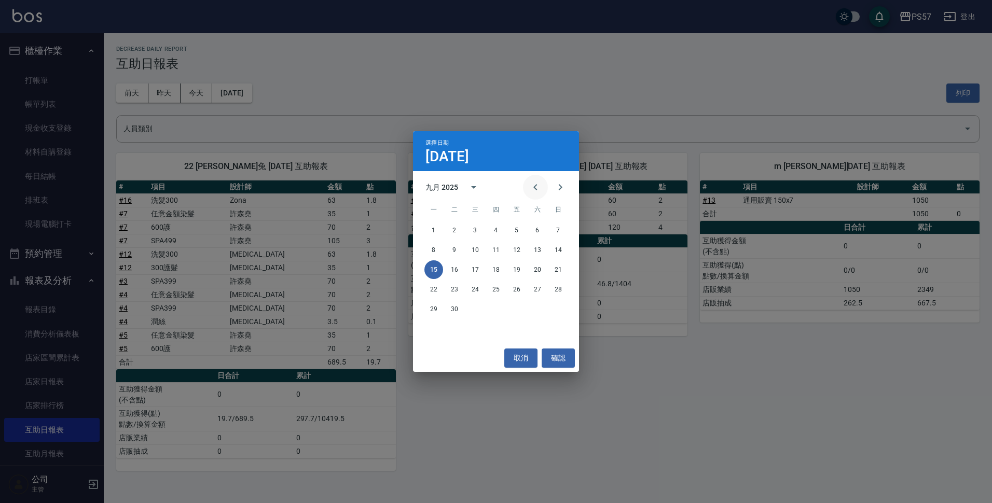
click at [532, 191] on icon "Previous month" at bounding box center [535, 187] width 12 height 12
click at [518, 266] on button "15" at bounding box center [516, 269] width 19 height 19
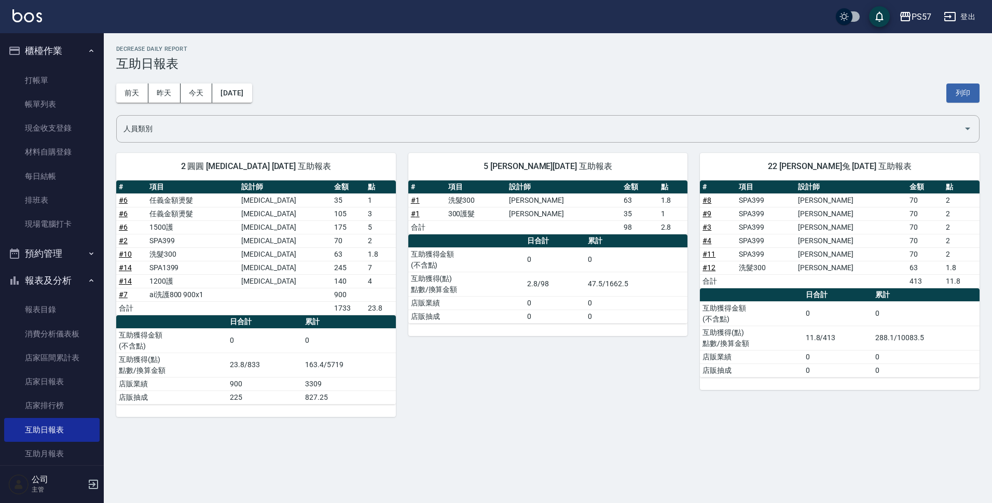
click at [272, 98] on div "[DATE] [DATE] [DATE] [DATE] 列印" at bounding box center [547, 93] width 863 height 44
click at [252, 100] on button "[DATE]" at bounding box center [231, 93] width 39 height 19
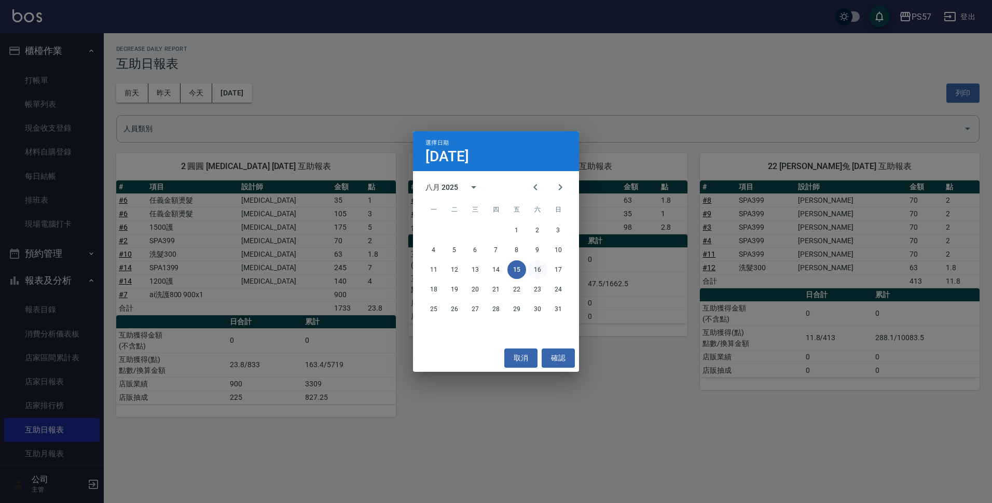
click at [538, 267] on button "16" at bounding box center [537, 269] width 19 height 19
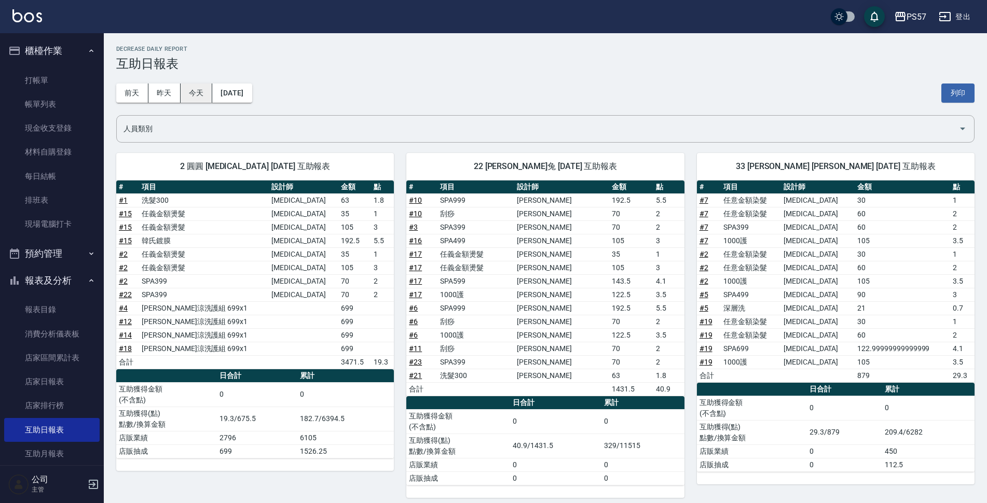
click at [192, 94] on button "今天" at bounding box center [197, 93] width 32 height 19
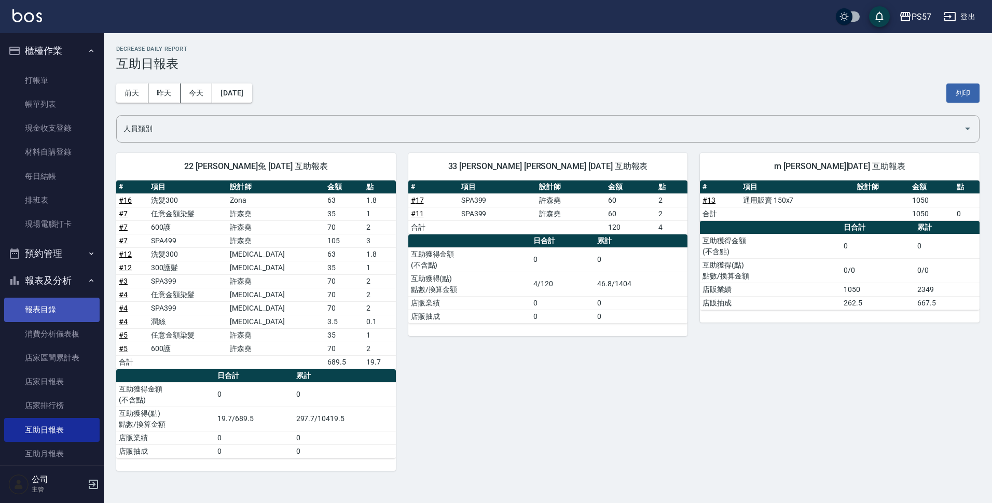
click at [66, 308] on link "報表目錄" at bounding box center [51, 310] width 95 height 24
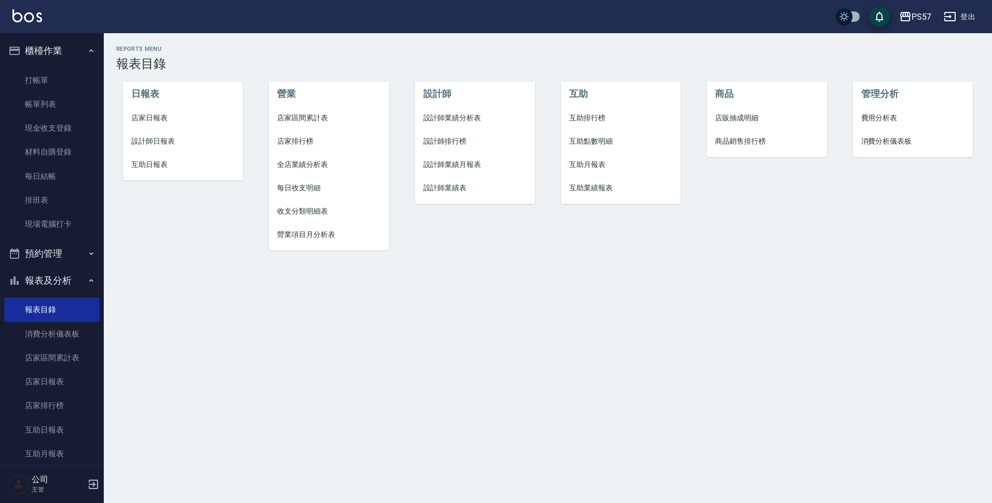
click at [451, 116] on span "設計師業績分析表" at bounding box center [475, 118] width 104 height 11
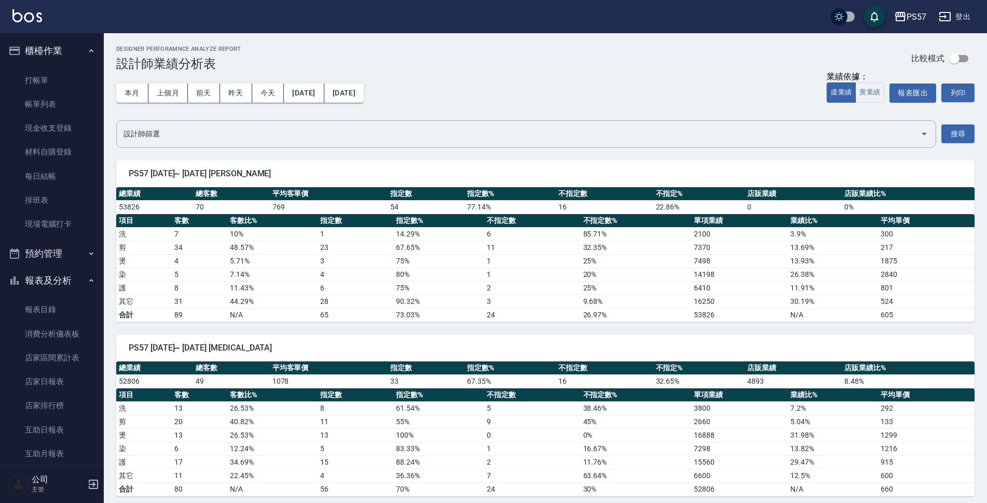
click at [70, 304] on link "報表目錄" at bounding box center [51, 310] width 95 height 24
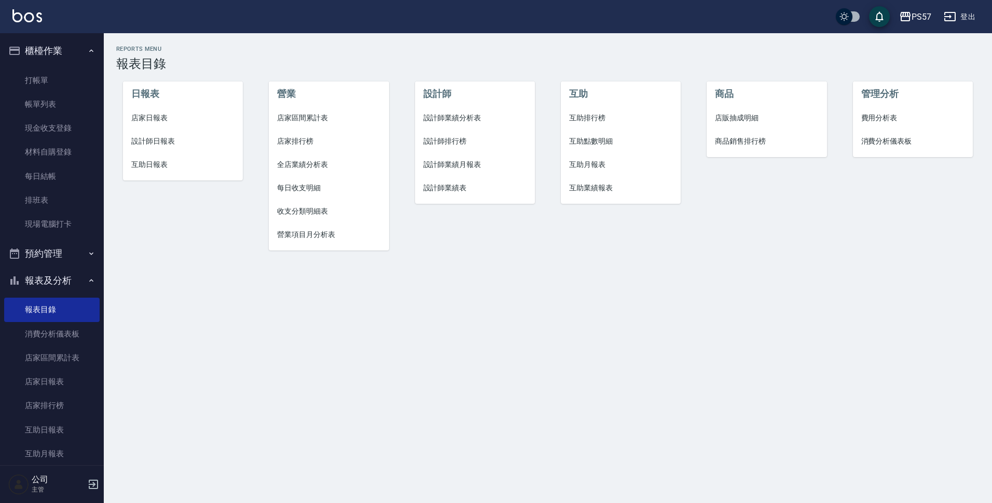
click at [170, 117] on span "店家日報表" at bounding box center [183, 118] width 104 height 11
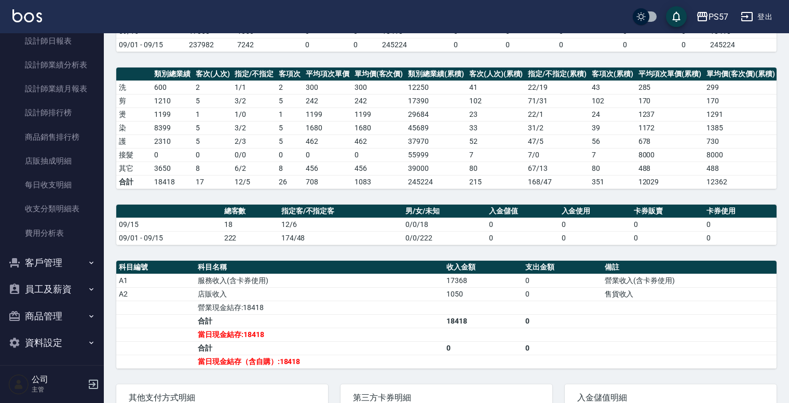
scroll to position [415, 0]
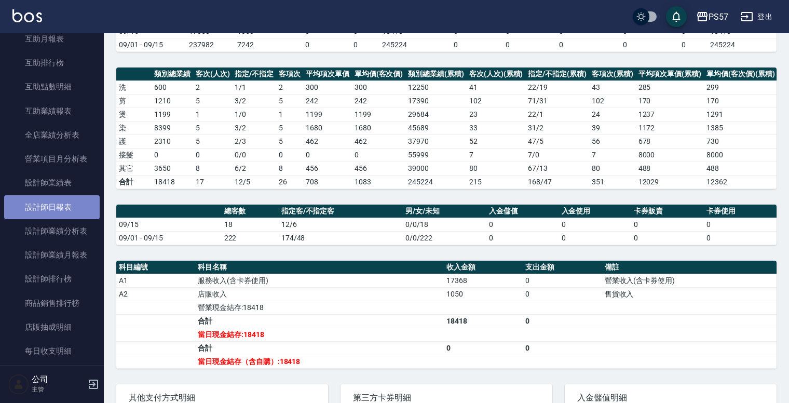
click at [67, 203] on link "設計師日報表" at bounding box center [51, 207] width 95 height 24
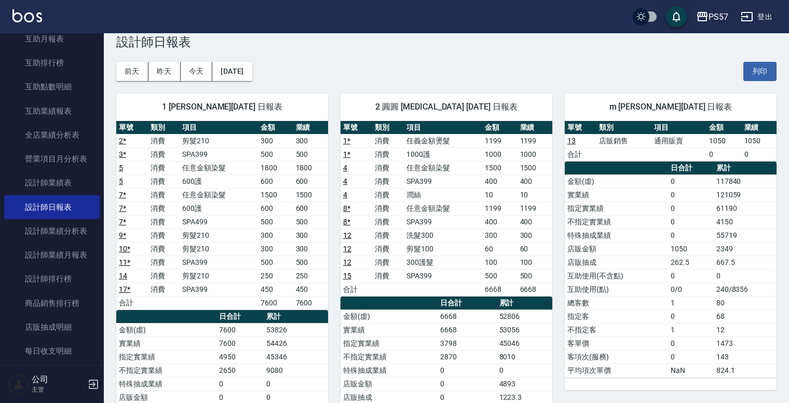
scroll to position [42, 0]
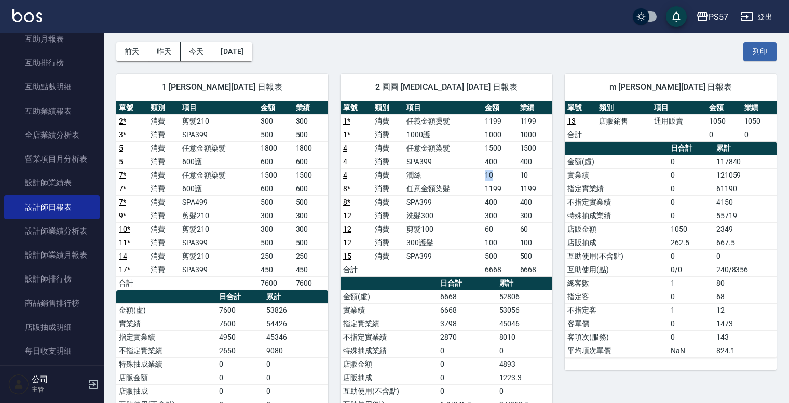
drag, startPoint x: 485, startPoint y: 170, endPoint x: 494, endPoint y: 173, distance: 9.2
click at [494, 173] on td "10" at bounding box center [499, 174] width 35 height 13
click at [497, 174] on td "10" at bounding box center [499, 174] width 35 height 13
drag, startPoint x: 486, startPoint y: 170, endPoint x: 502, endPoint y: 176, distance: 17.2
click at [502, 176] on td "10" at bounding box center [499, 174] width 35 height 13
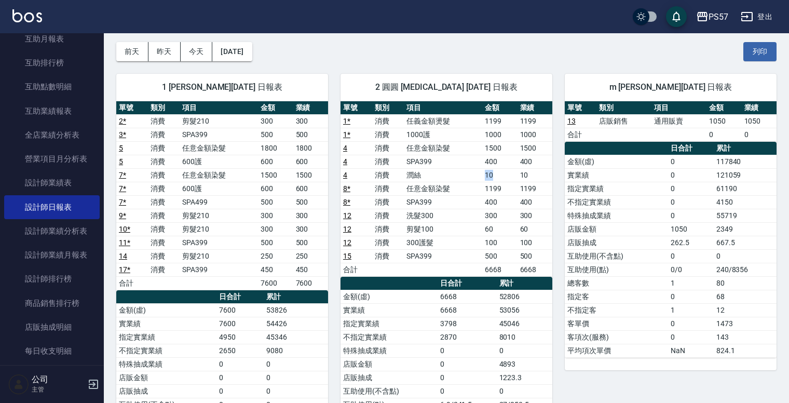
click at [502, 176] on td "10" at bounding box center [499, 174] width 35 height 13
drag, startPoint x: 498, startPoint y: 169, endPoint x: 503, endPoint y: 171, distance: 5.4
click at [503, 171] on td "10" at bounding box center [499, 174] width 35 height 13
drag, startPoint x: 483, startPoint y: 172, endPoint x: 499, endPoint y: 171, distance: 16.7
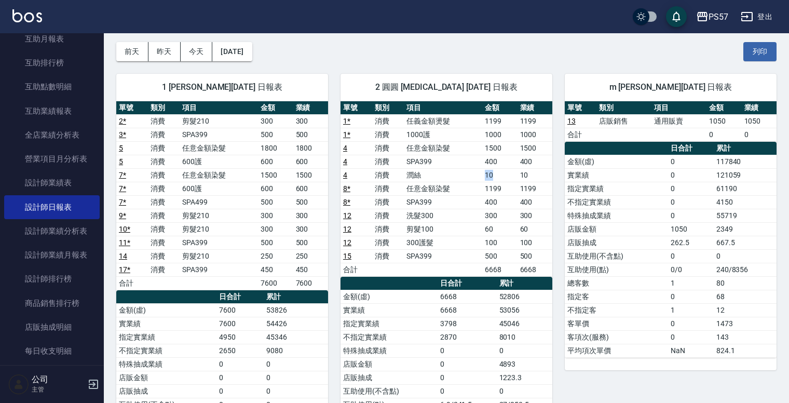
click at [499, 171] on td "10" at bounding box center [499, 174] width 35 height 13
click at [505, 172] on td "10" at bounding box center [499, 174] width 35 height 13
click at [512, 178] on td "10" at bounding box center [499, 174] width 35 height 13
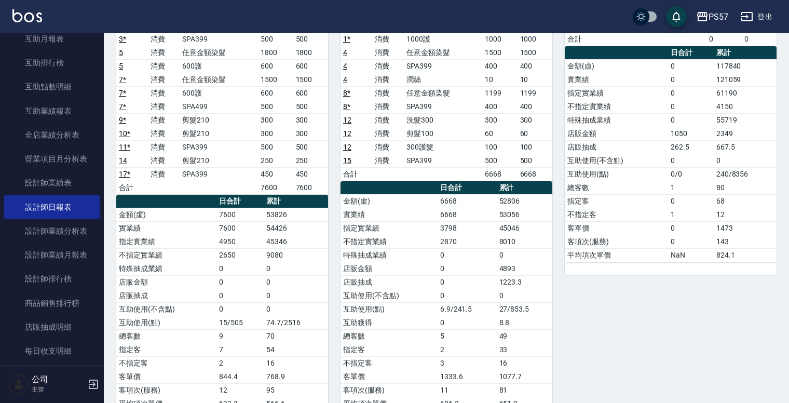
scroll to position [125, 0]
